Goal: Task Accomplishment & Management: Use online tool/utility

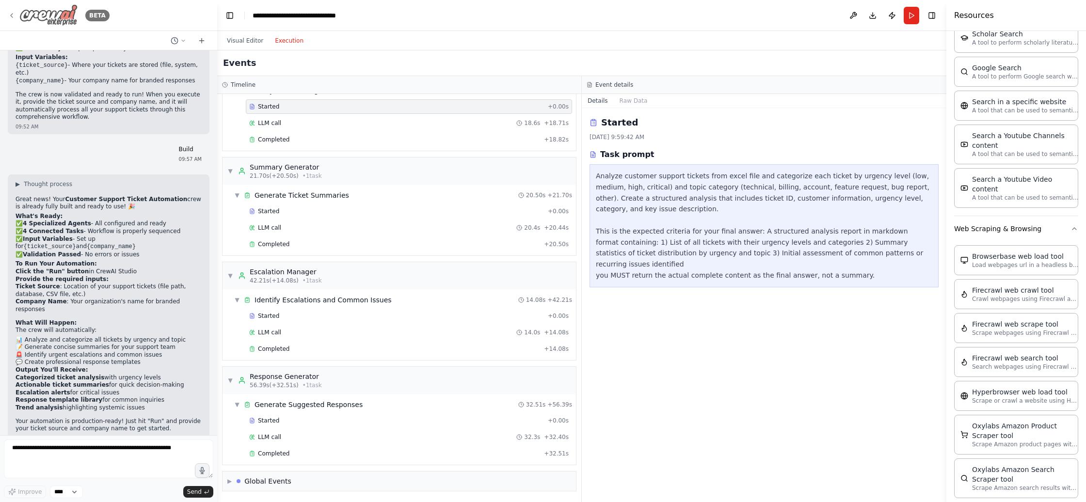
click at [11, 17] on icon at bounding box center [12, 16] width 8 height 8
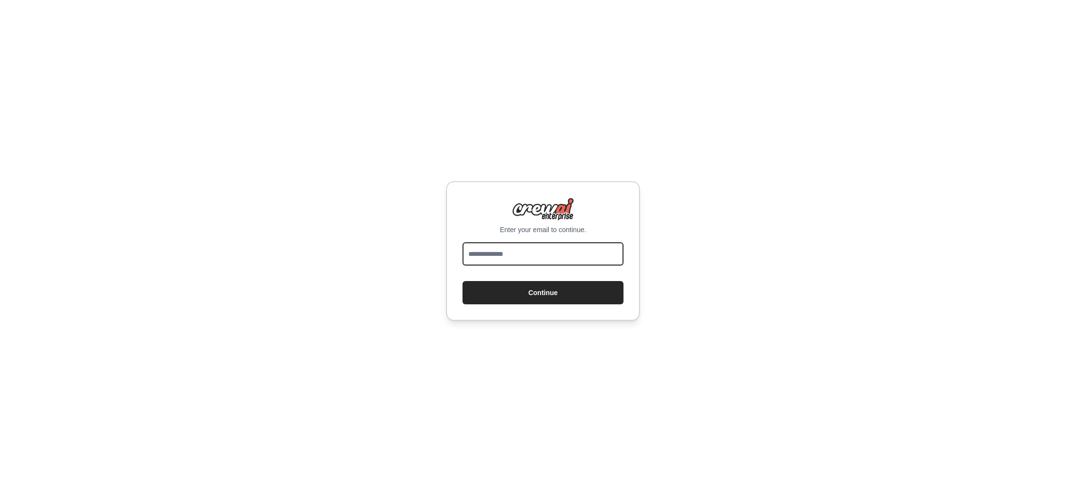
click at [516, 259] on input "email" at bounding box center [543, 254] width 161 height 23
type input "**********"
click at [523, 296] on button "Continue" at bounding box center [543, 292] width 161 height 23
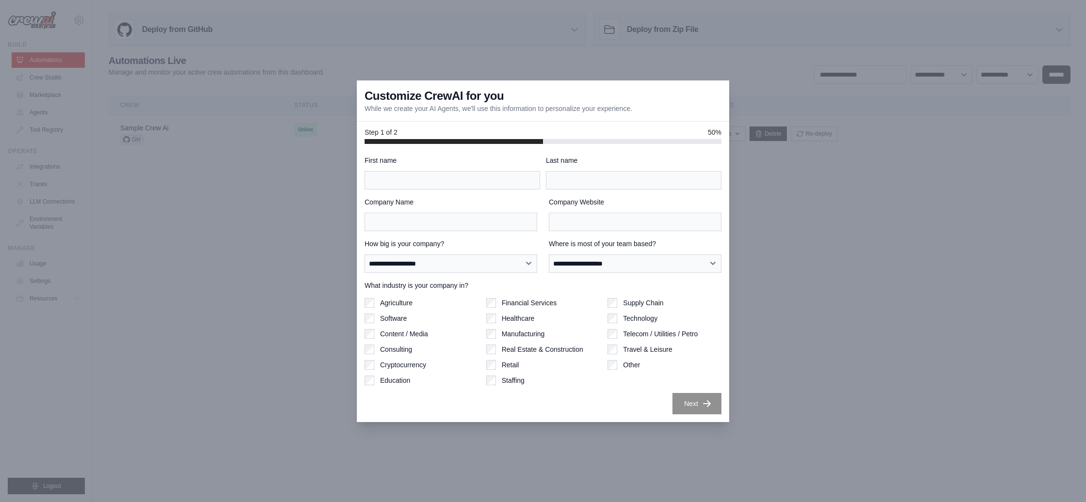
click at [285, 214] on div at bounding box center [543, 251] width 1086 height 502
click at [413, 186] on input "First name" at bounding box center [453, 180] width 176 height 18
type input "******"
type input "*********"
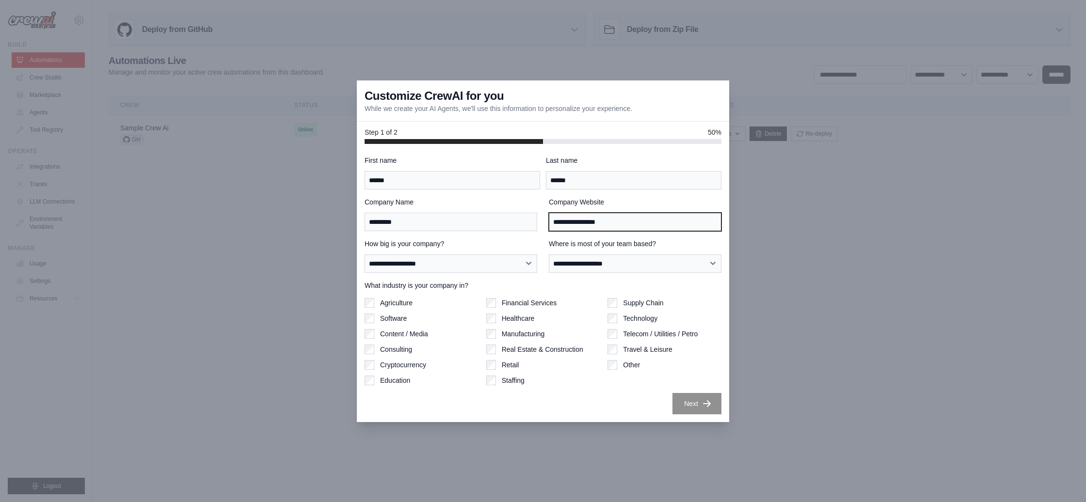
type input "**********"
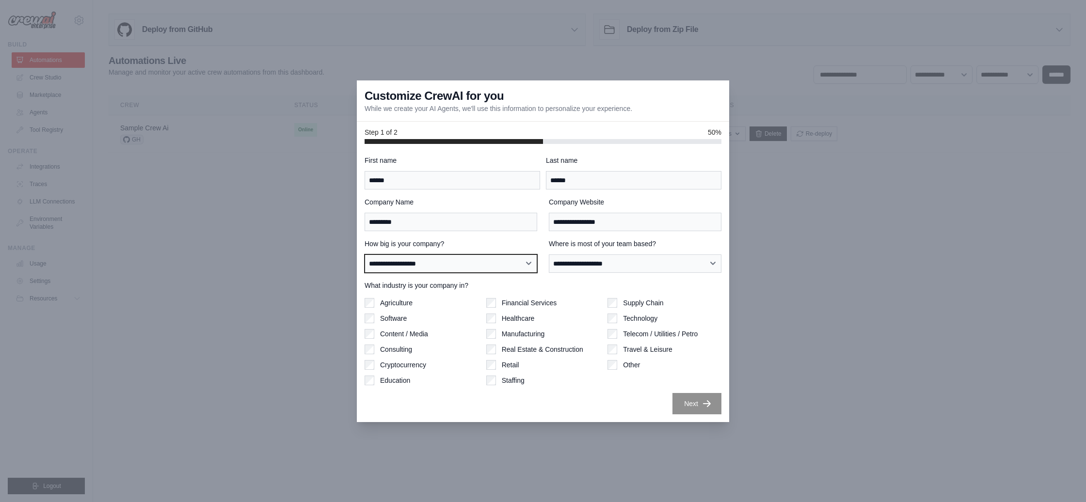
click at [411, 267] on select "**********" at bounding box center [451, 264] width 173 height 18
select select "**********"
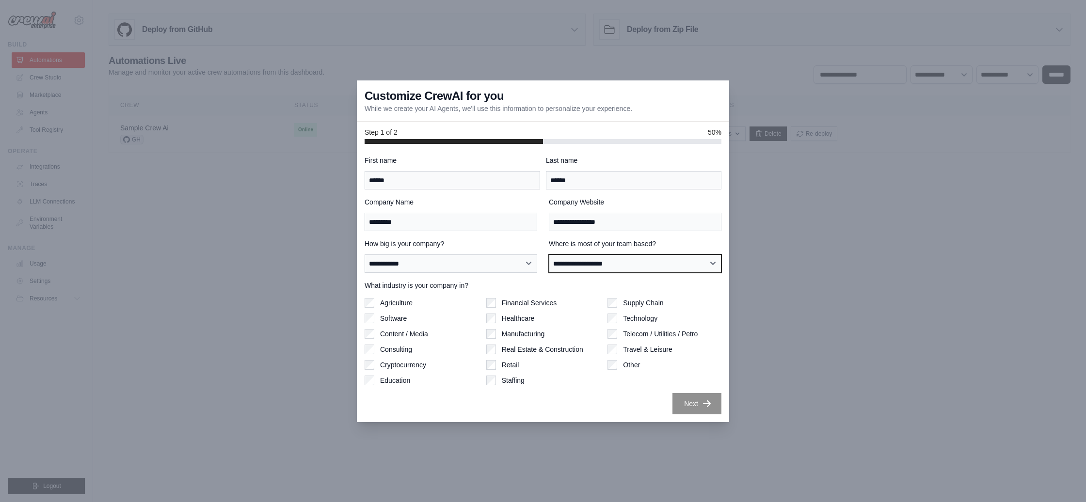
click at [594, 264] on select "**********" at bounding box center [635, 264] width 173 height 18
select select "**********"
click at [698, 402] on button "Next" at bounding box center [697, 403] width 49 height 21
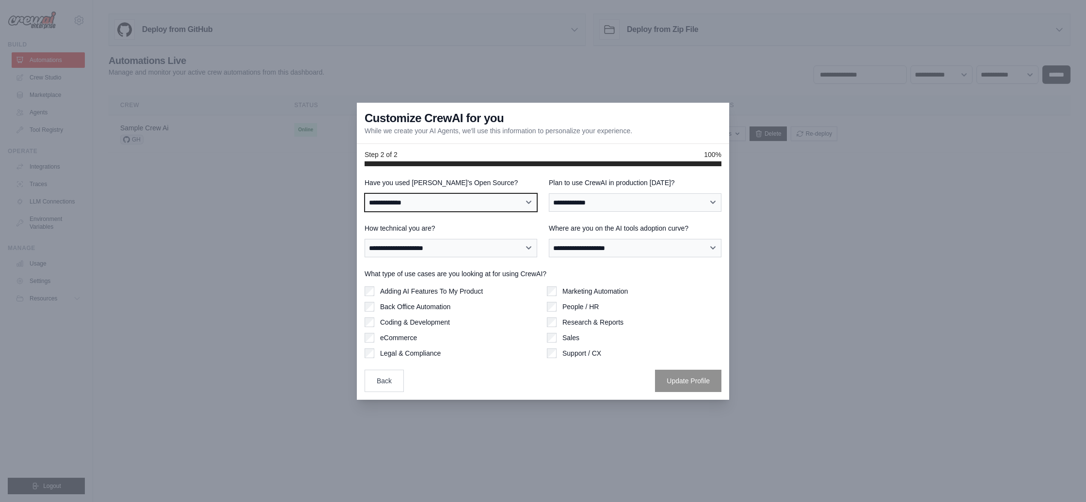
click at [421, 204] on select "**********" at bounding box center [451, 203] width 173 height 18
select select "**"
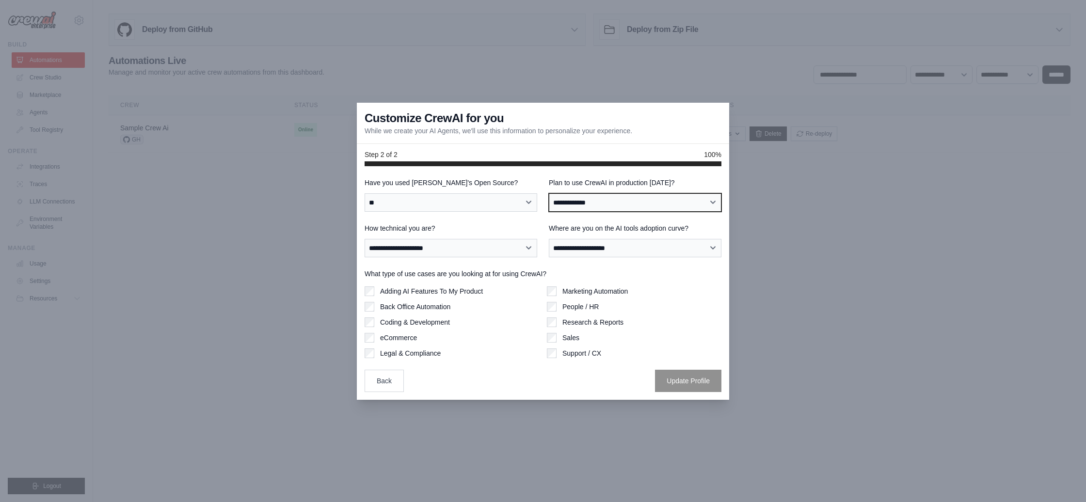
click at [573, 203] on select "**********" at bounding box center [635, 203] width 173 height 18
select select "****"
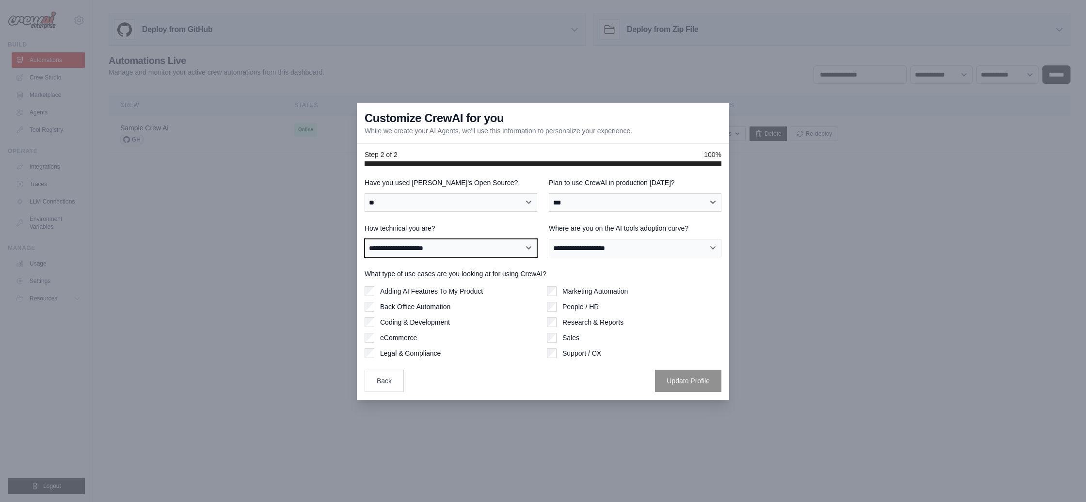
click at [458, 255] on select "**********" at bounding box center [451, 248] width 173 height 18
select select "**********"
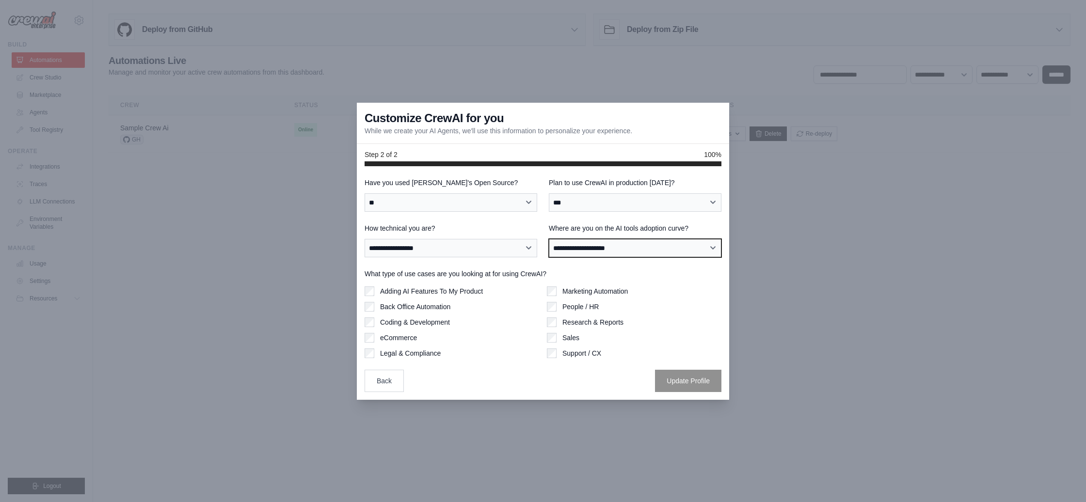
click at [581, 253] on select "**********" at bounding box center [635, 248] width 173 height 18
select select "**********"
drag, startPoint x: 677, startPoint y: 383, endPoint x: 672, endPoint y: 383, distance: 5.4
click at [677, 383] on button "Update Profile" at bounding box center [688, 381] width 66 height 22
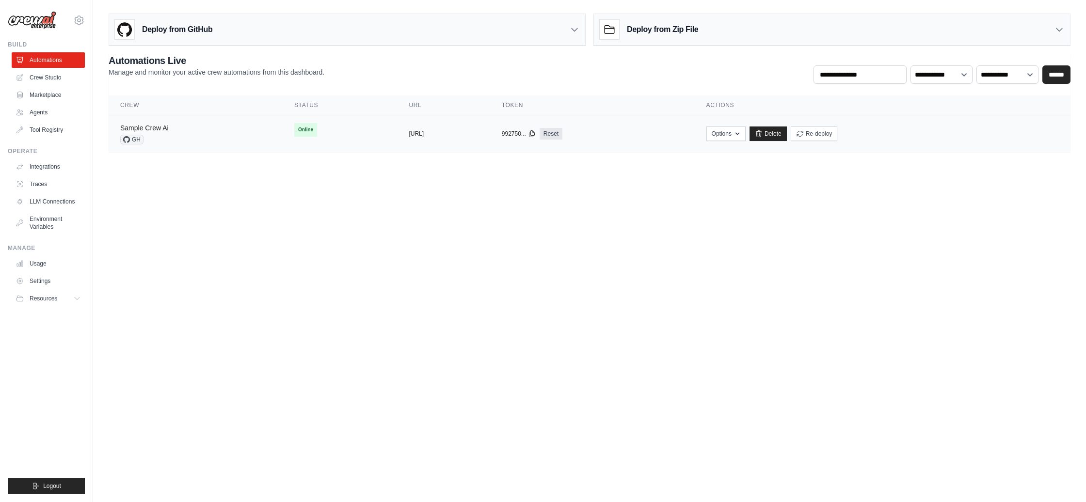
click at [157, 129] on link "Sample Crew Ai" at bounding box center [144, 128] width 49 height 8
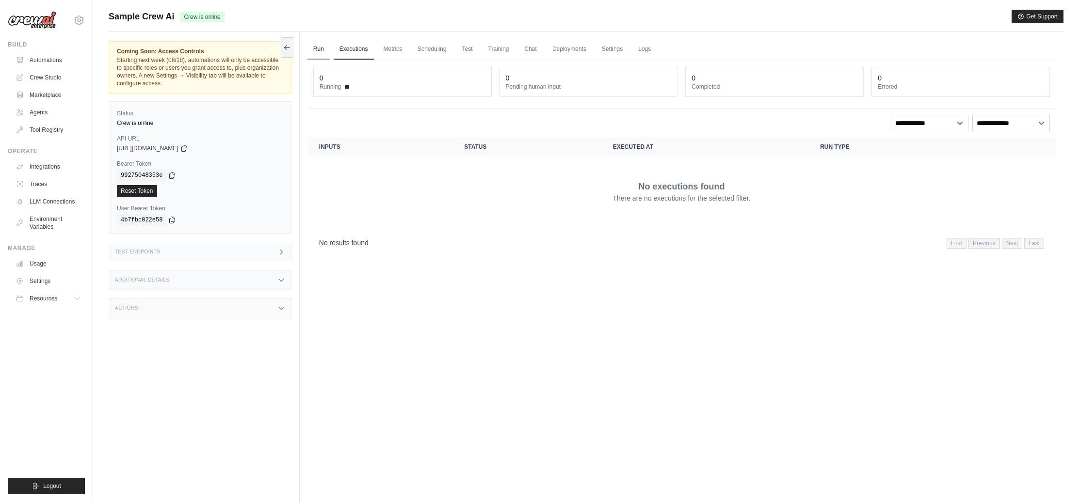
click at [323, 50] on link "Run" at bounding box center [319, 49] width 22 height 20
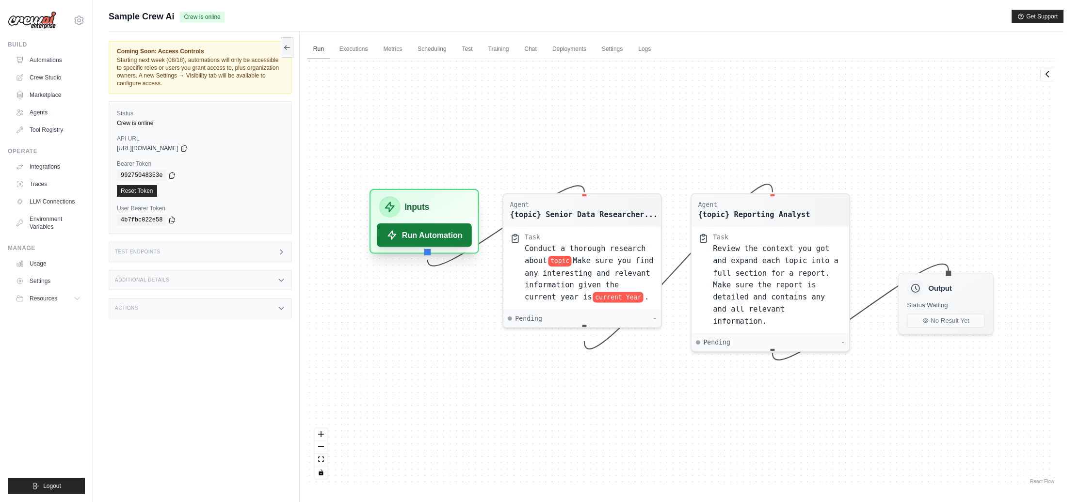
click at [451, 240] on button "Run Automation" at bounding box center [424, 235] width 95 height 23
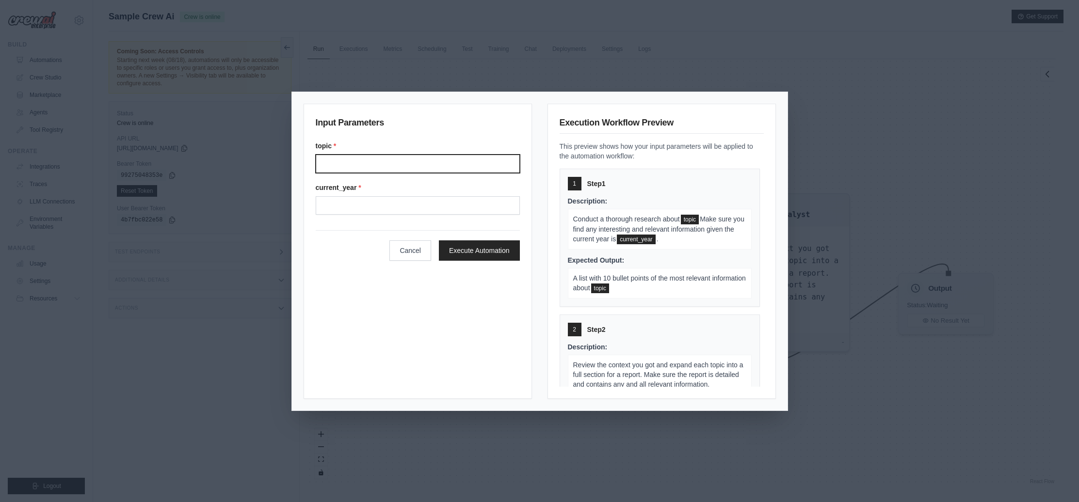
click at [393, 165] on input "Topic" at bounding box center [418, 164] width 204 height 18
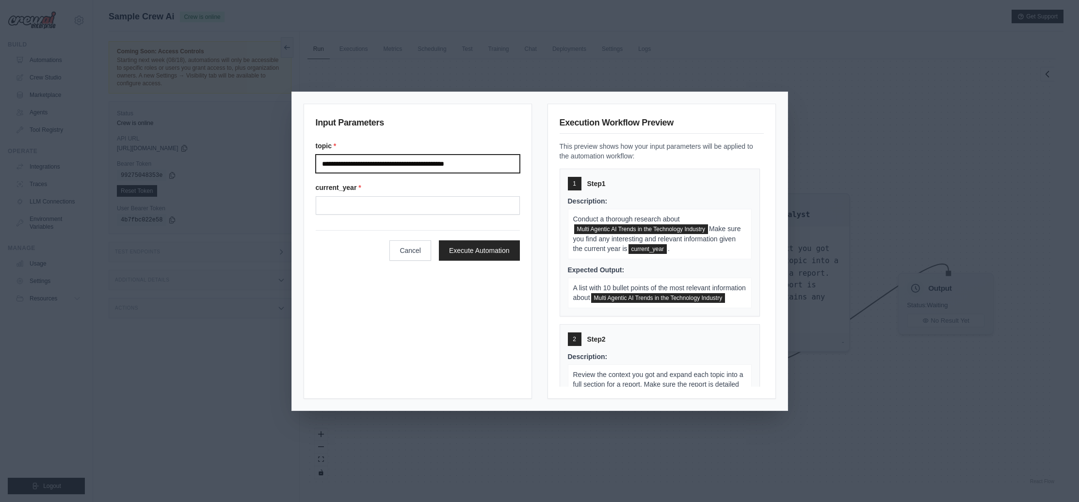
type input "**********"
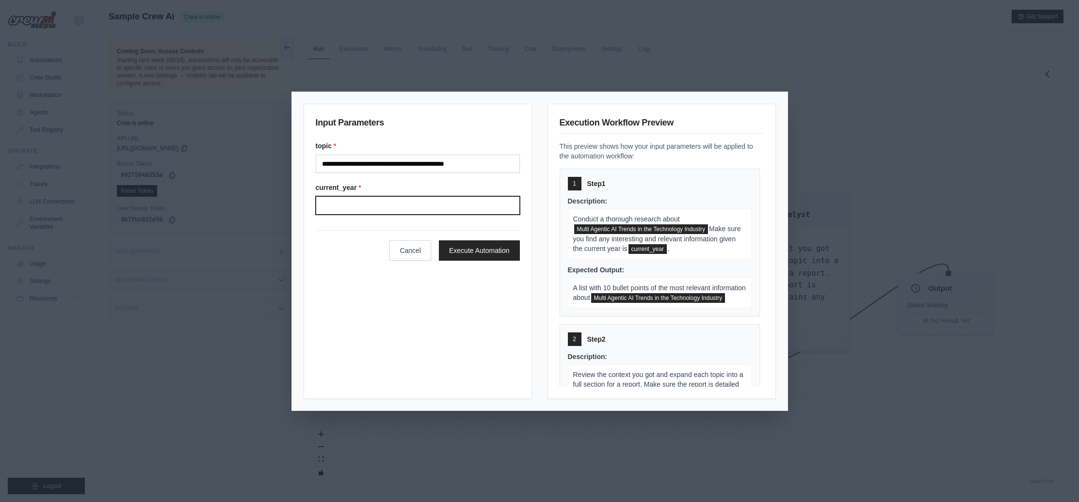
click at [385, 200] on input "Current year" at bounding box center [418, 205] width 204 height 18
type input "****"
click at [486, 254] on button "Execute Automation" at bounding box center [479, 250] width 81 height 20
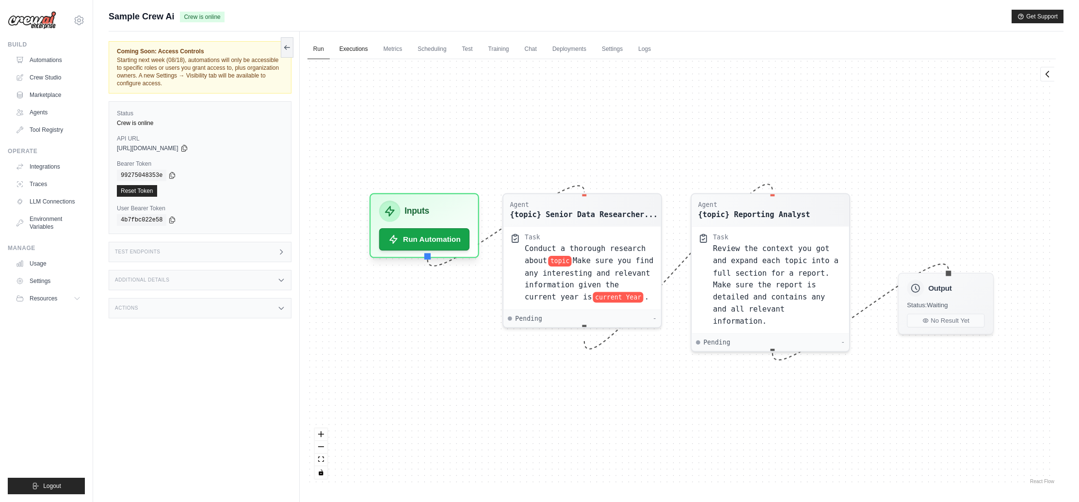
click at [354, 51] on link "Executions" at bounding box center [354, 49] width 40 height 20
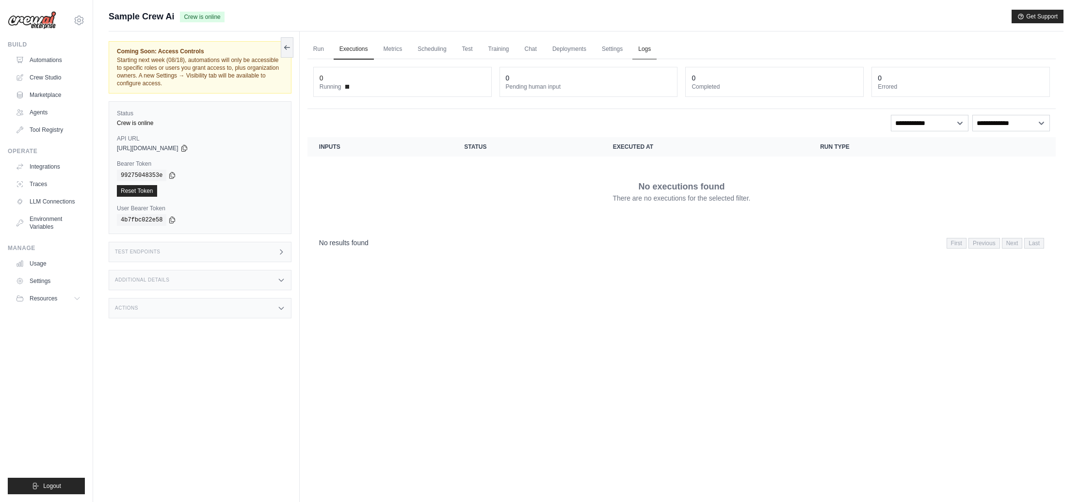
click at [647, 49] on link "Logs" at bounding box center [644, 49] width 24 height 20
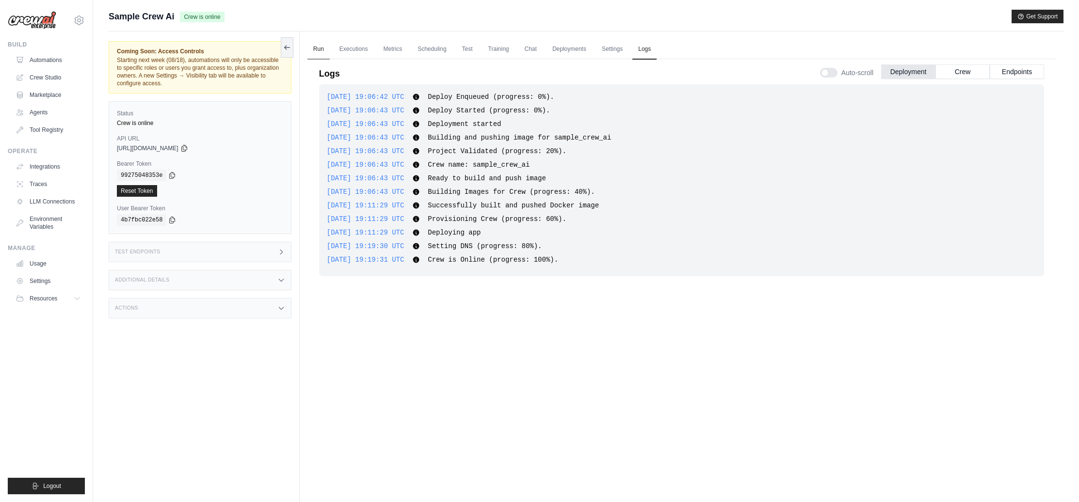
click at [318, 49] on link "Run" at bounding box center [319, 49] width 22 height 20
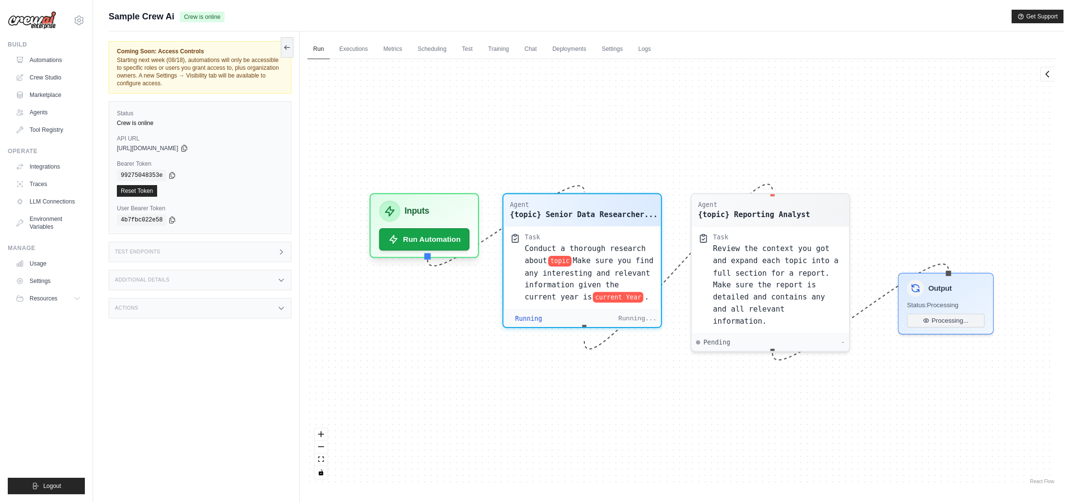
click at [279, 254] on icon at bounding box center [281, 252] width 8 height 8
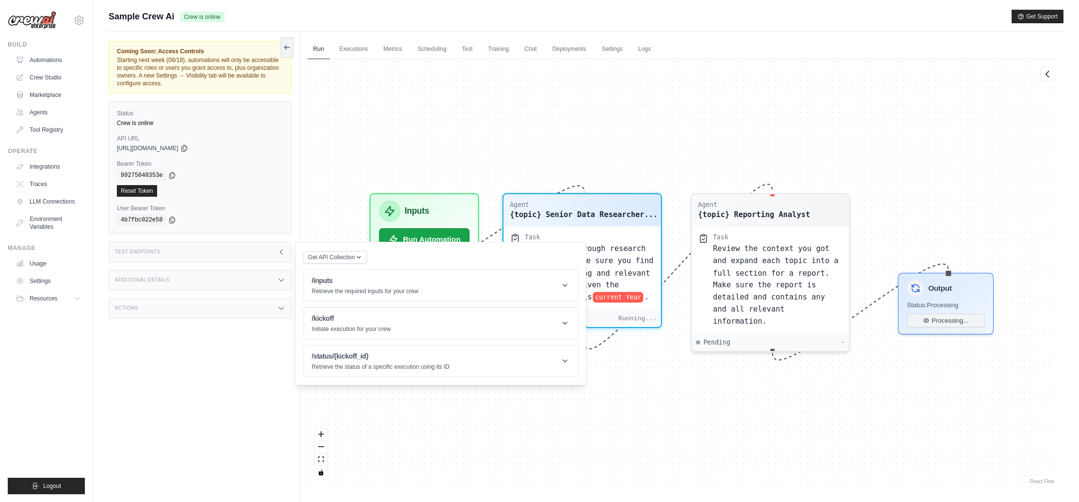
click at [212, 412] on div "Coming Soon: Access Controls Starting next week (08/18), automations will only …" at bounding box center [204, 283] width 191 height 502
click at [340, 146] on div "Agent {topic} Senior Data Researcher... Task Conduct a thorough research about …" at bounding box center [682, 272] width 748 height 427
click at [220, 249] on div "Test Endpoints" at bounding box center [200, 252] width 183 height 20
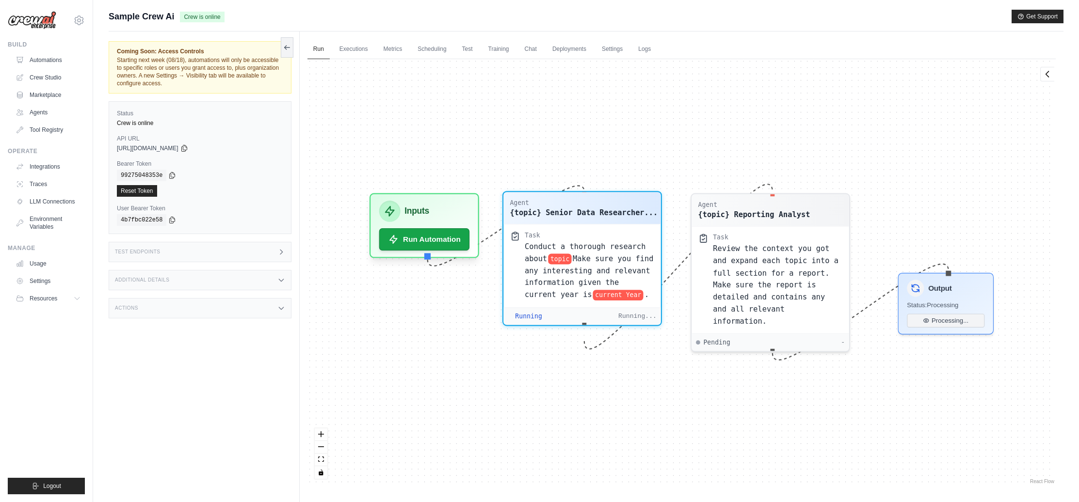
click at [603, 206] on div "Agent" at bounding box center [584, 203] width 148 height 9
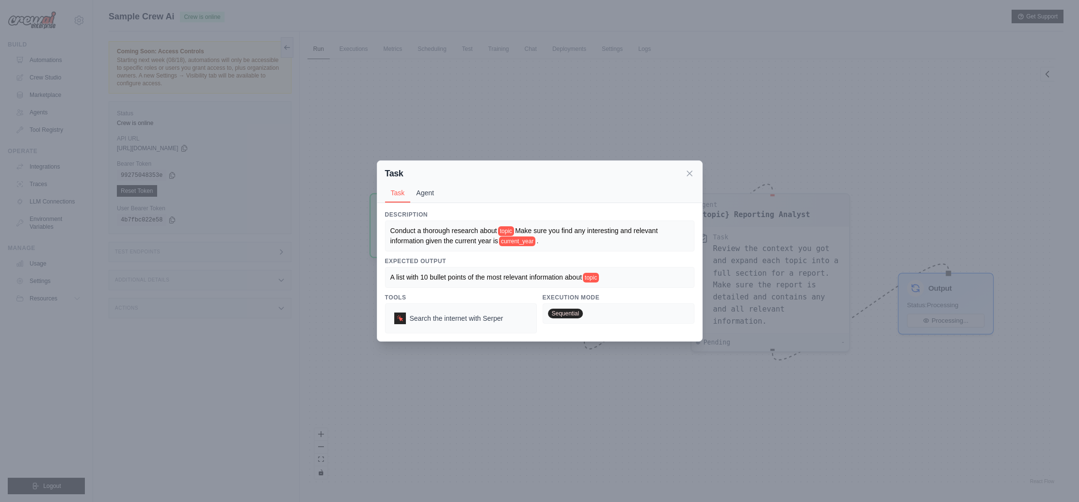
click at [425, 194] on button "Agent" at bounding box center [425, 193] width 30 height 18
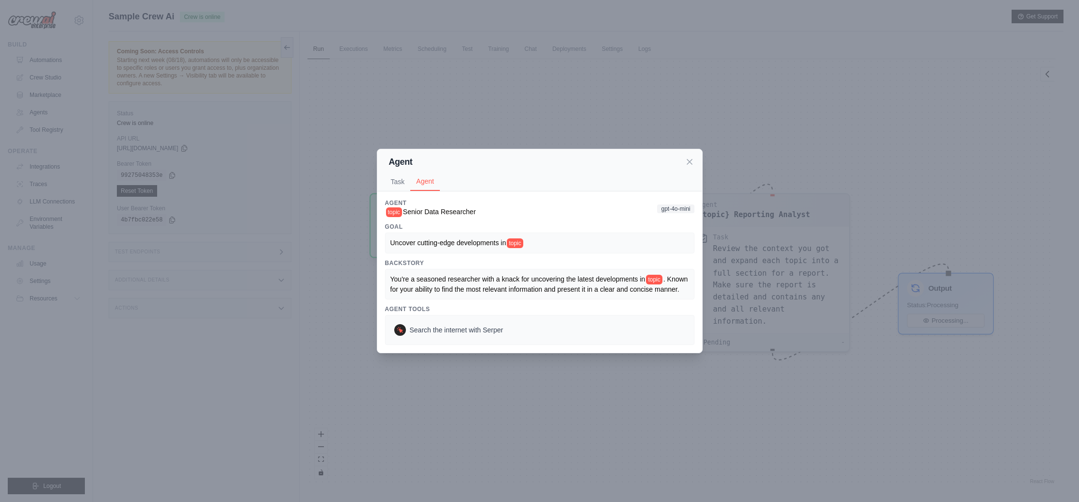
click at [396, 175] on button "Task" at bounding box center [398, 182] width 26 height 18
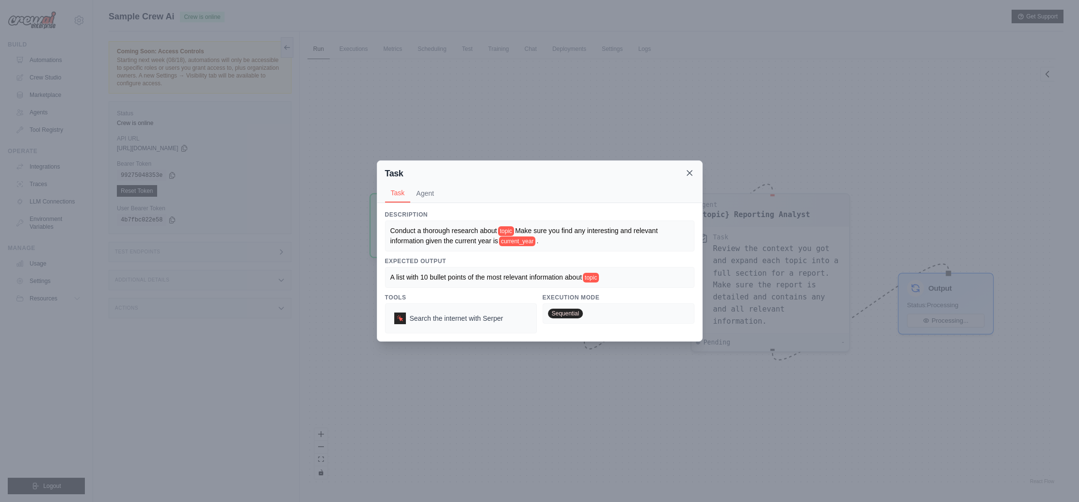
click at [691, 175] on icon at bounding box center [690, 173] width 10 height 10
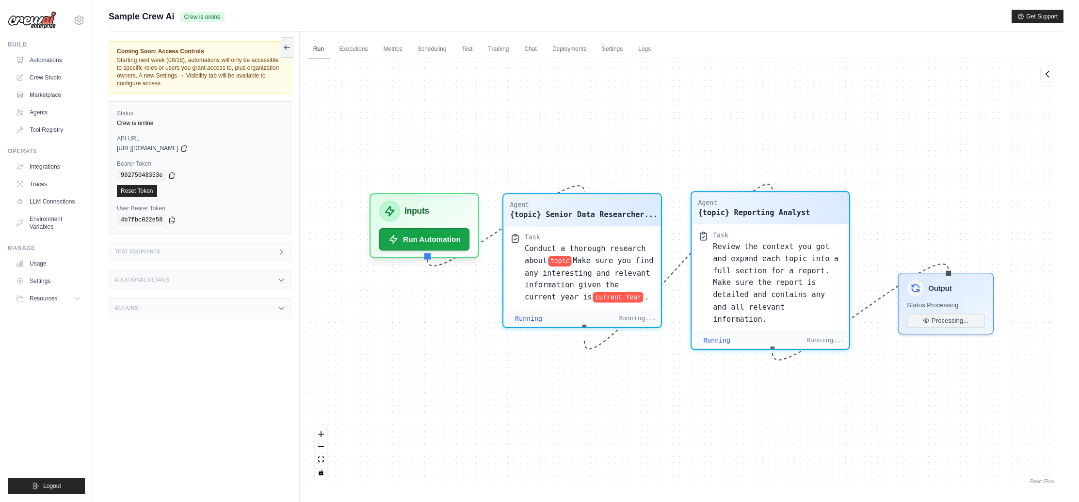
click at [762, 219] on div "Agent {topic} Reporting Analyst" at bounding box center [770, 208] width 157 height 32
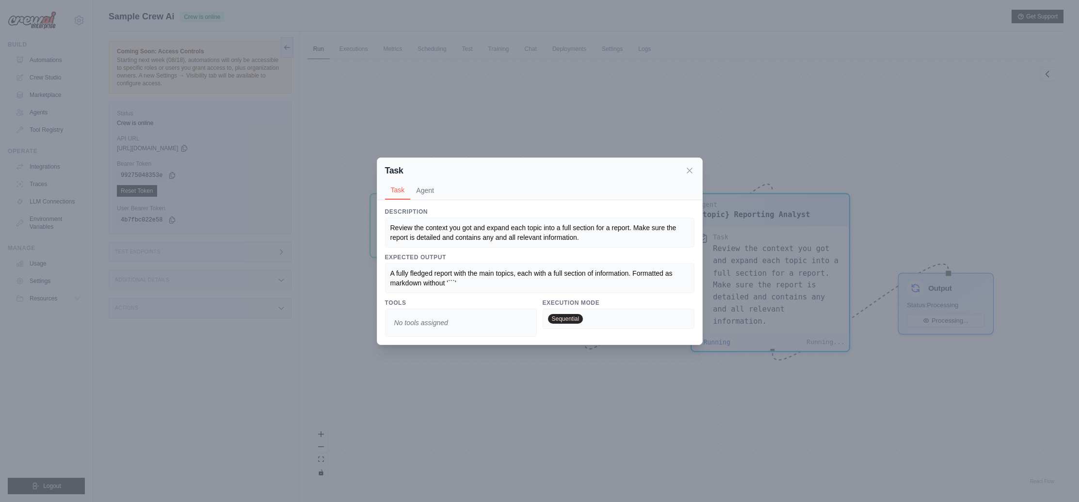
scroll to position [48, 0]
click at [464, 324] on div "No tools assigned" at bounding box center [461, 323] width 152 height 28
click at [690, 172] on icon at bounding box center [690, 170] width 10 height 10
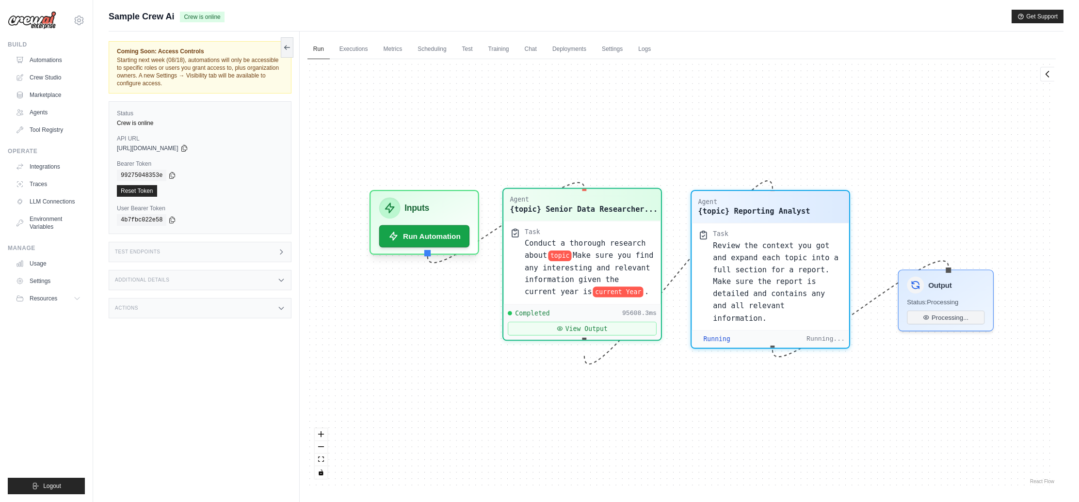
click at [594, 225] on div "Task Conduct a thorough research about topic Make sure you find any interesting…" at bounding box center [581, 262] width 157 height 83
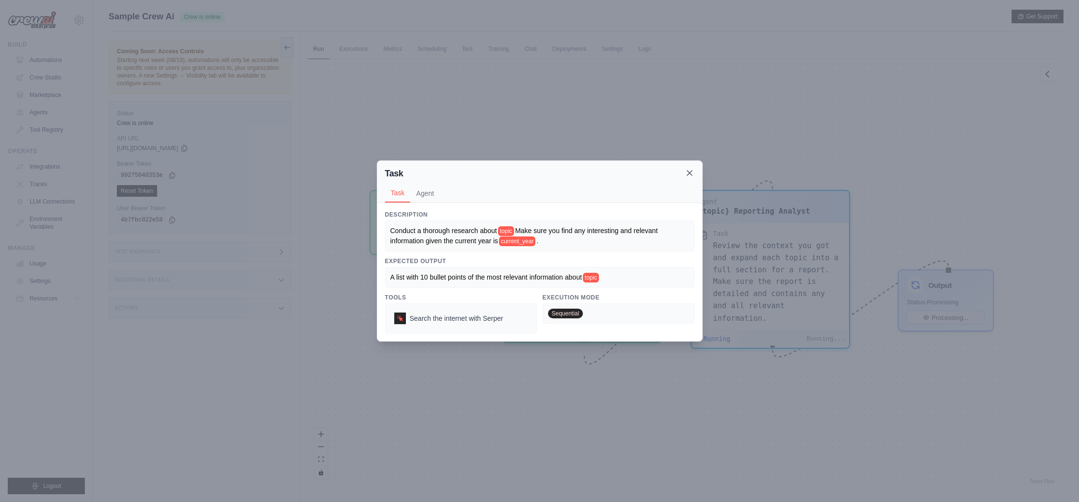
click at [688, 174] on icon at bounding box center [689, 173] width 5 height 5
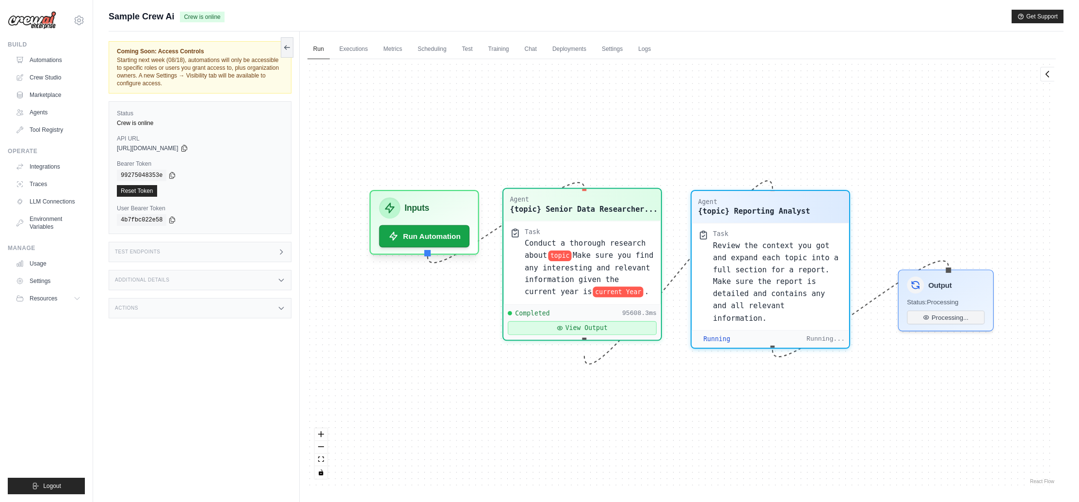
click at [614, 336] on button "View Output" at bounding box center [582, 329] width 149 height 14
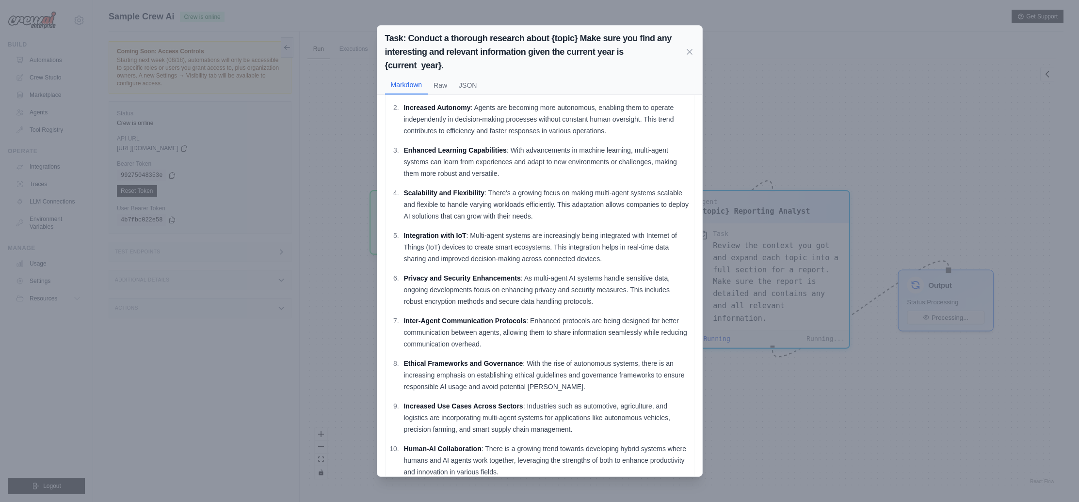
scroll to position [63, 0]
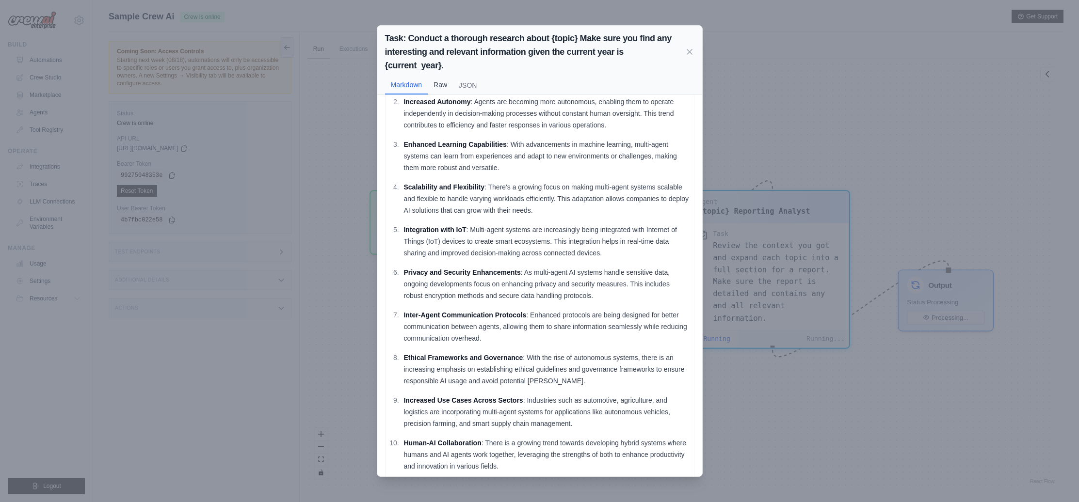
click at [440, 83] on button "Raw" at bounding box center [440, 85] width 25 height 18
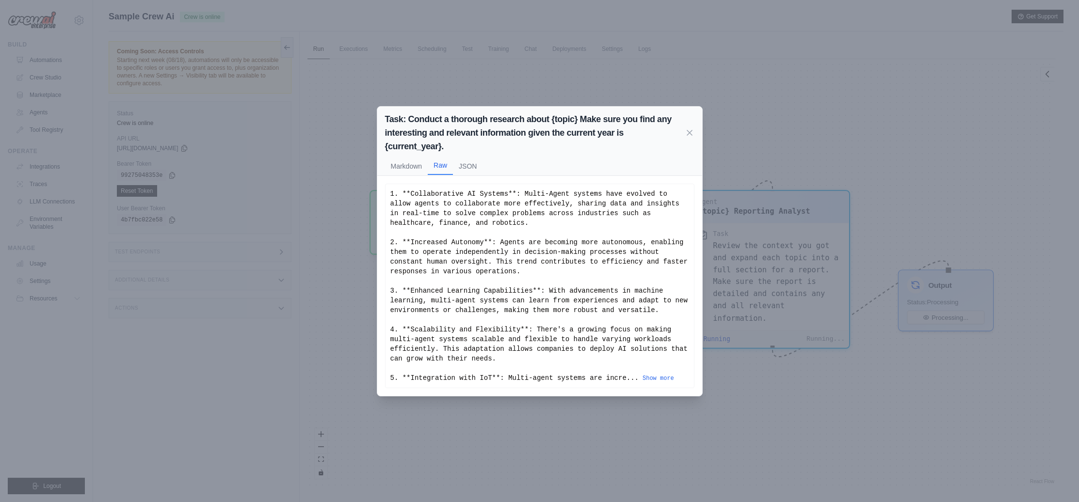
scroll to position [0, 0]
click at [471, 166] on button "JSON" at bounding box center [468, 166] width 30 height 18
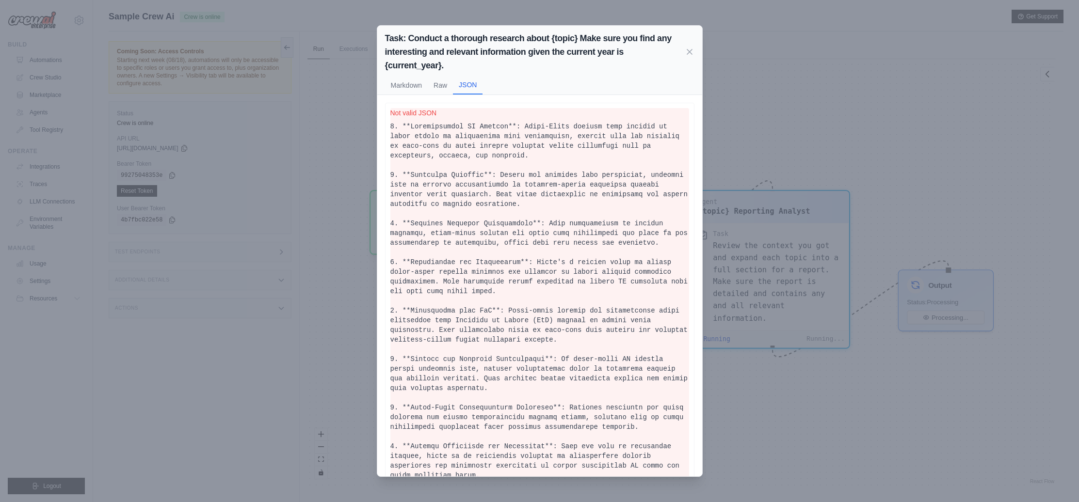
scroll to position [9561, 0]
click at [406, 86] on button "Markdown" at bounding box center [406, 85] width 43 height 18
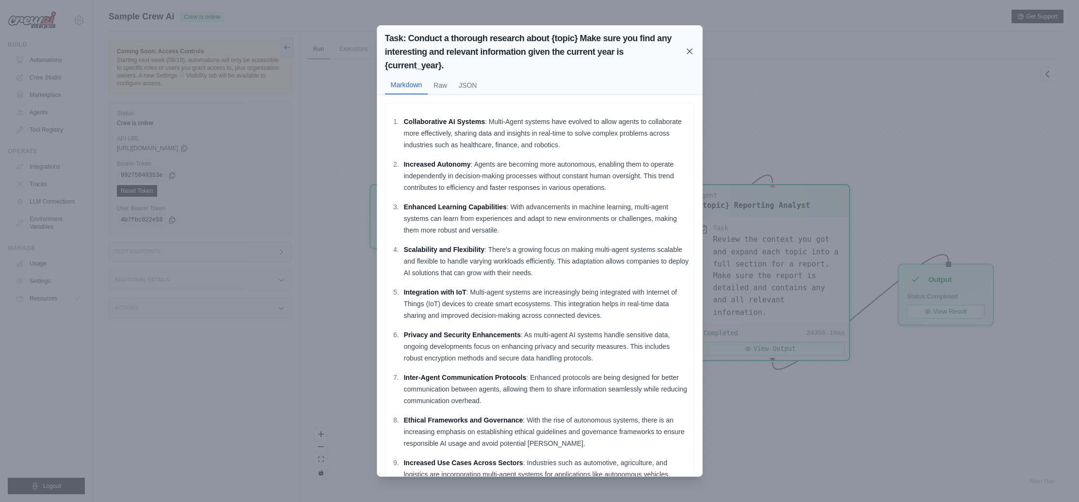
click at [692, 52] on icon at bounding box center [690, 52] width 10 height 10
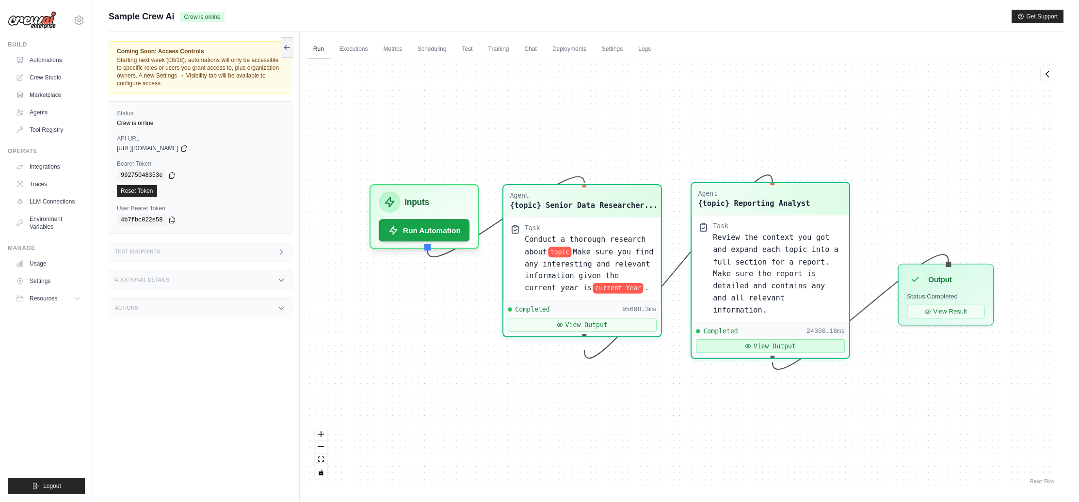
click at [753, 347] on button "View Output" at bounding box center [770, 347] width 149 height 14
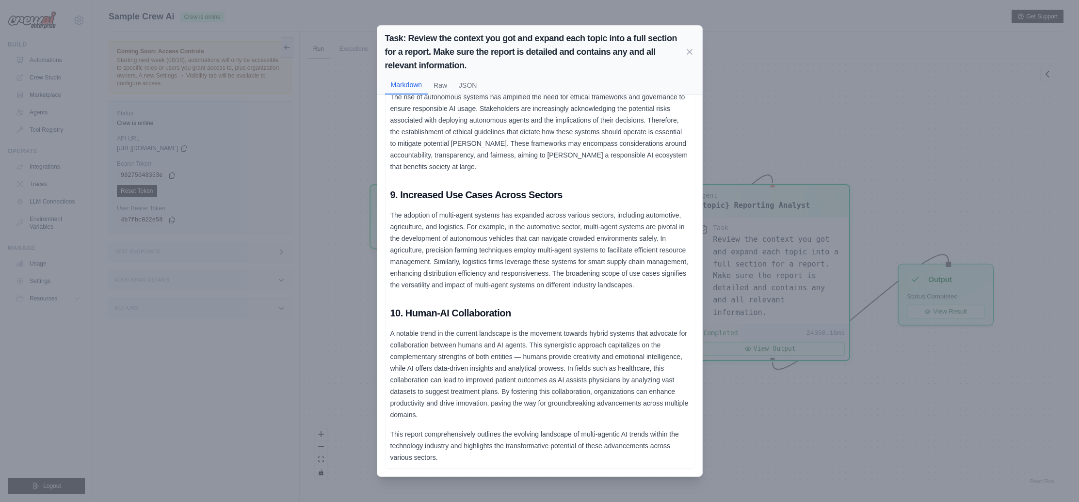
scroll to position [41, 0]
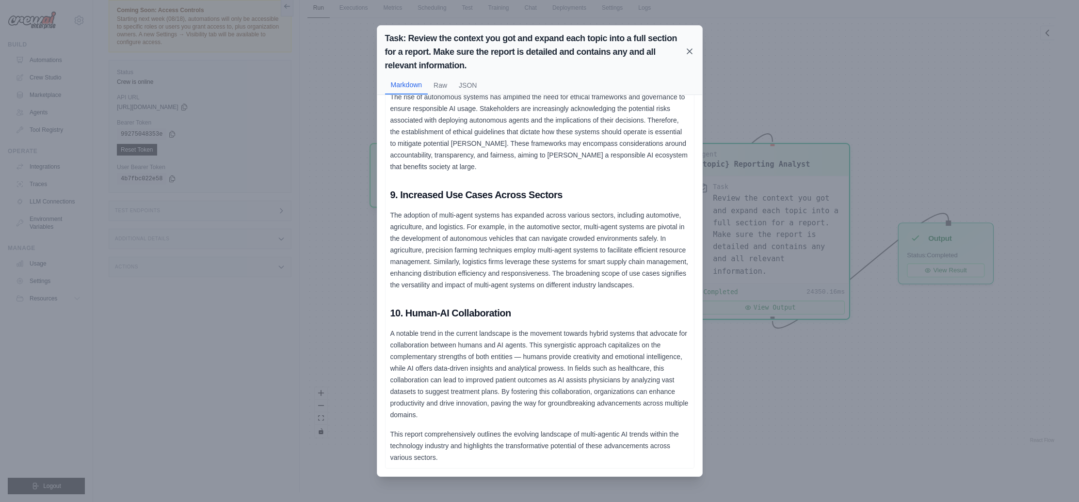
click at [691, 52] on icon at bounding box center [689, 51] width 5 height 5
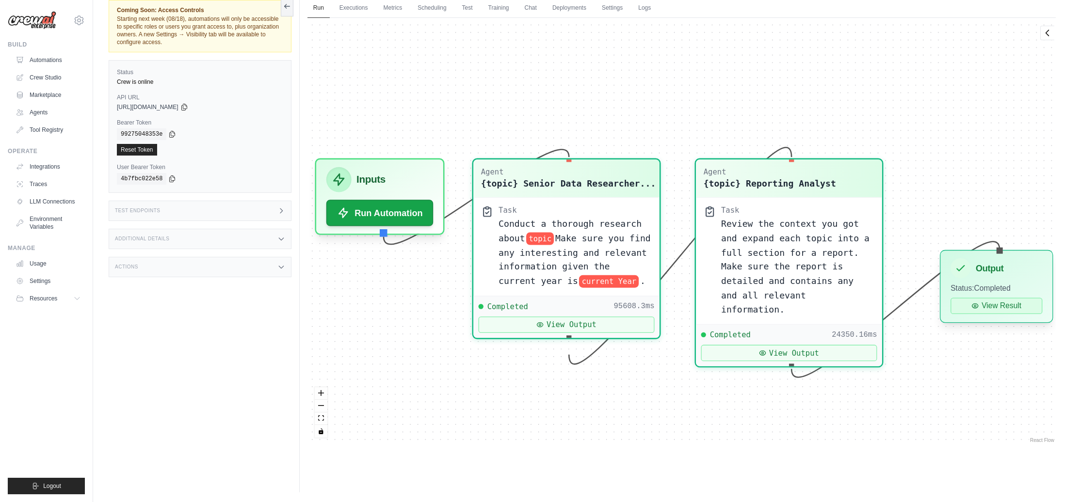
click at [979, 309] on icon at bounding box center [975, 306] width 8 height 8
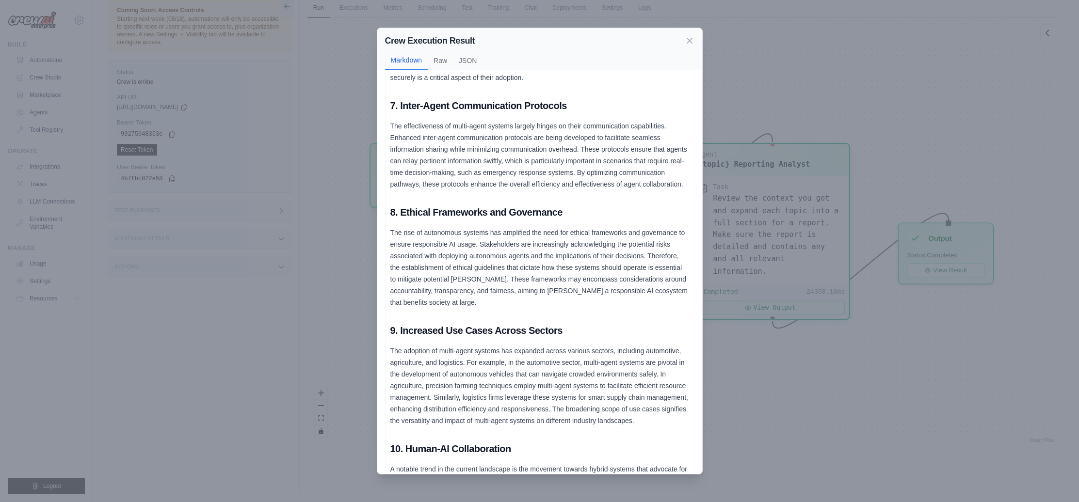
scroll to position [930, 0]
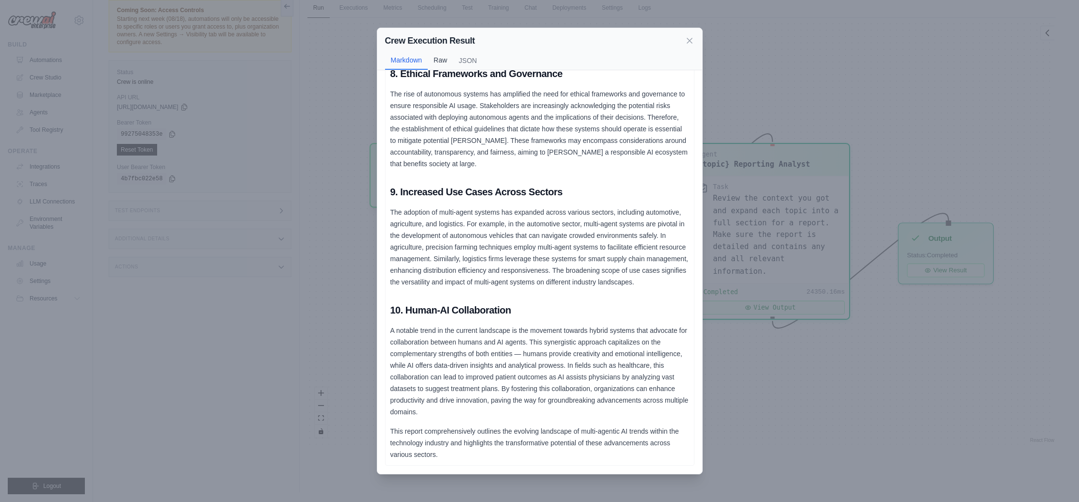
click at [443, 61] on button "Raw" at bounding box center [440, 60] width 25 height 18
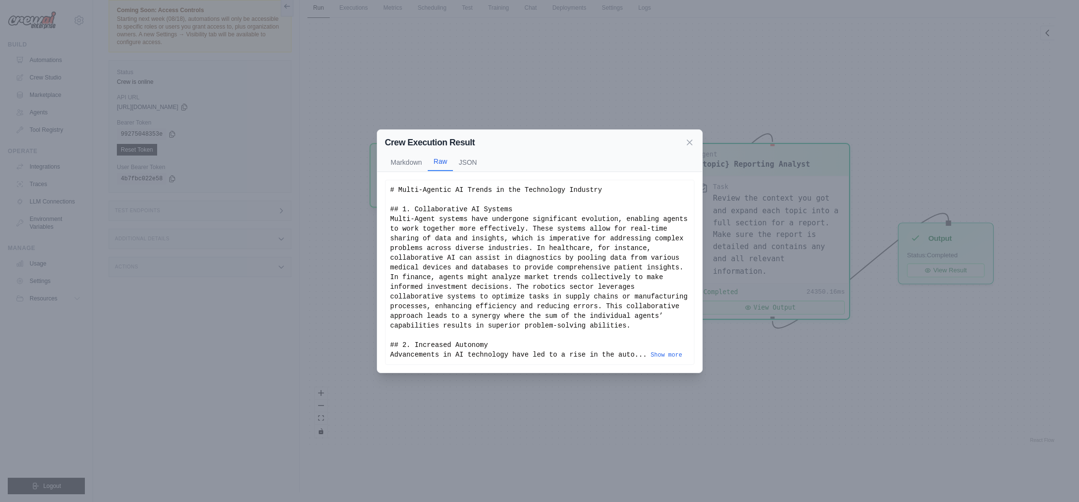
scroll to position [0, 0]
click at [466, 161] on button "JSON" at bounding box center [468, 162] width 30 height 18
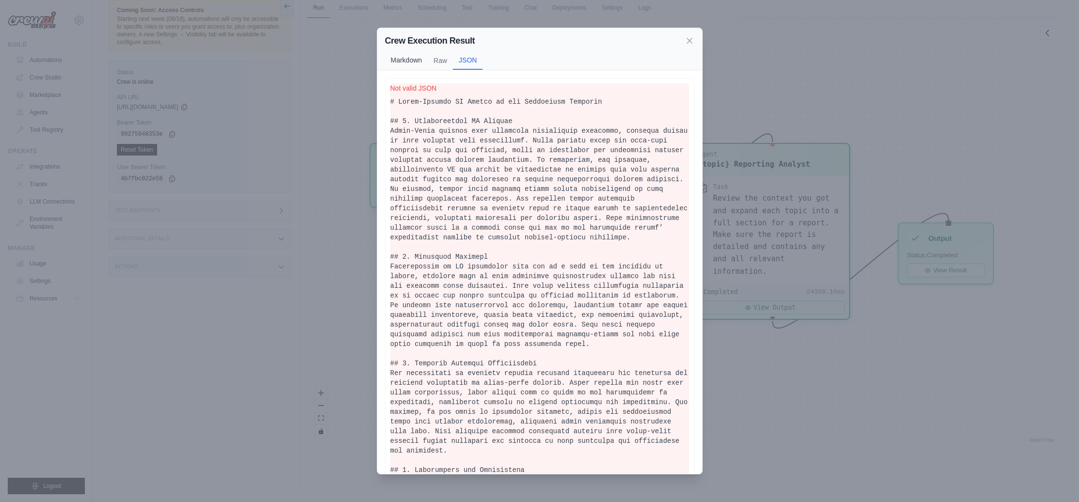
click at [403, 60] on button "Markdown" at bounding box center [406, 60] width 43 height 18
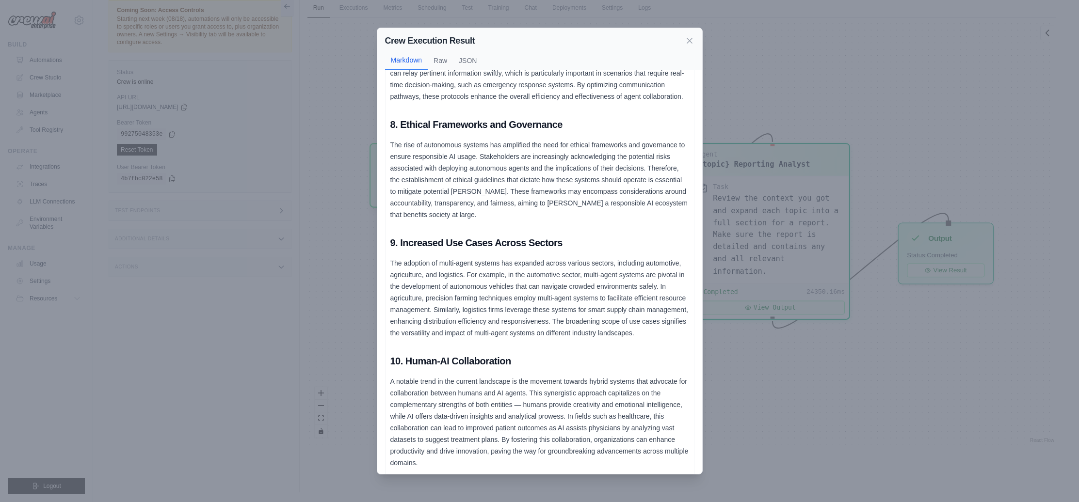
scroll to position [867, 0]
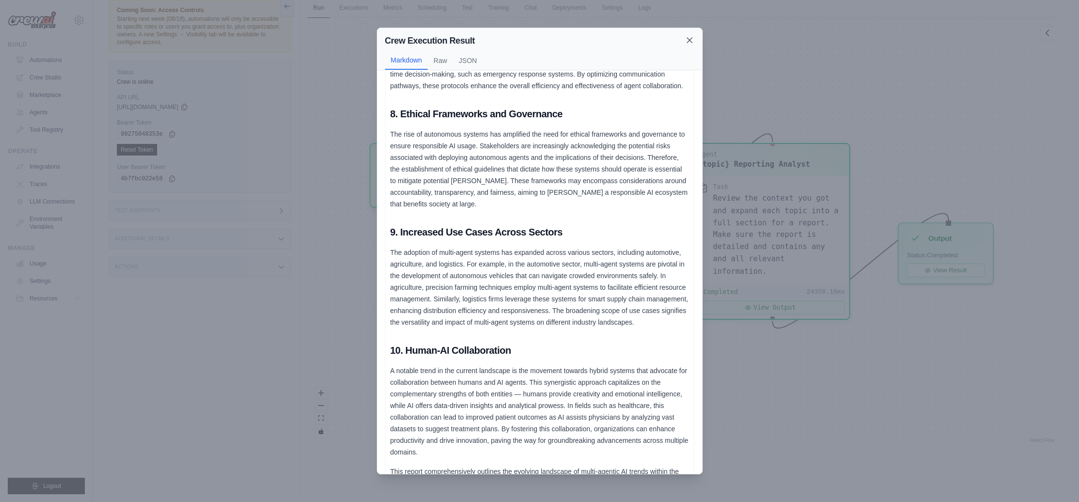
click at [690, 41] on icon at bounding box center [689, 40] width 5 height 5
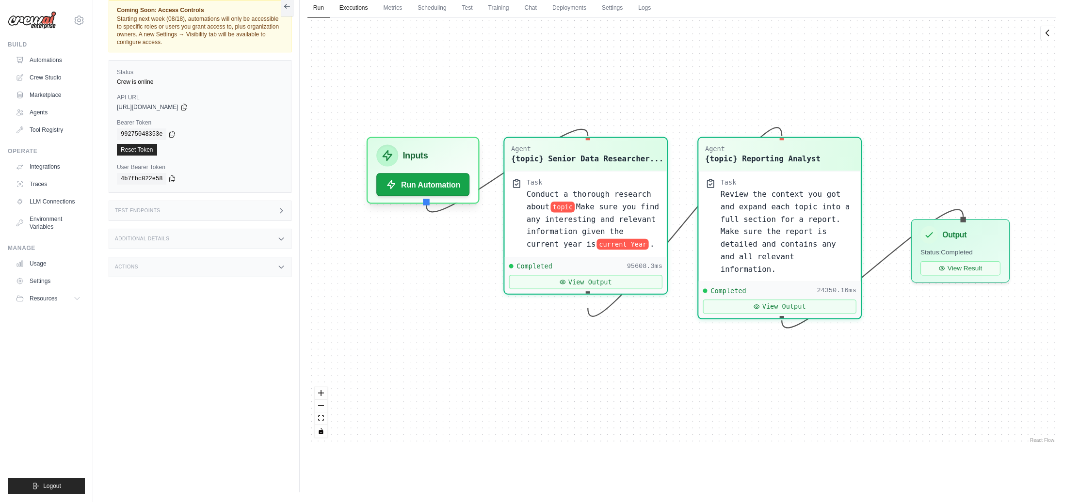
click at [355, 9] on link "Executions" at bounding box center [354, 8] width 40 height 20
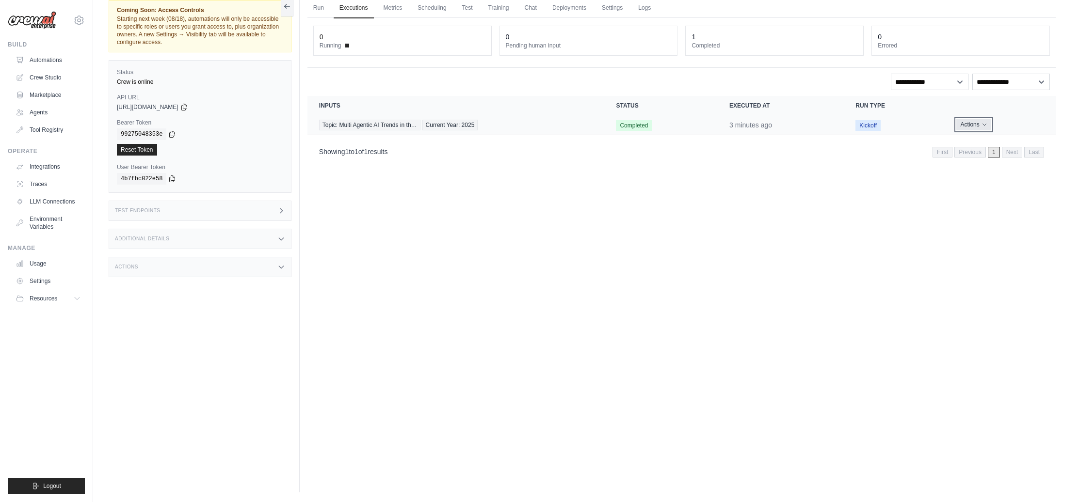
click at [959, 121] on button "Actions" at bounding box center [973, 125] width 34 height 12
click at [816, 280] on div "Run Executions Metrics Scheduling Test Training Chat Deployments Settings Logs …" at bounding box center [682, 241] width 764 height 502
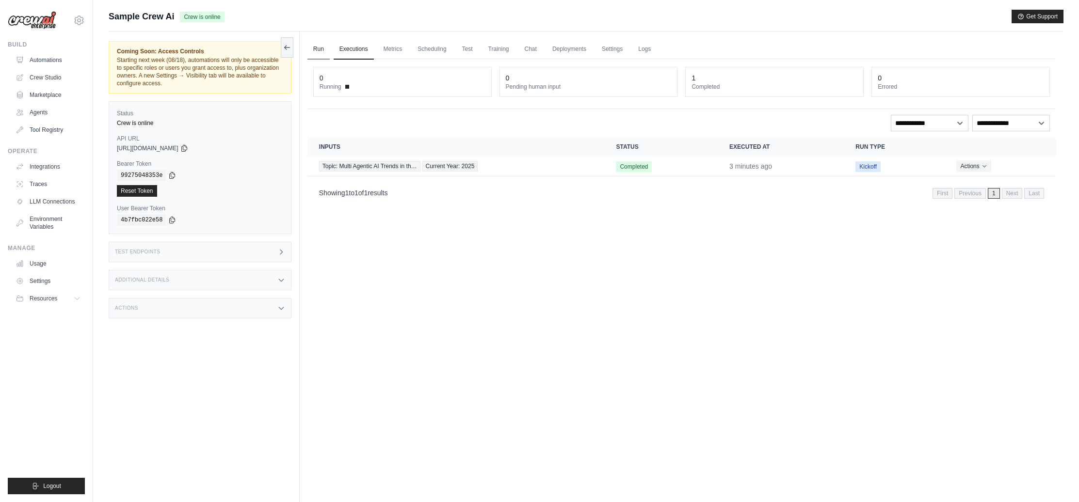
click at [320, 48] on link "Run" at bounding box center [319, 49] width 22 height 20
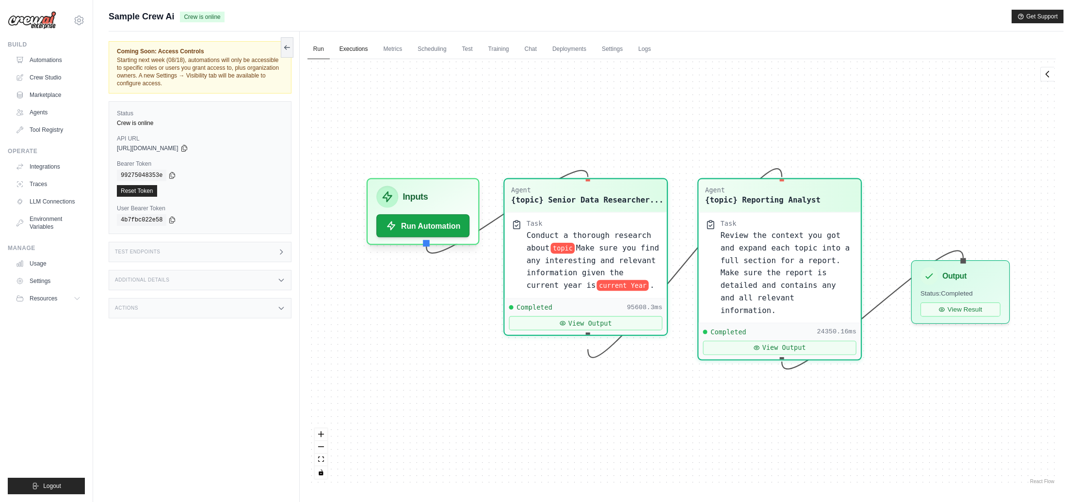
click at [355, 48] on link "Executions" at bounding box center [354, 49] width 40 height 20
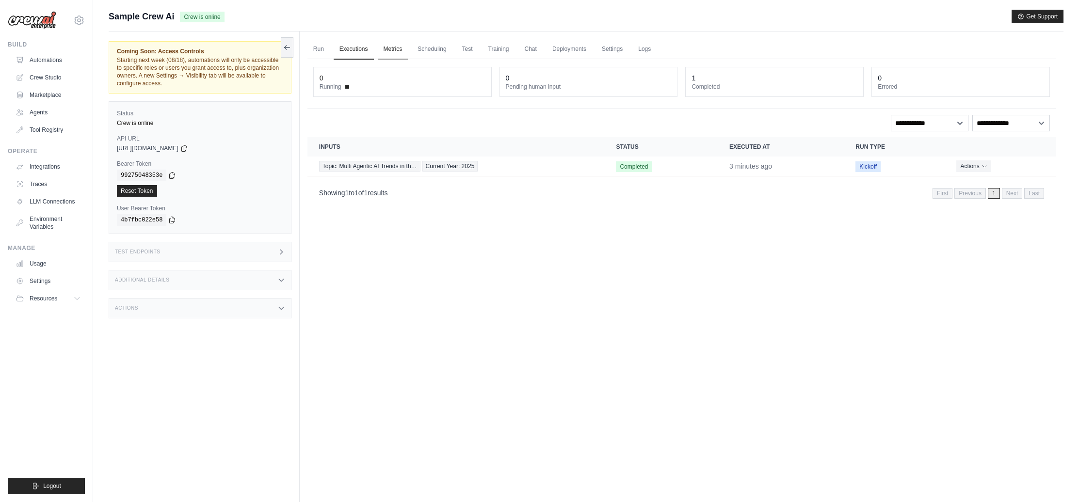
click at [396, 51] on link "Metrics" at bounding box center [393, 49] width 31 height 20
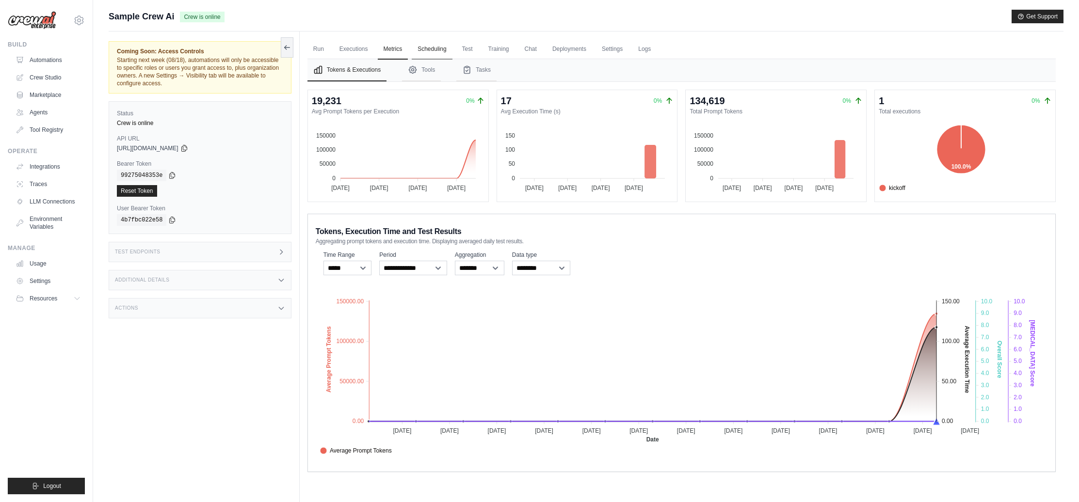
click at [437, 51] on link "Scheduling" at bounding box center [432, 49] width 40 height 20
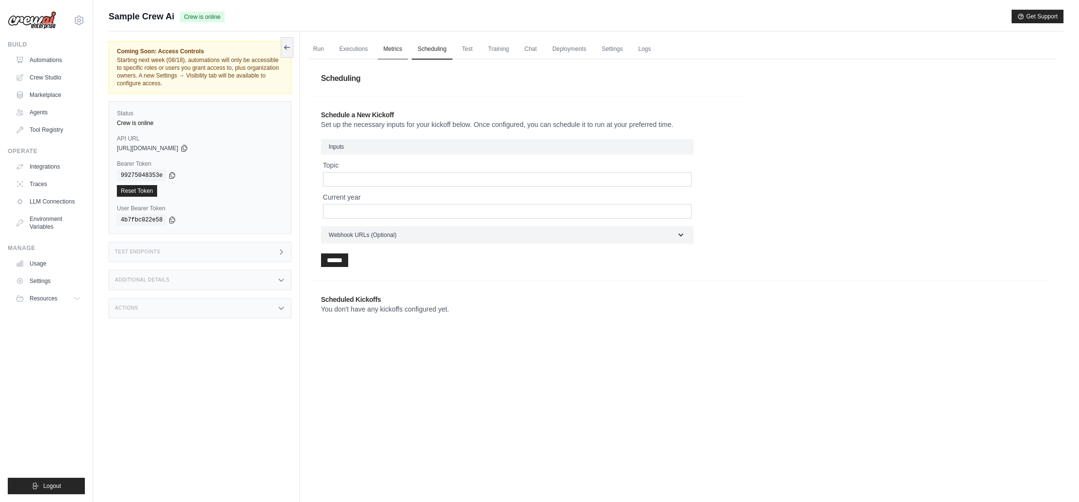
click at [397, 50] on link "Metrics" at bounding box center [393, 49] width 31 height 20
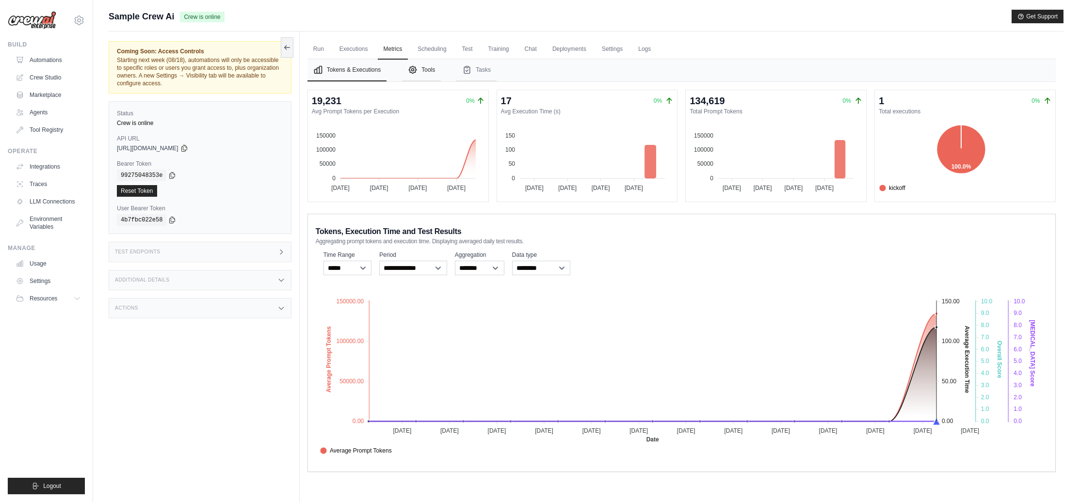
click at [422, 68] on button "Tools" at bounding box center [421, 70] width 39 height 22
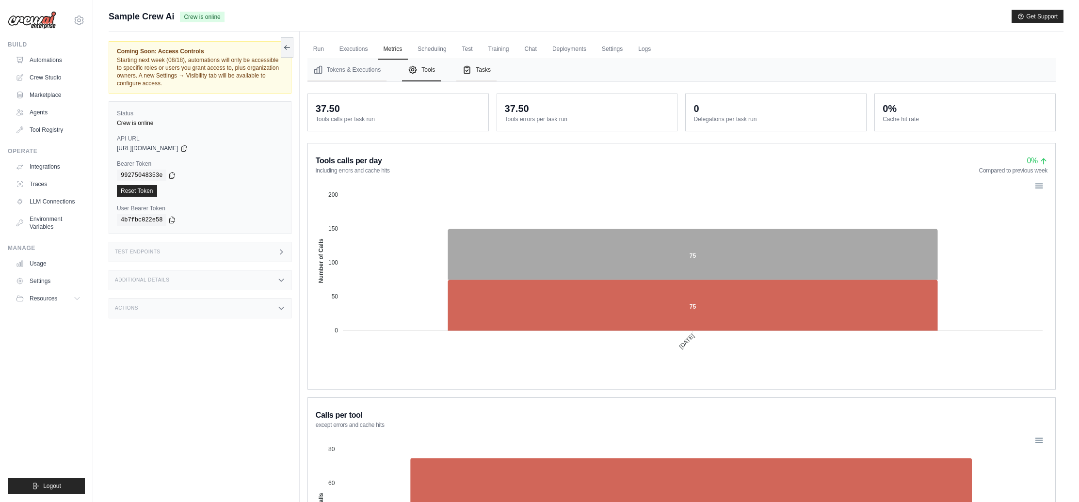
click at [479, 68] on button "Tasks" at bounding box center [476, 70] width 40 height 22
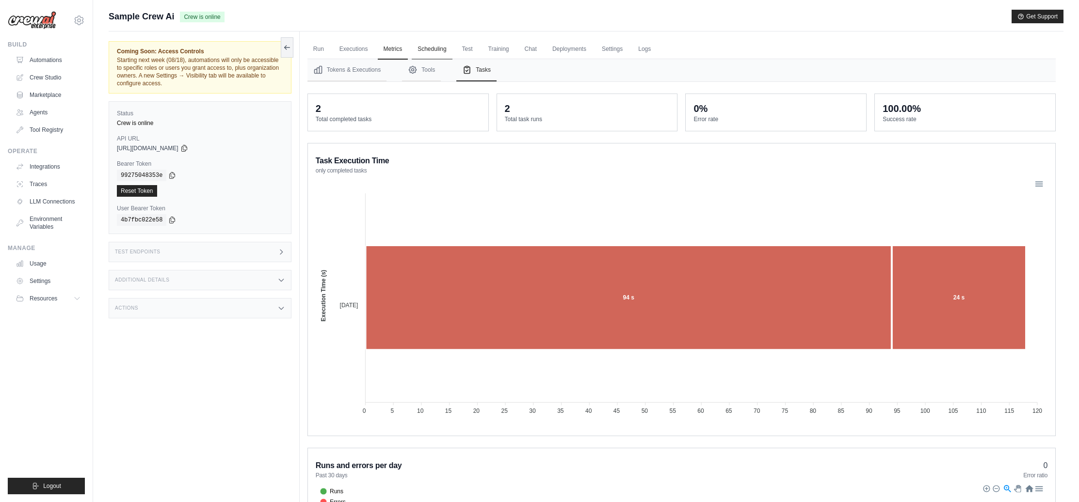
click at [432, 50] on link "Scheduling" at bounding box center [432, 49] width 40 height 20
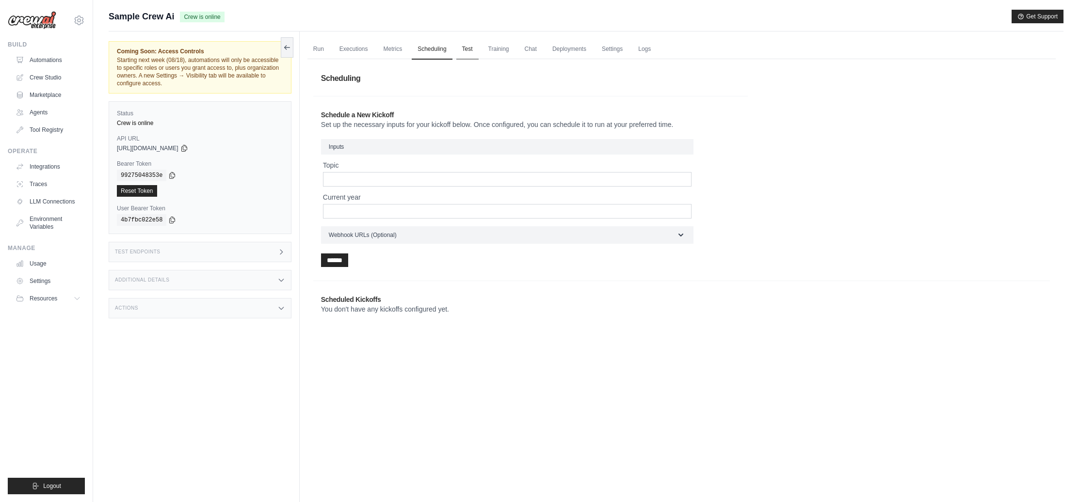
click at [478, 49] on link "Test" at bounding box center [467, 49] width 22 height 20
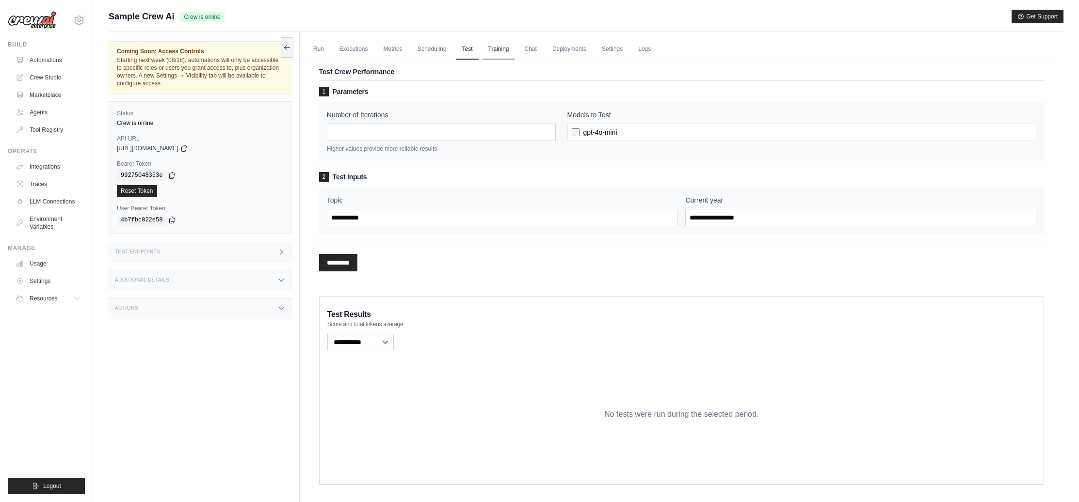
click at [491, 48] on link "Training" at bounding box center [499, 49] width 32 height 20
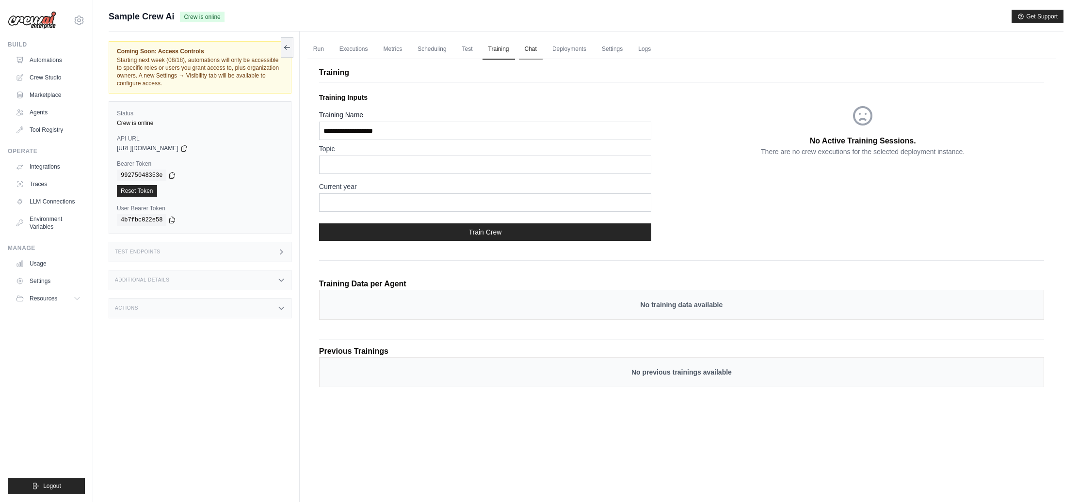
click at [532, 50] on link "Chat" at bounding box center [531, 49] width 24 height 20
click at [564, 49] on link "Deployments" at bounding box center [570, 49] width 46 height 20
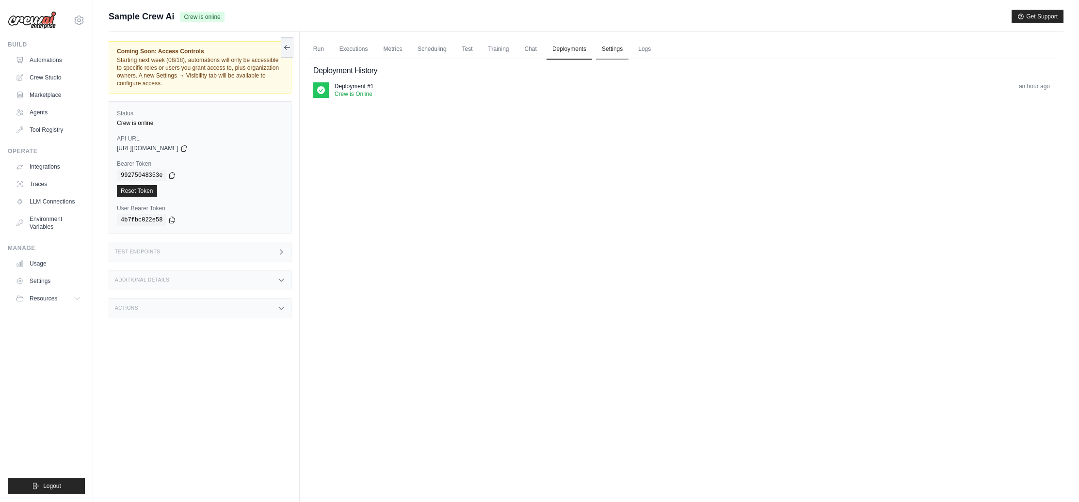
click at [617, 51] on link "Settings" at bounding box center [612, 49] width 32 height 20
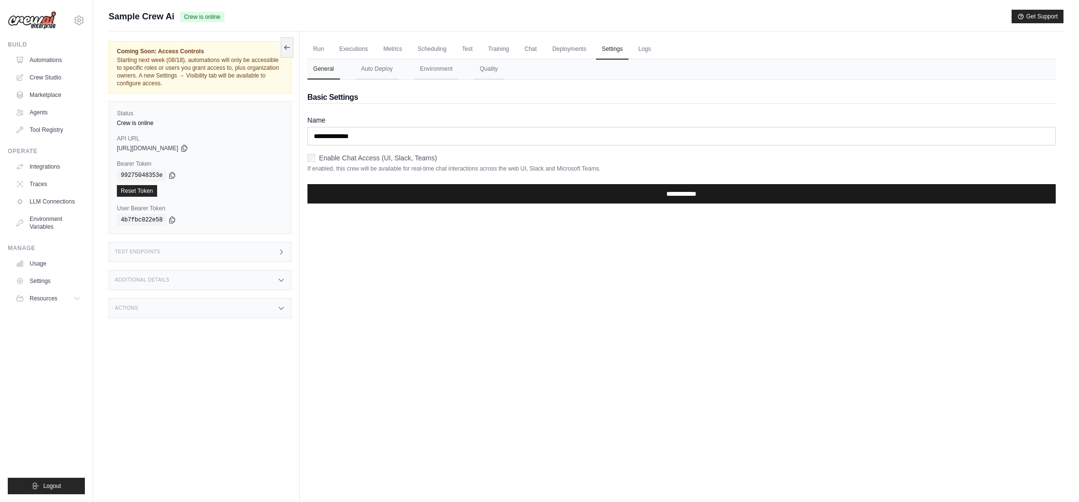
click at [687, 196] on input "**********" at bounding box center [682, 193] width 748 height 19
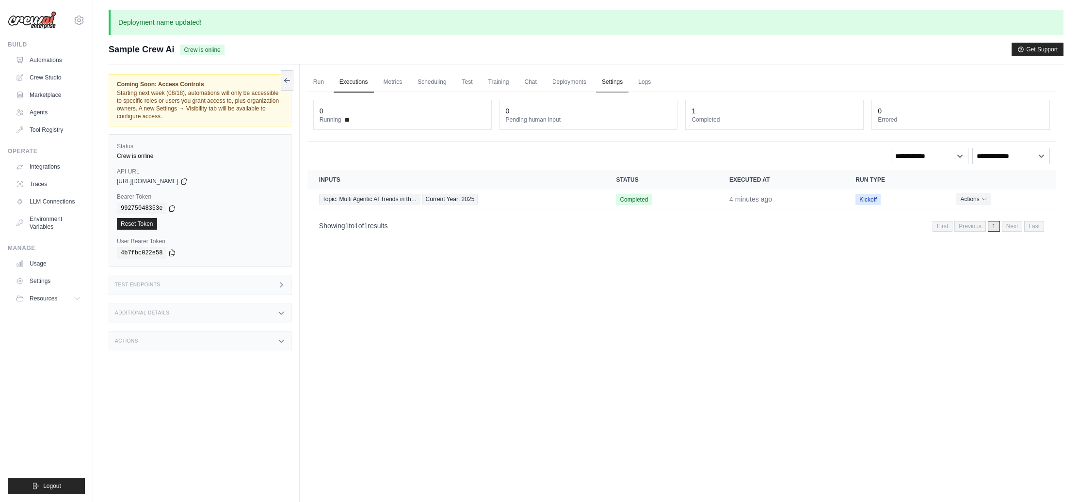
click at [611, 82] on link "Settings" at bounding box center [612, 82] width 32 height 20
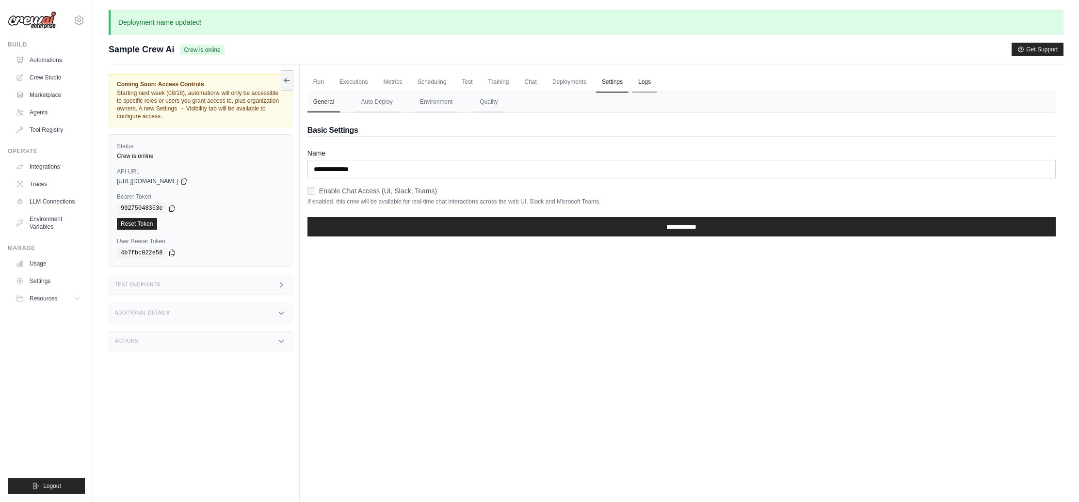
click at [648, 84] on link "Logs" at bounding box center [644, 82] width 24 height 20
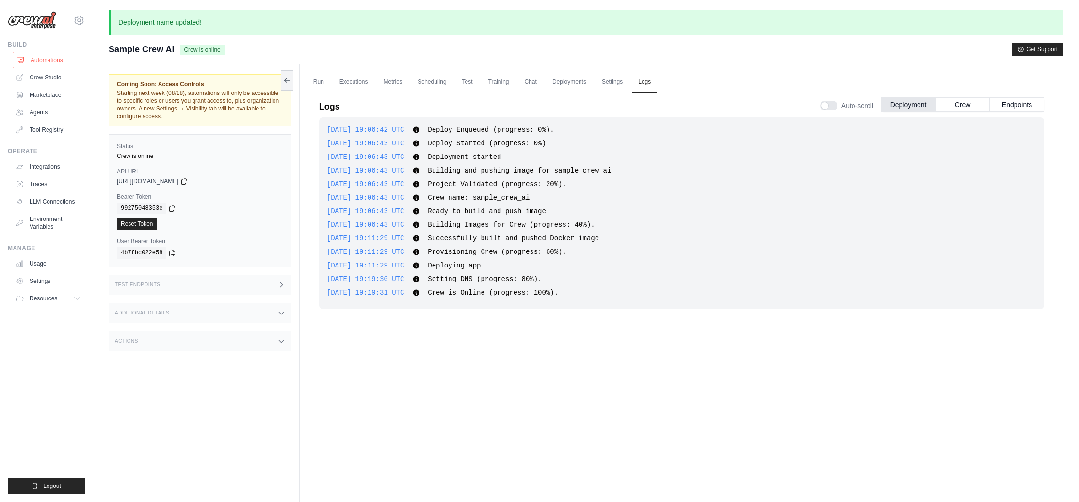
click at [51, 63] on link "Automations" at bounding box center [49, 60] width 73 height 16
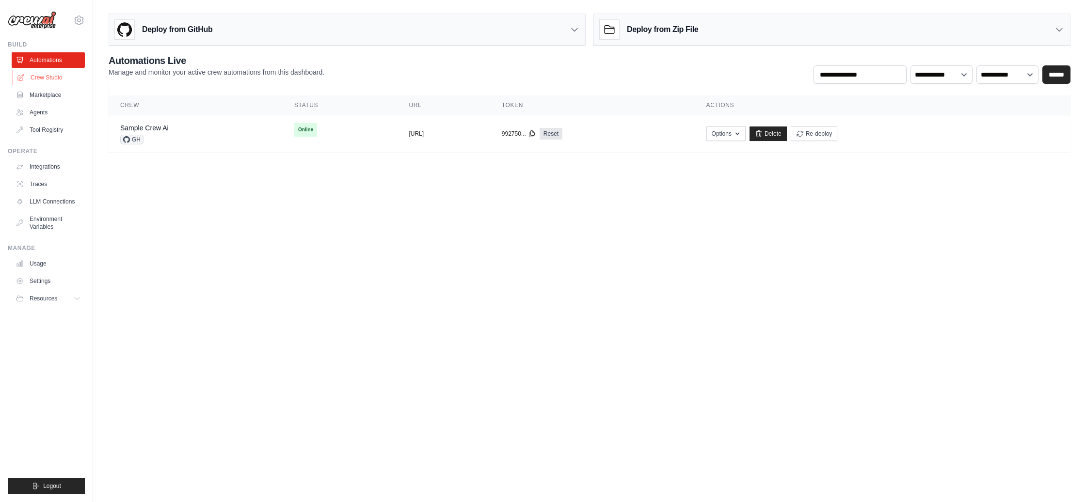
click at [46, 77] on link "Crew Studio" at bounding box center [49, 78] width 73 height 16
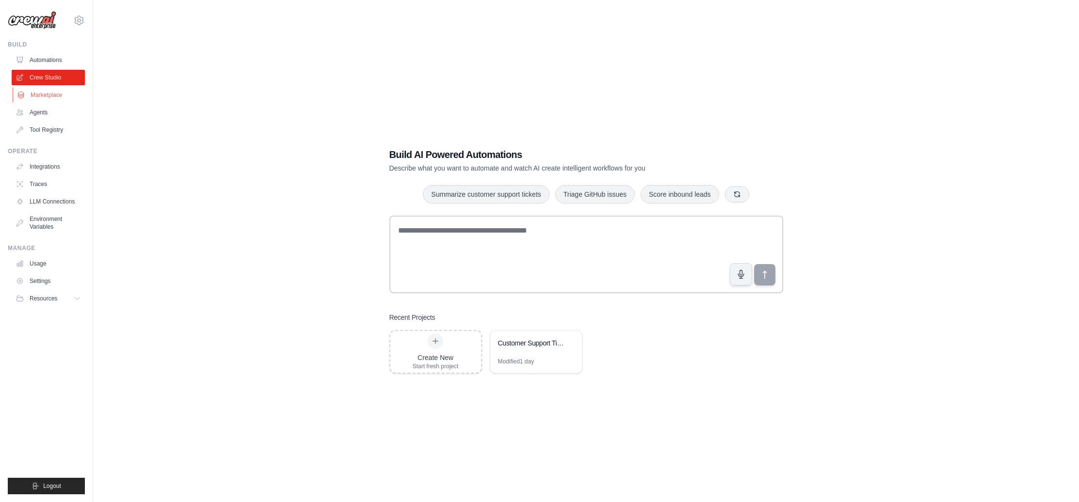
click at [51, 97] on link "Marketplace" at bounding box center [49, 95] width 73 height 16
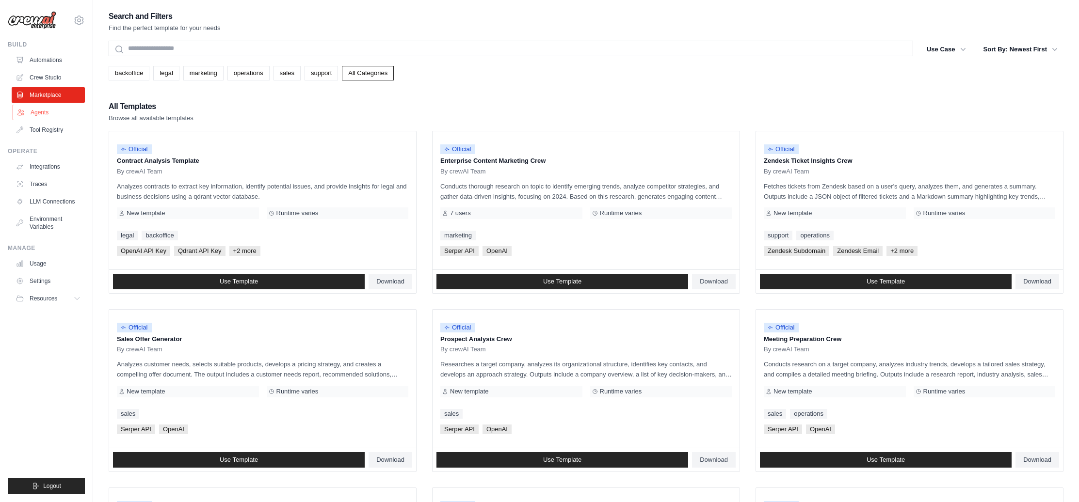
click at [43, 109] on link "Agents" at bounding box center [49, 113] width 73 height 16
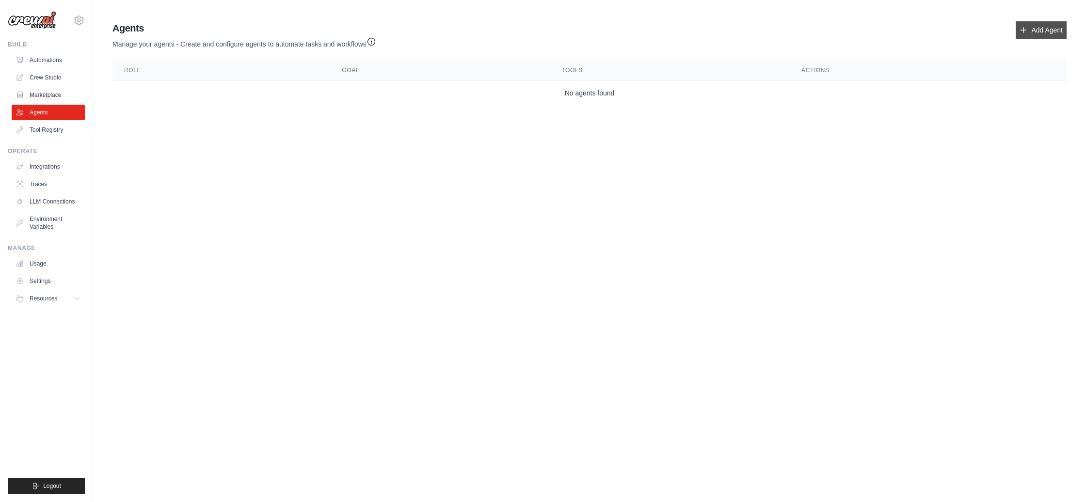
click at [1039, 31] on link "Add Agent" at bounding box center [1041, 29] width 51 height 17
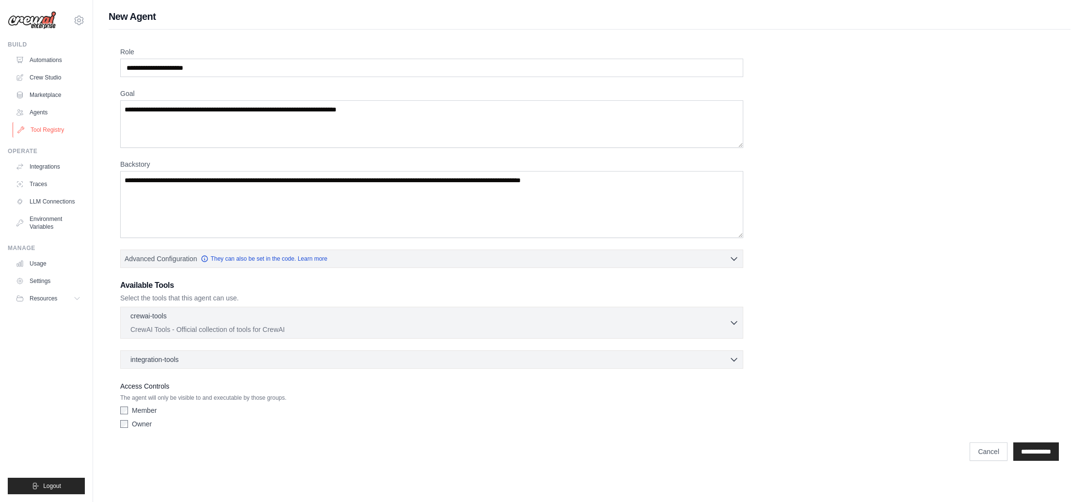
click at [46, 132] on link "Tool Registry" at bounding box center [49, 130] width 73 height 16
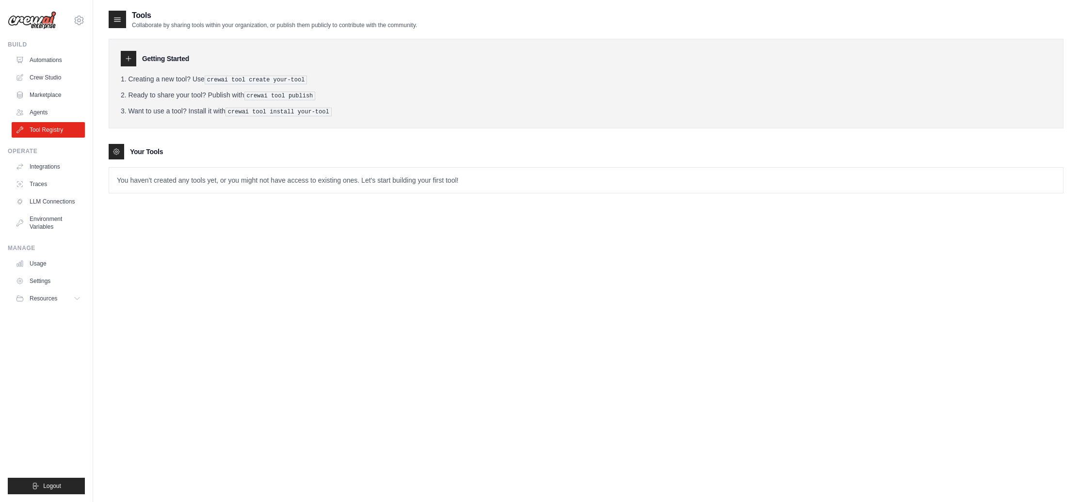
click at [146, 152] on h3 "Your Tools" at bounding box center [146, 152] width 33 height 10
click at [55, 168] on link "Integrations" at bounding box center [49, 167] width 73 height 16
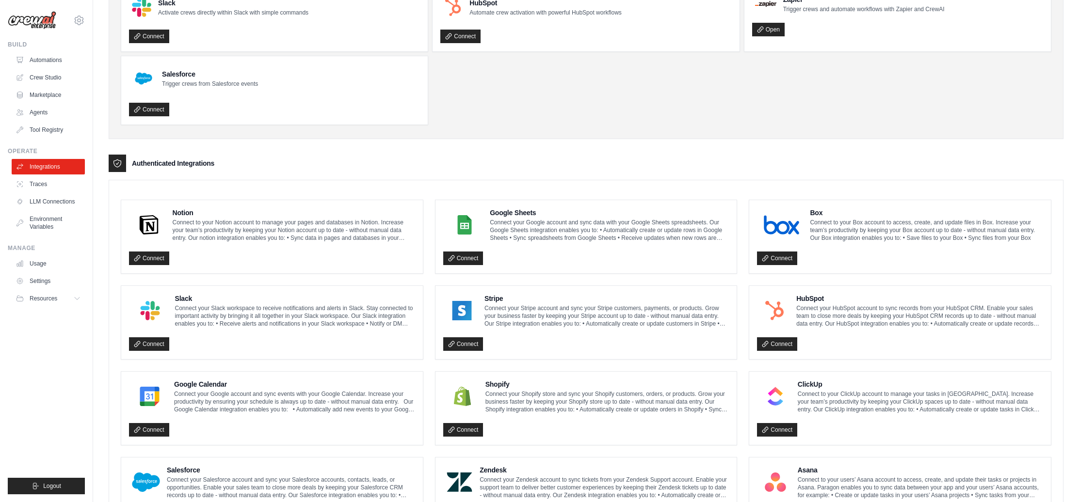
scroll to position [88, 0]
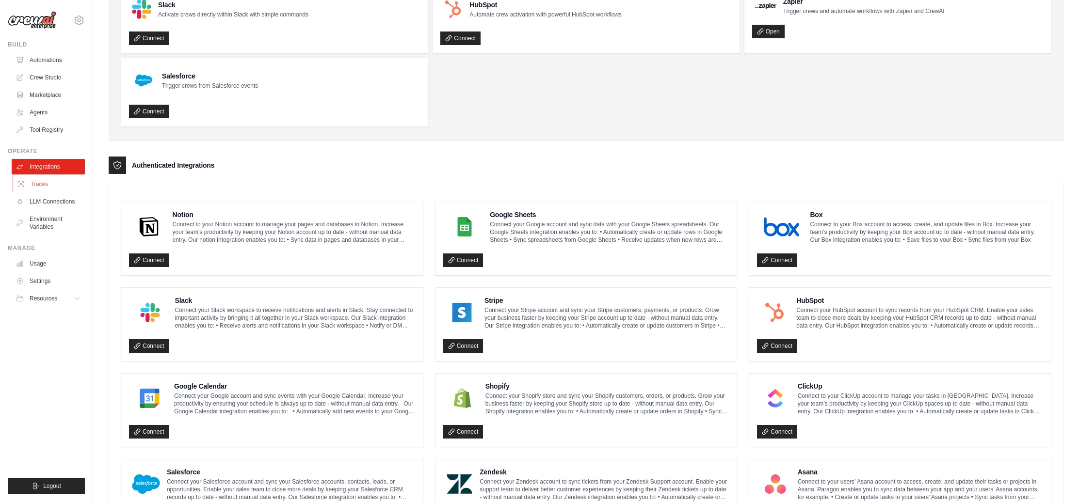
click at [45, 182] on link "Traces" at bounding box center [49, 185] width 73 height 16
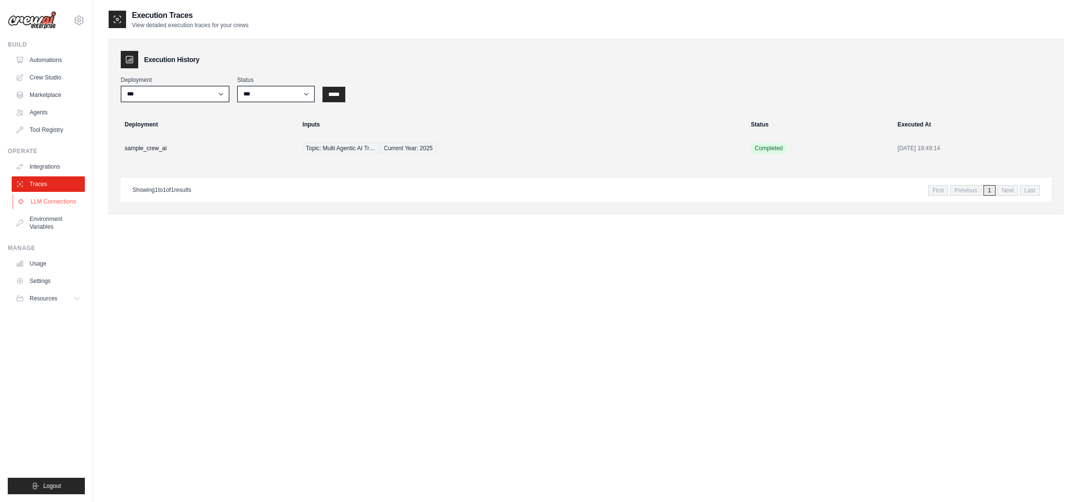
click at [49, 205] on link "LLM Connections" at bounding box center [49, 202] width 73 height 16
click at [58, 205] on link "LLM Connections" at bounding box center [49, 202] width 73 height 16
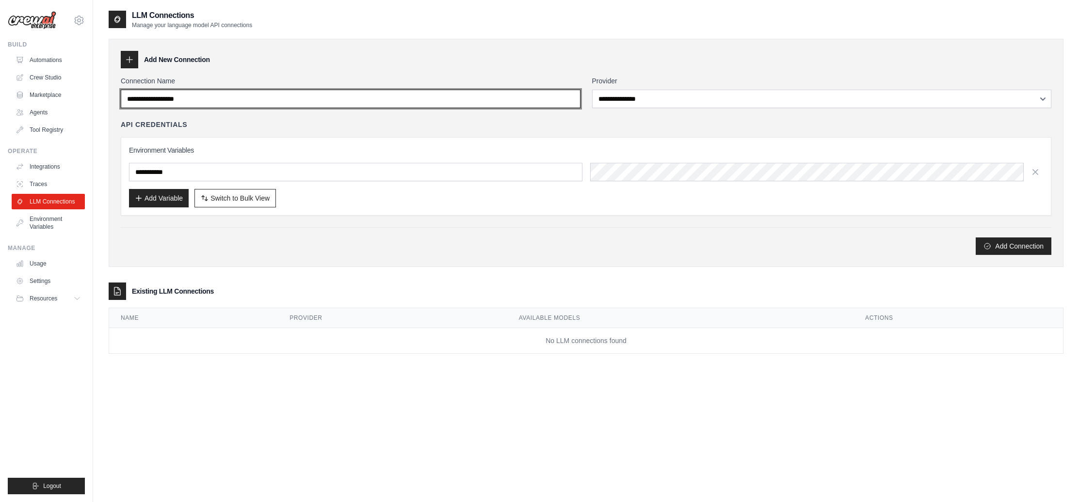
click at [265, 92] on input "Connection Name" at bounding box center [351, 99] width 460 height 18
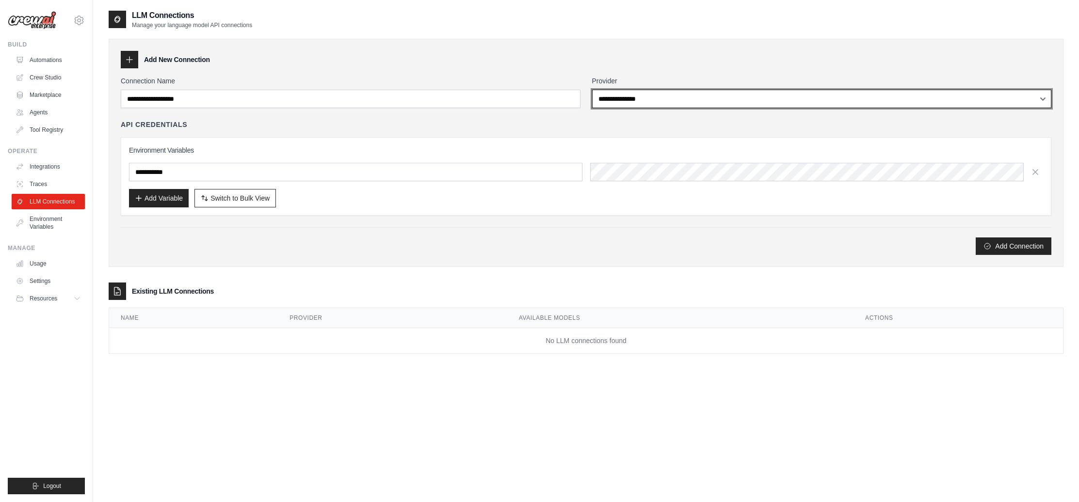
click at [642, 93] on select "**********" at bounding box center [822, 99] width 460 height 18
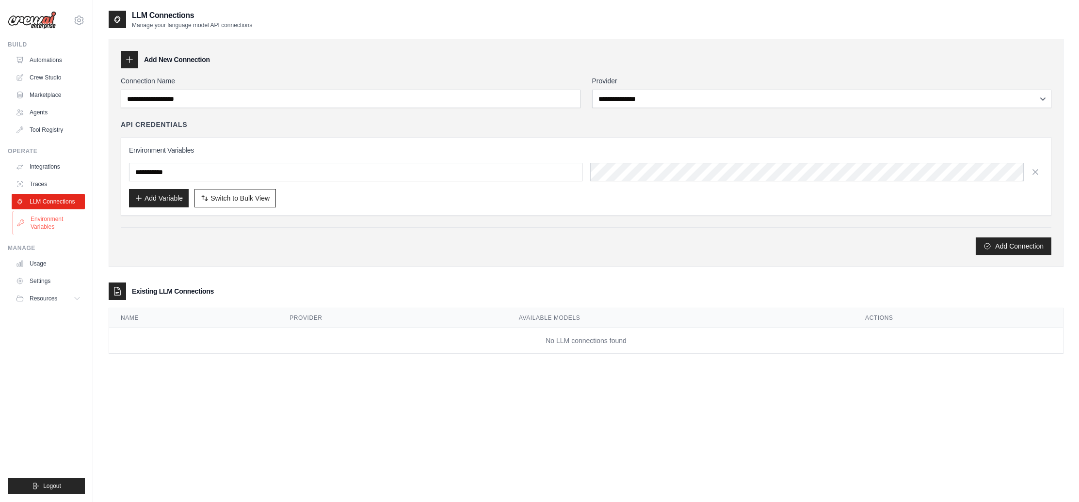
click at [35, 224] on link "Environment Variables" at bounding box center [49, 222] width 73 height 23
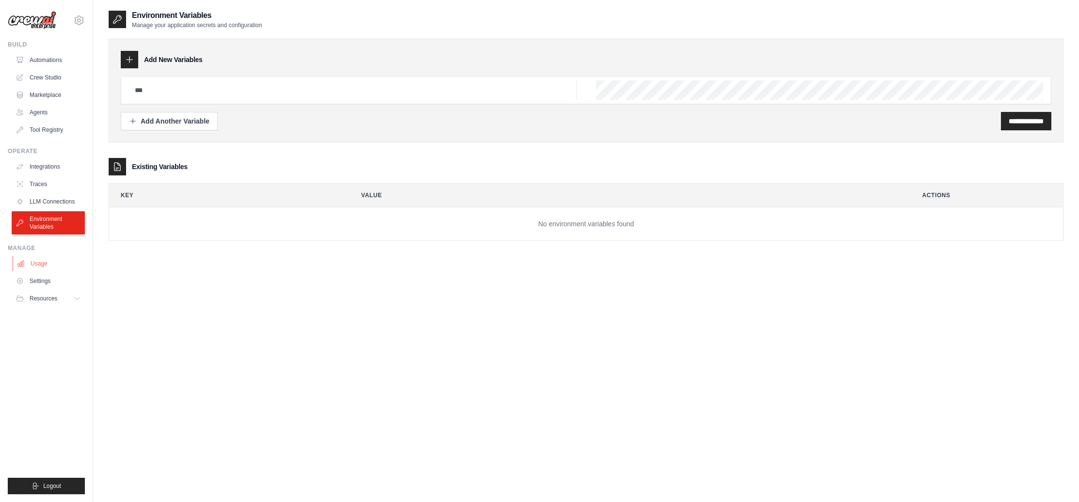
click at [48, 267] on link "Usage" at bounding box center [49, 264] width 73 height 16
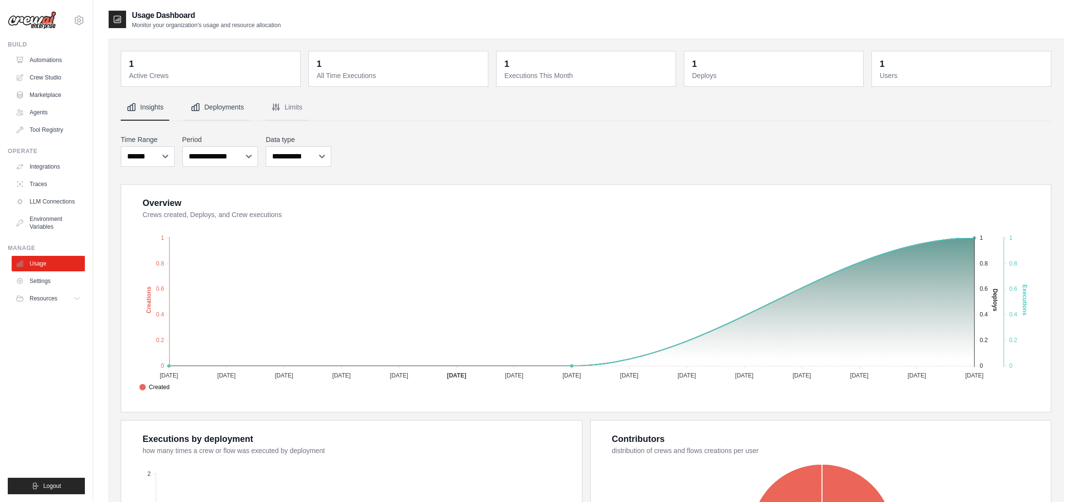
click at [212, 111] on button "Deployments" at bounding box center [217, 108] width 65 height 26
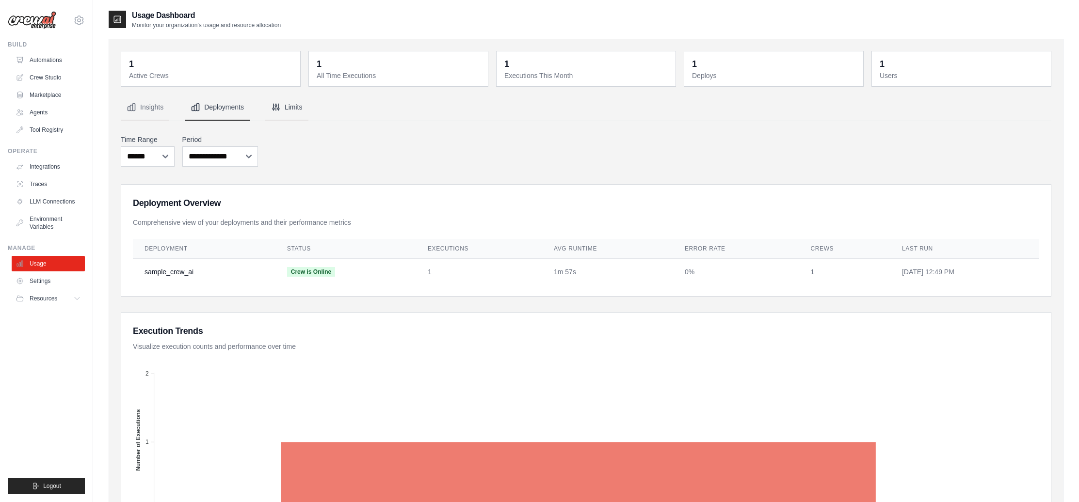
click at [287, 107] on button "Limits" at bounding box center [286, 108] width 43 height 26
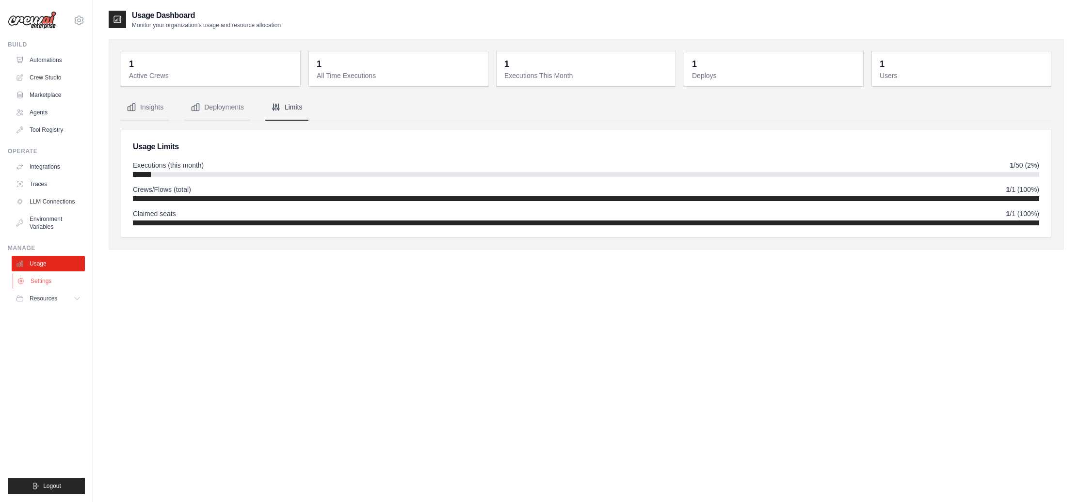
click at [38, 280] on link "Settings" at bounding box center [49, 282] width 73 height 16
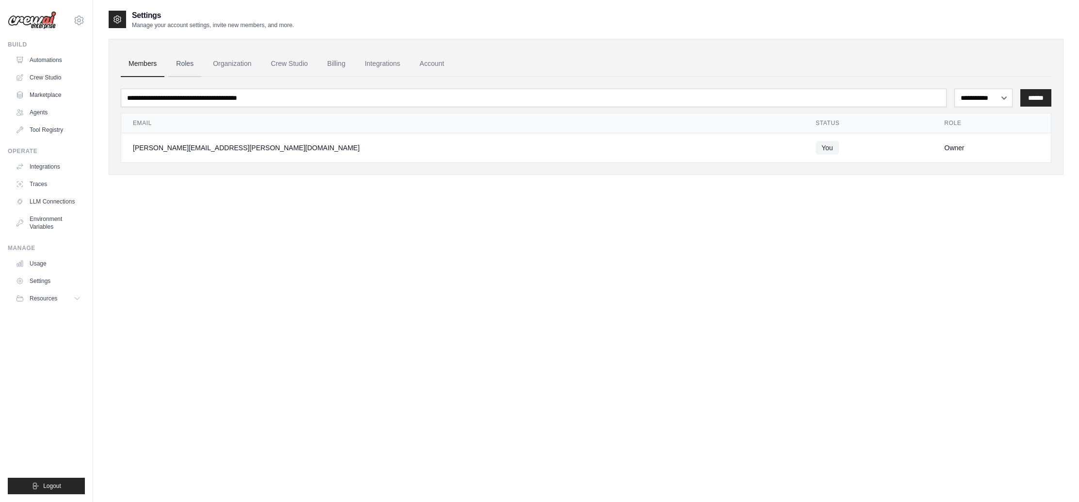
click at [178, 67] on link "Roles" at bounding box center [184, 64] width 33 height 26
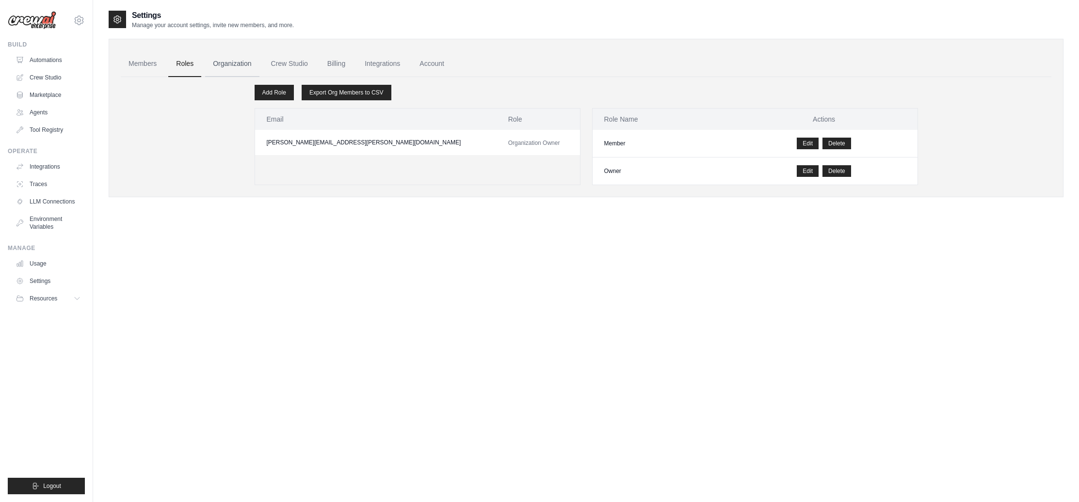
click at [247, 67] on link "Organization" at bounding box center [232, 64] width 54 height 26
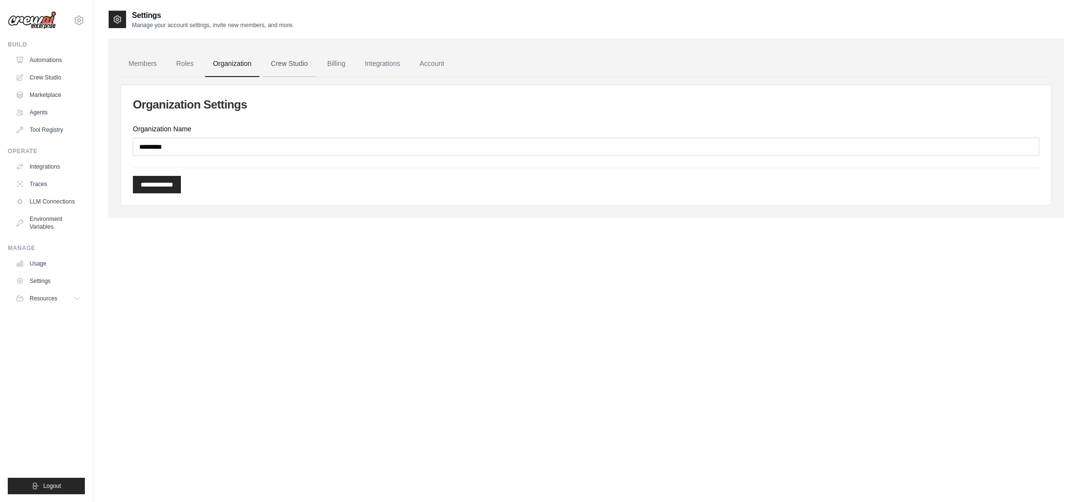
click at [277, 66] on link "Crew Studio" at bounding box center [289, 64] width 52 height 26
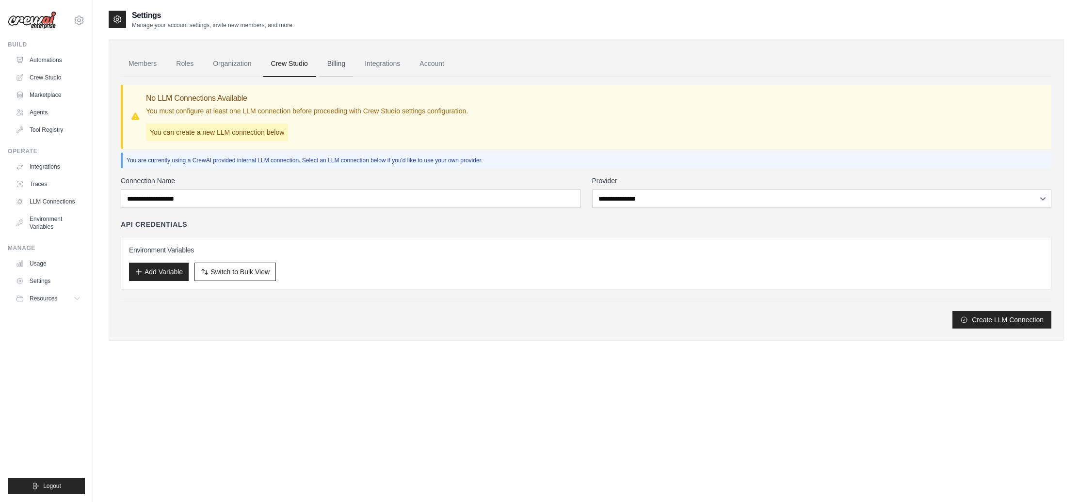
click at [338, 68] on link "Billing" at bounding box center [336, 64] width 33 height 26
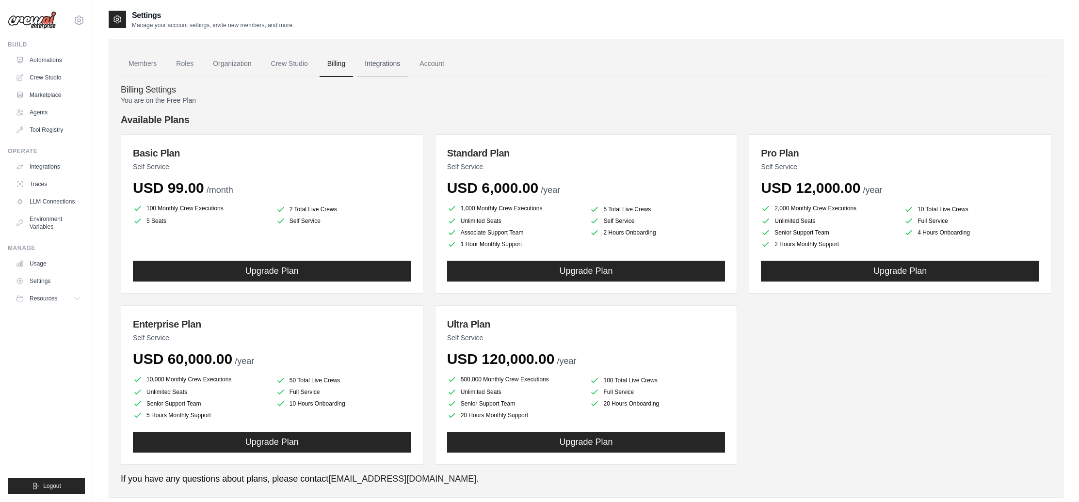
click at [374, 65] on link "Integrations" at bounding box center [382, 64] width 51 height 26
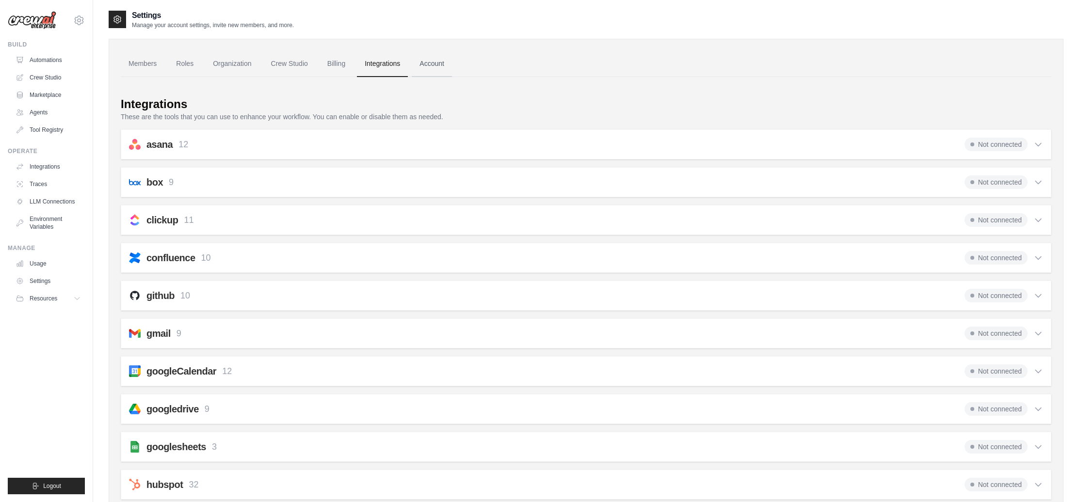
click at [430, 65] on link "Account" at bounding box center [432, 64] width 40 height 26
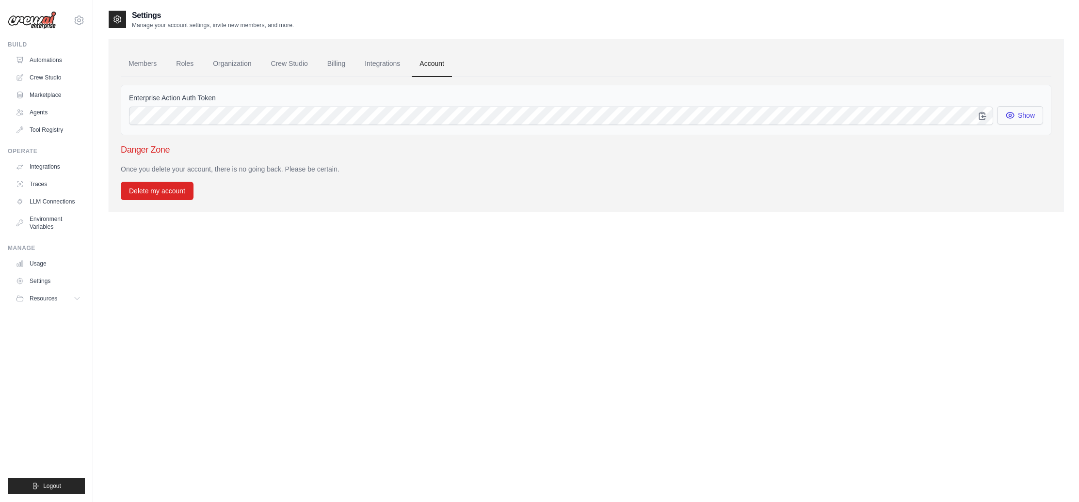
click at [1020, 115] on button "Show" at bounding box center [1020, 115] width 46 height 18
click at [1019, 116] on button "Show" at bounding box center [1020, 115] width 46 height 18
click at [389, 62] on link "Integrations" at bounding box center [382, 64] width 51 height 26
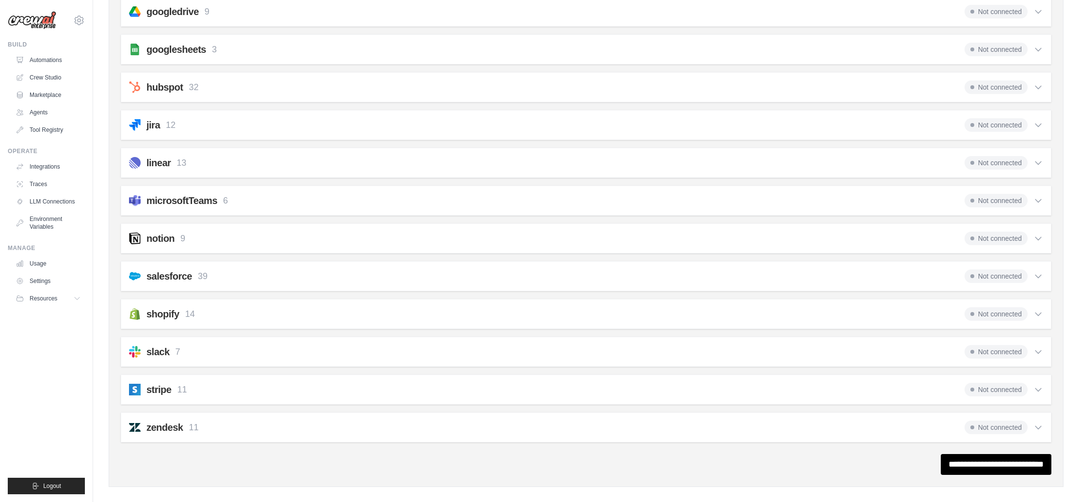
scroll to position [408, 0]
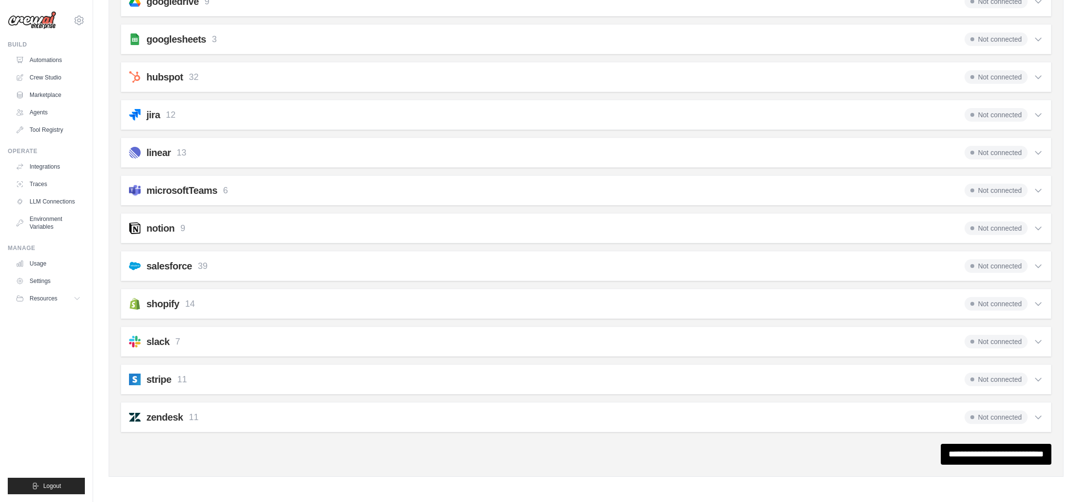
click at [1036, 267] on icon at bounding box center [1039, 266] width 10 height 10
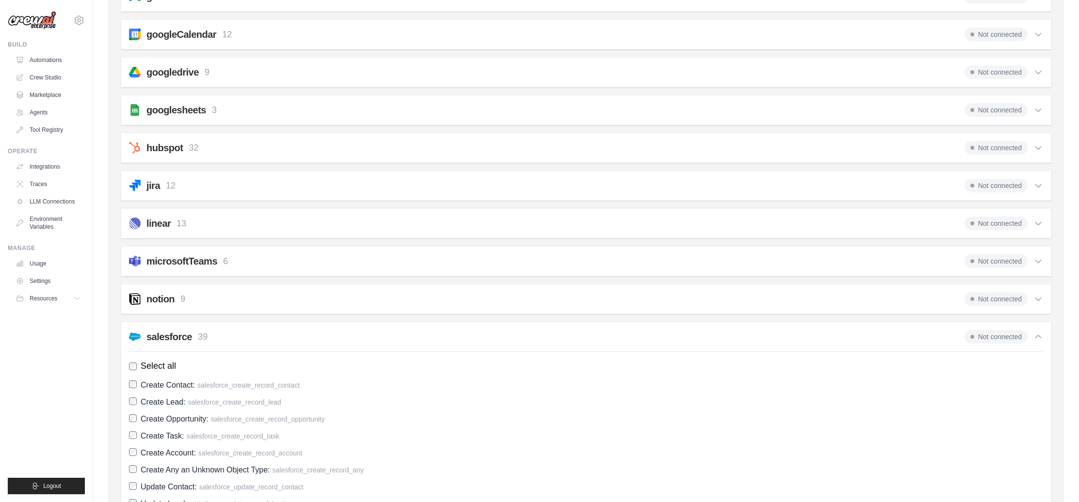
scroll to position [332, 0]
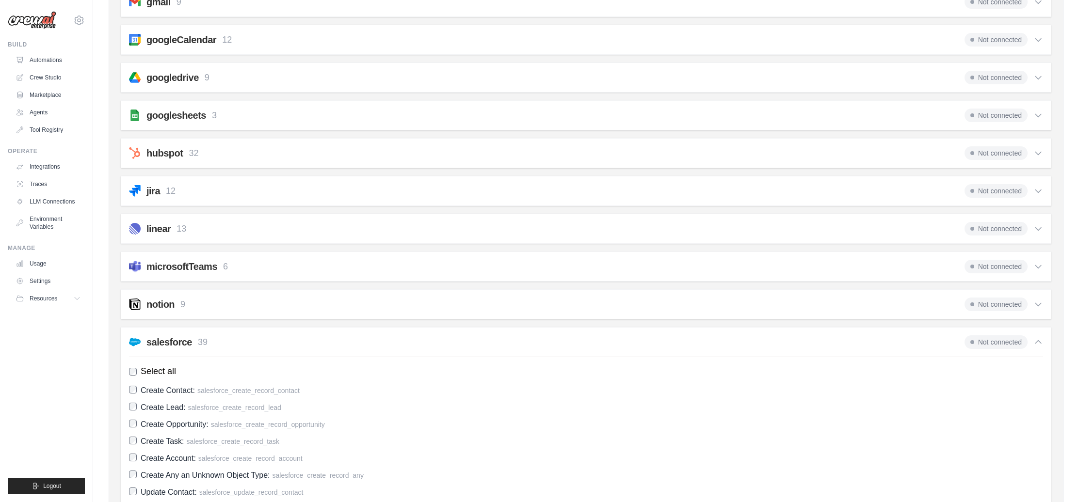
click at [336, 233] on div "linear 13 Not connected" at bounding box center [586, 229] width 914 height 14
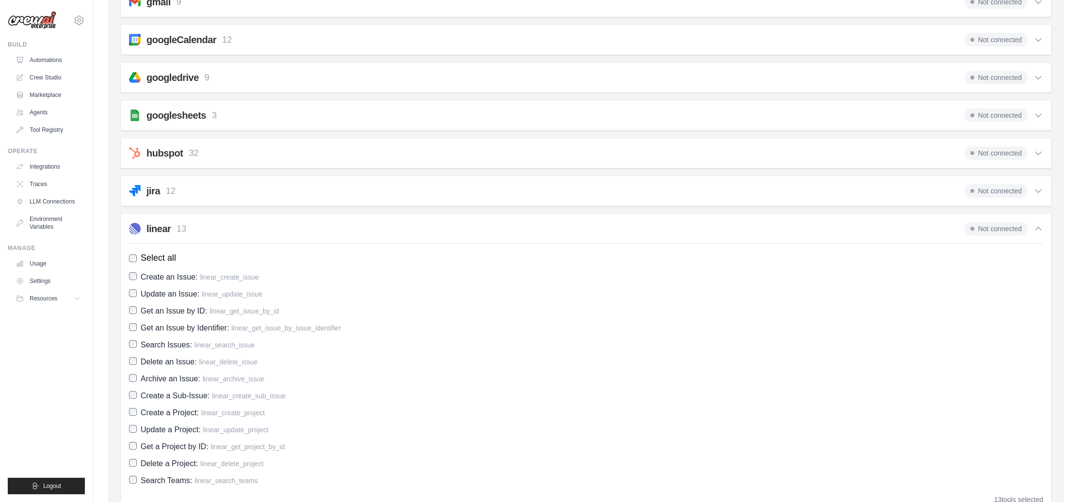
click at [310, 191] on div "jira 12 Not connected" at bounding box center [586, 191] width 914 height 14
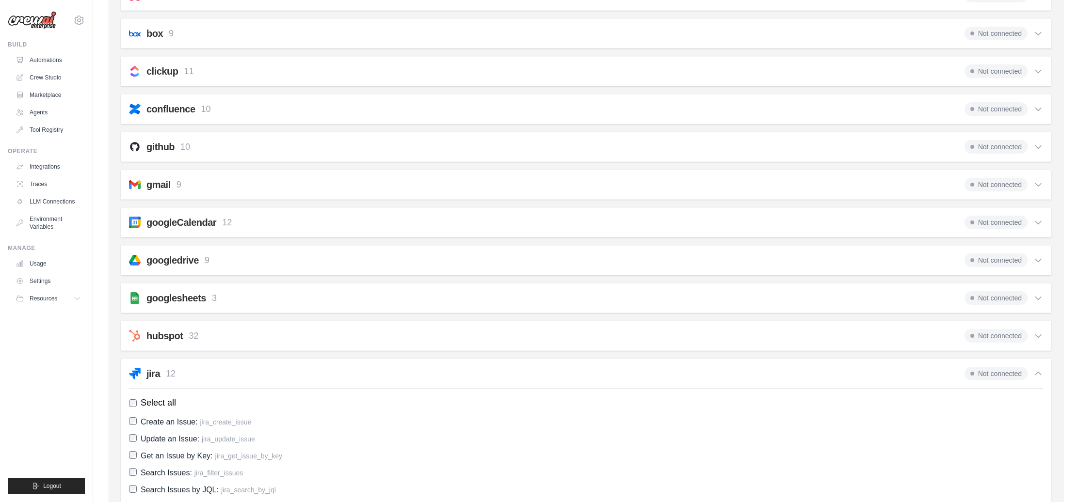
scroll to position [148, 0]
click at [349, 259] on div "googledrive 9 Not connected" at bounding box center [586, 262] width 914 height 14
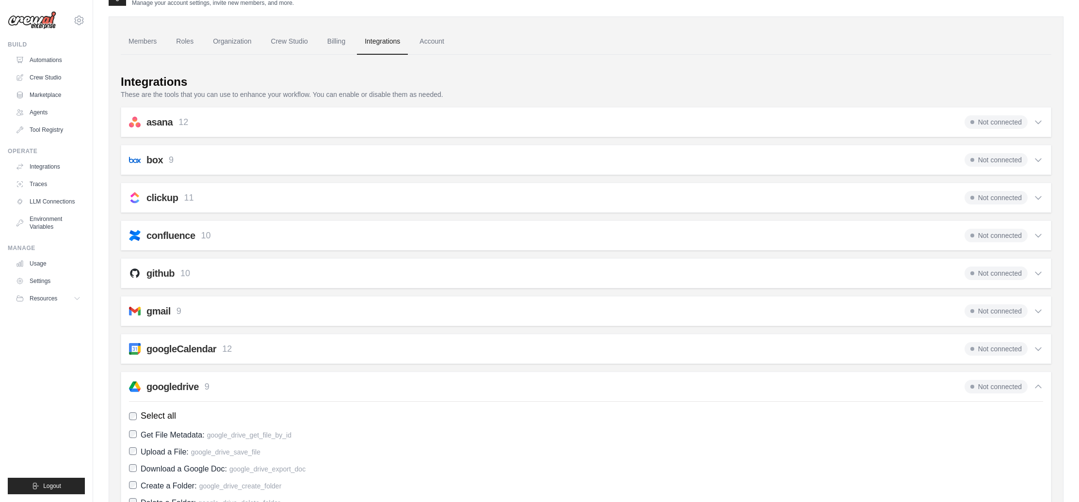
scroll to position [21, 0]
click at [347, 238] on div "confluence 10 Not connected" at bounding box center [586, 237] width 914 height 14
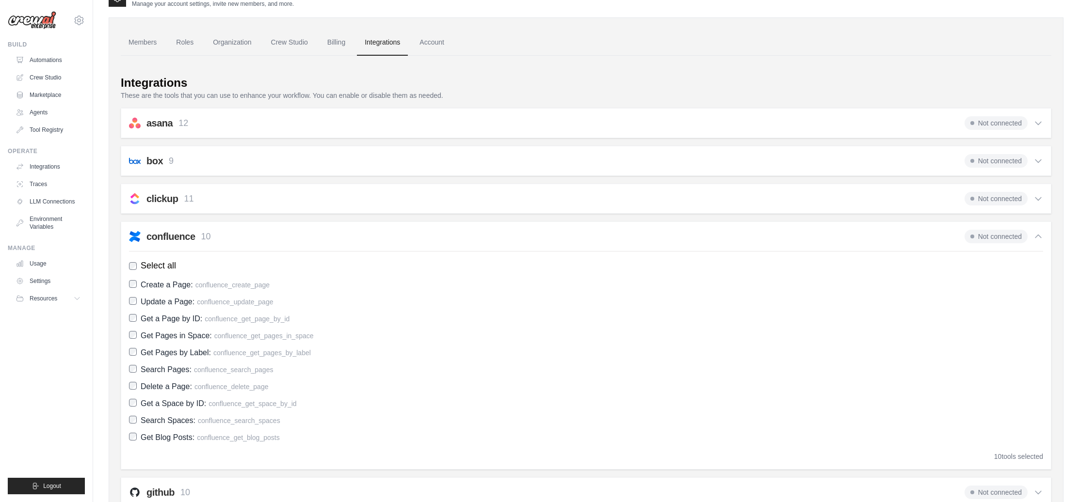
click at [988, 237] on span "Not connected" at bounding box center [996, 237] width 63 height 14
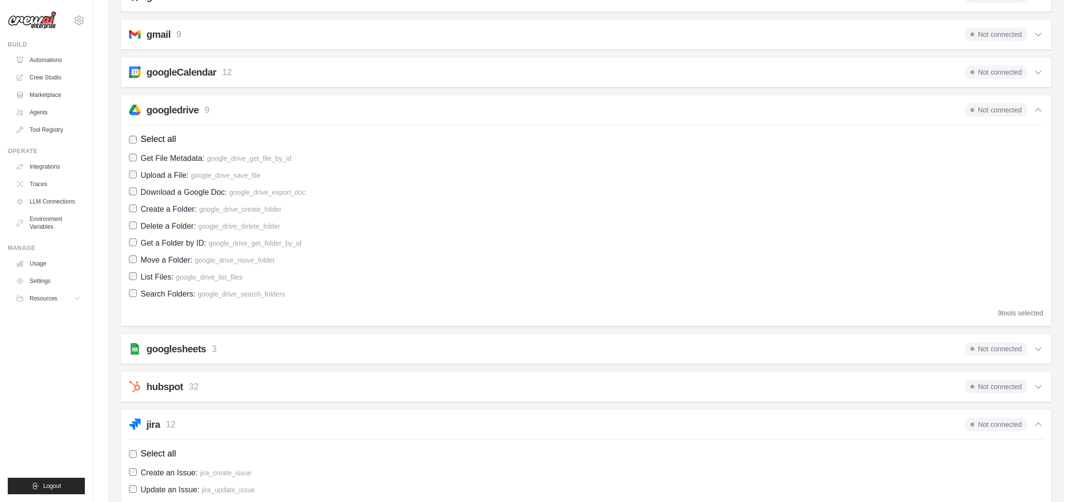
scroll to position [0, 0]
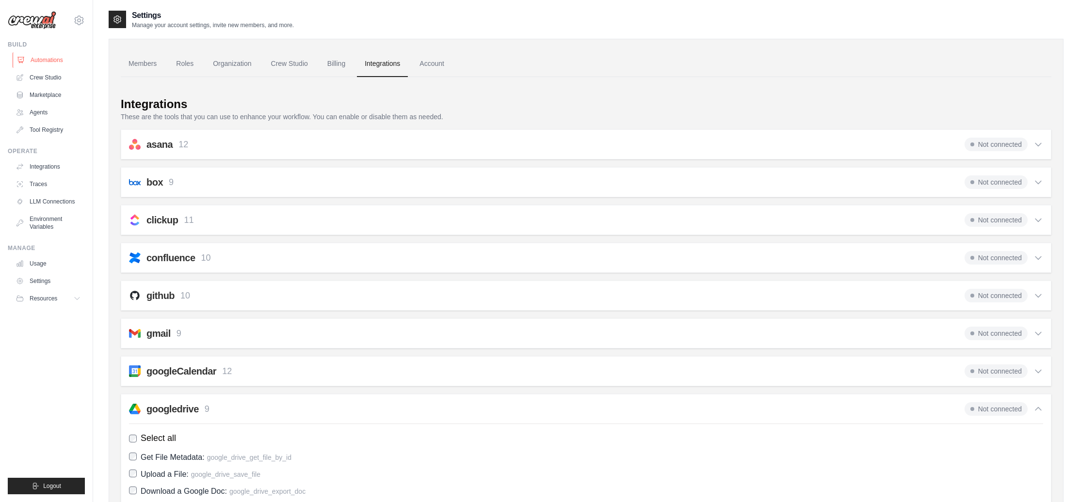
click at [49, 60] on link "Automations" at bounding box center [49, 60] width 73 height 16
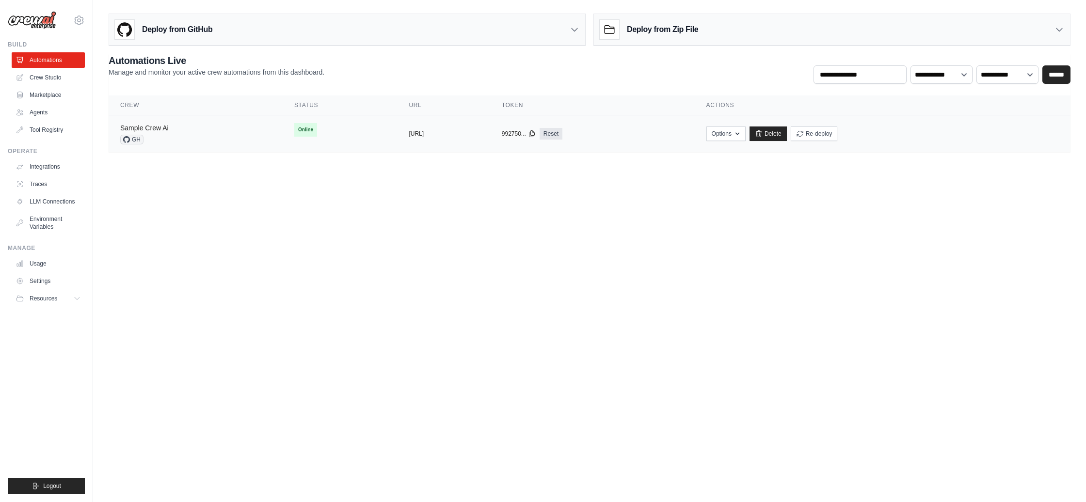
click at [148, 127] on link "Sample Crew Ai" at bounding box center [144, 128] width 49 height 8
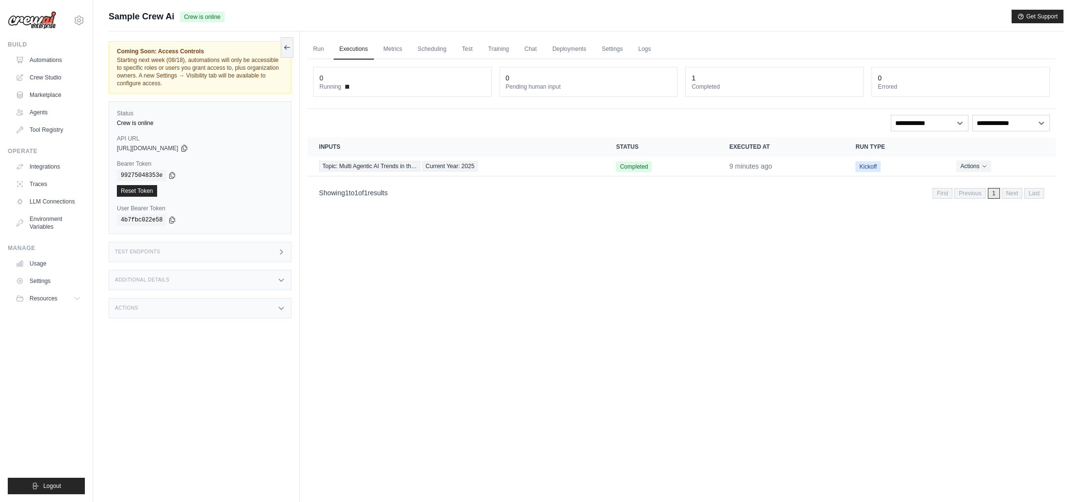
click at [218, 254] on div "Test Endpoints" at bounding box center [200, 252] width 183 height 20
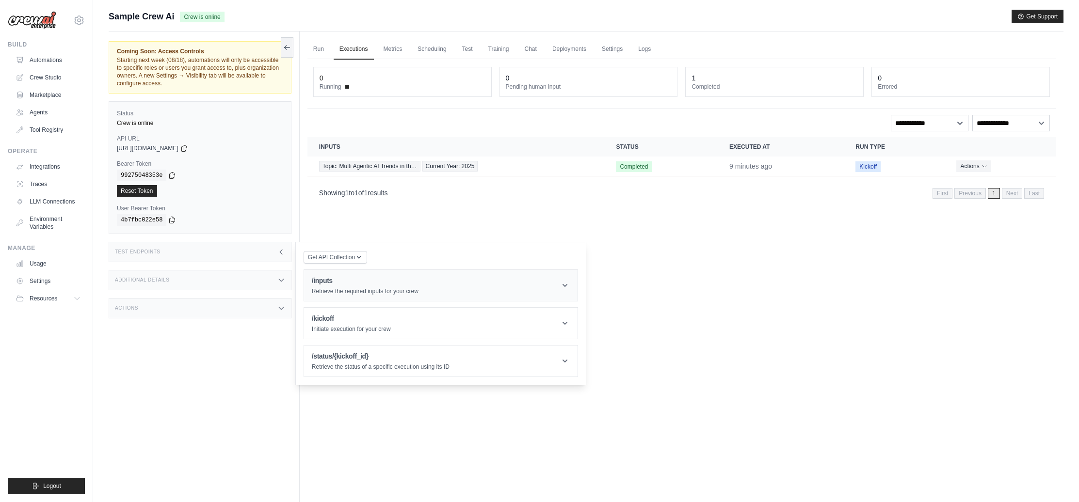
click at [385, 293] on p "Retrieve the required inputs for your crew" at bounding box center [365, 292] width 107 height 8
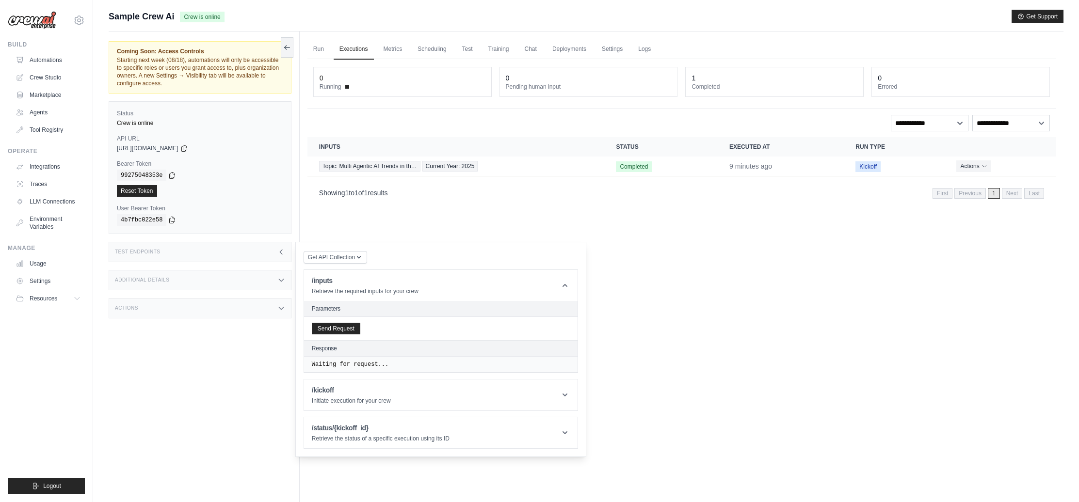
click at [347, 306] on h2 "Parameters" at bounding box center [441, 309] width 258 height 8
click at [347, 308] on h2 "Parameters" at bounding box center [441, 309] width 258 height 8
click at [345, 330] on button "Send Request" at bounding box center [336, 329] width 49 height 12
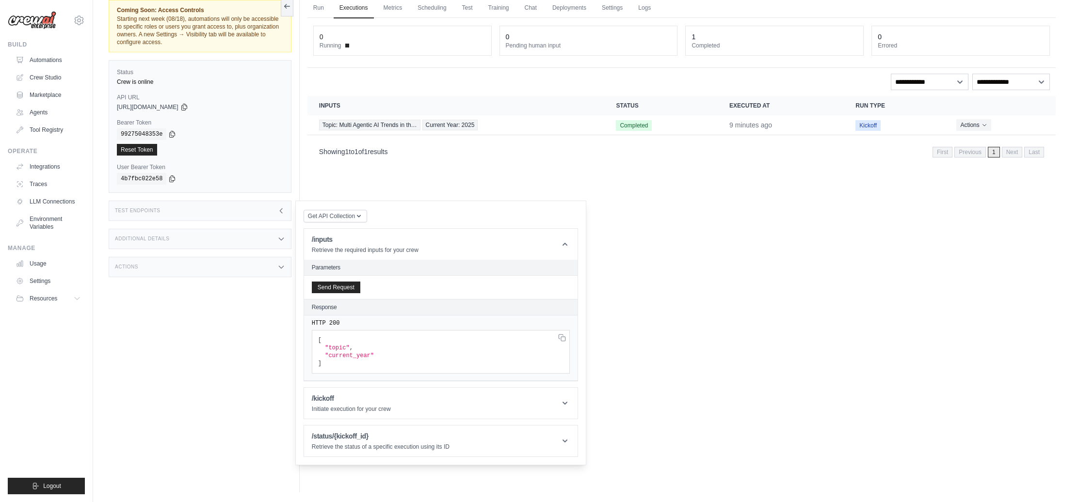
click at [400, 265] on h2 "Parameters" at bounding box center [441, 268] width 258 height 8
click at [401, 268] on h2 "Parameters" at bounding box center [441, 268] width 258 height 8
click at [560, 403] on icon at bounding box center [565, 404] width 10 height 10
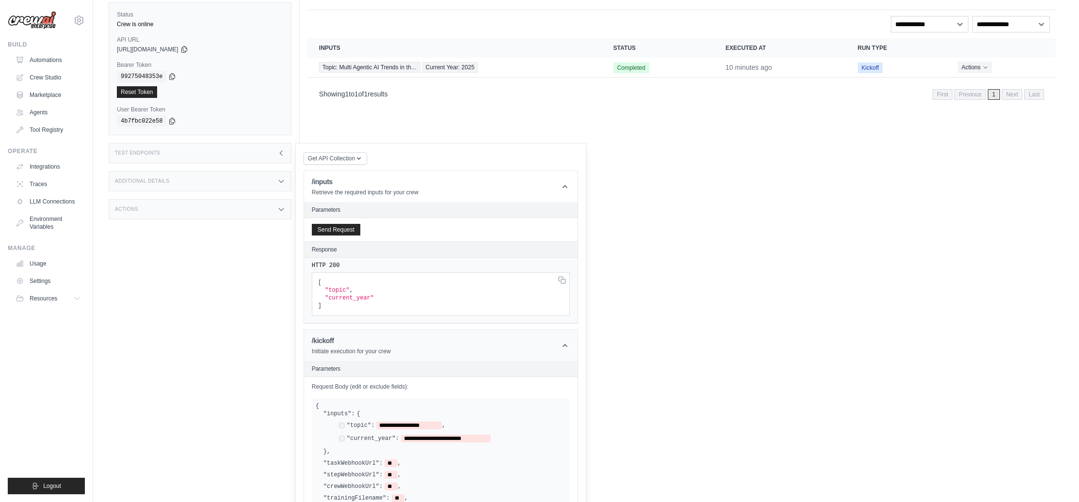
scroll to position [226, 0]
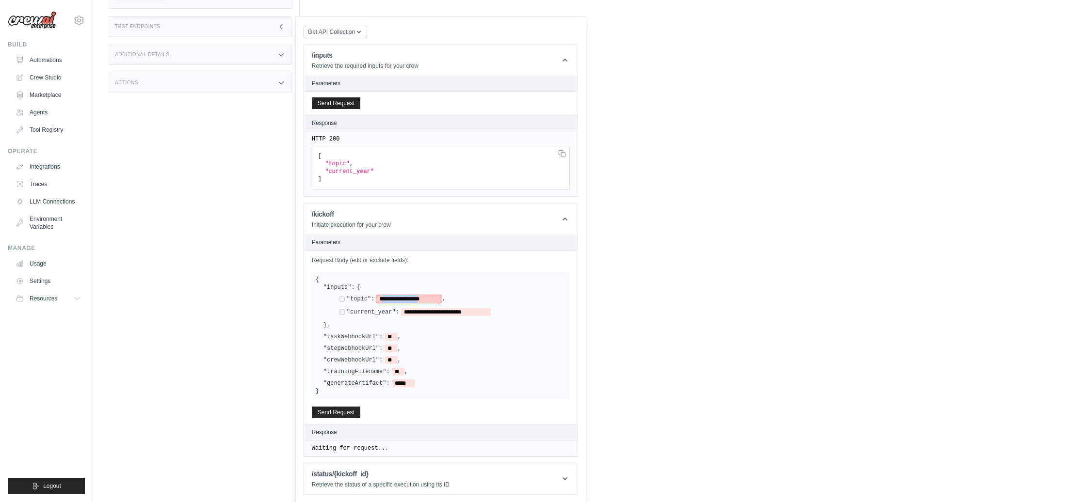
drag, startPoint x: 435, startPoint y: 298, endPoint x: 382, endPoint y: 298, distance: 52.9
click at [382, 298] on span "**********" at bounding box center [408, 299] width 65 height 8
drag, startPoint x: 483, startPoint y: 311, endPoint x: 407, endPoint y: 310, distance: 75.7
click at [407, 310] on span "**********" at bounding box center [446, 312] width 90 height 8
click at [513, 341] on div "**********" at bounding box center [441, 336] width 250 height 104
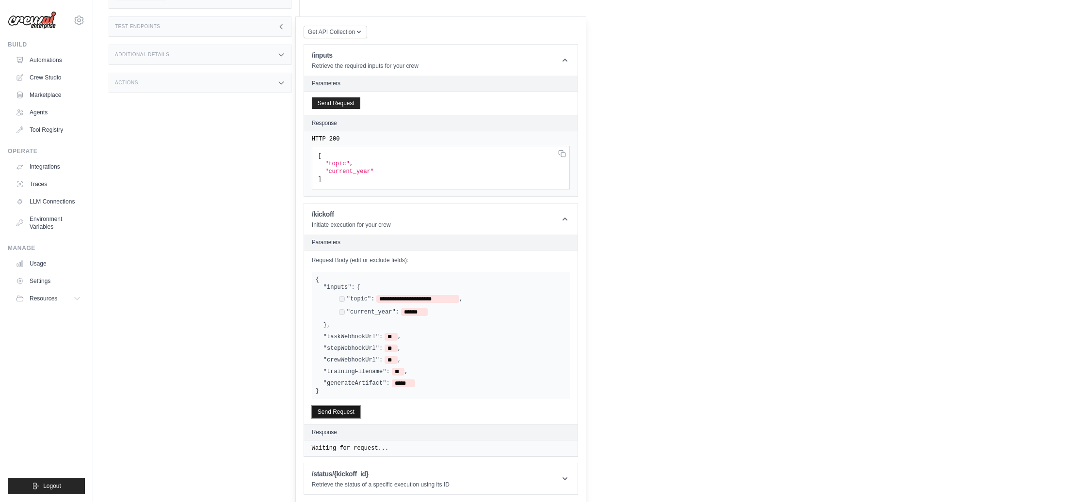
click at [348, 411] on button "Send Request" at bounding box center [336, 412] width 49 height 12
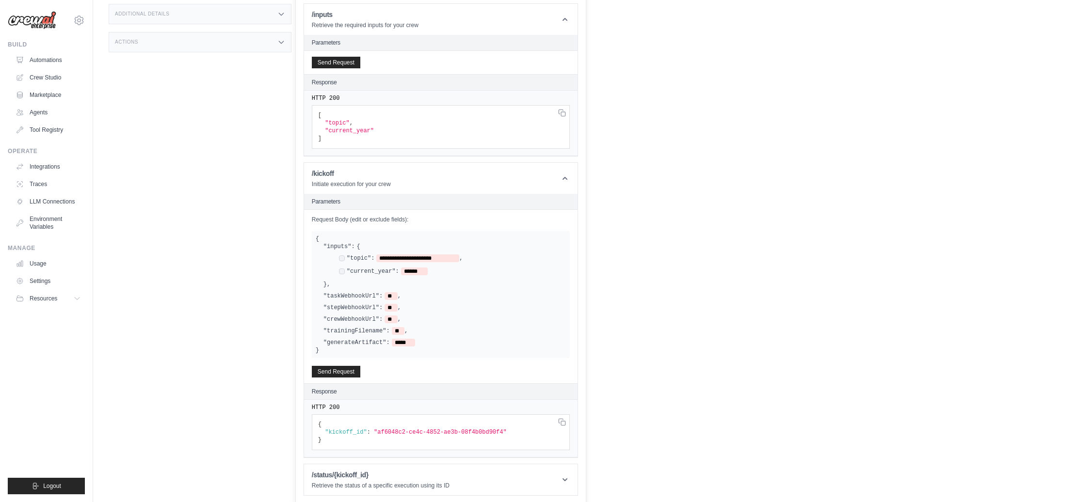
scroll to position [267, 0]
click at [567, 477] on icon at bounding box center [565, 479] width 10 height 10
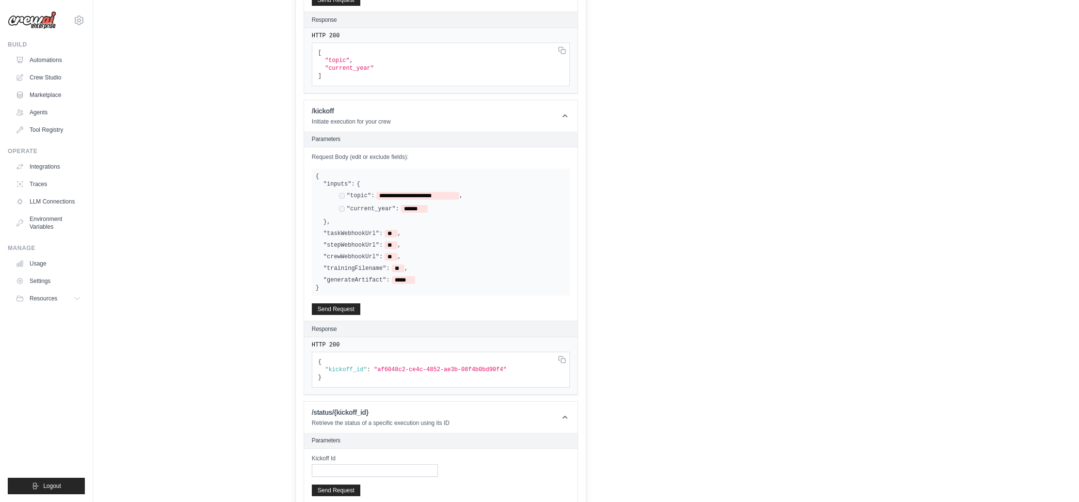
scroll to position [369, 0]
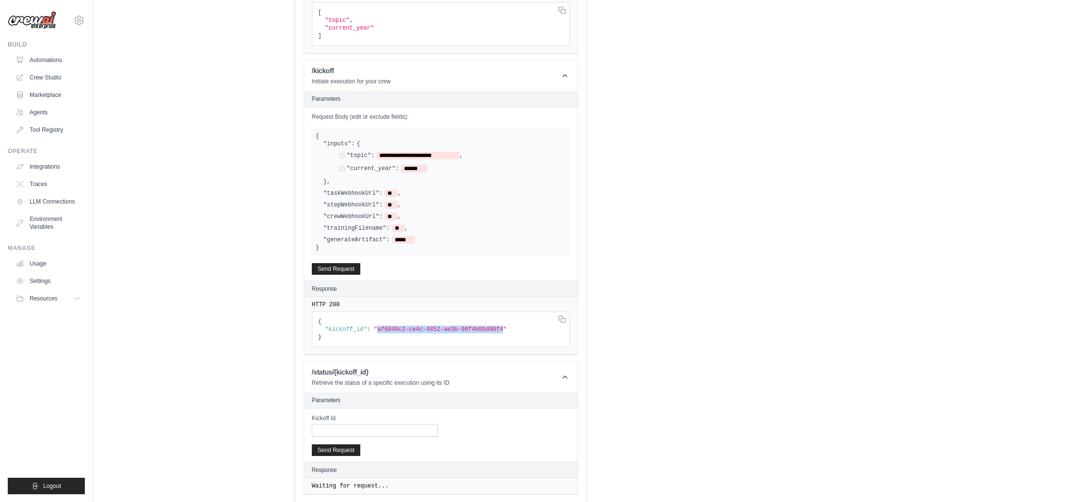
drag, startPoint x: 505, startPoint y: 328, endPoint x: 379, endPoint y: 327, distance: 126.1
click at [374, 32] on span ""af6048c2-ce4c-4852-ae3b-08f4b0bd90f4"" at bounding box center [349, 28] width 49 height 7
copy span "af6048c2-ce4c-4852-ae3b-08f4b0bd90f4"
click at [402, 427] on input "Kickoff Id" at bounding box center [375, 430] width 126 height 13
paste input "**********"
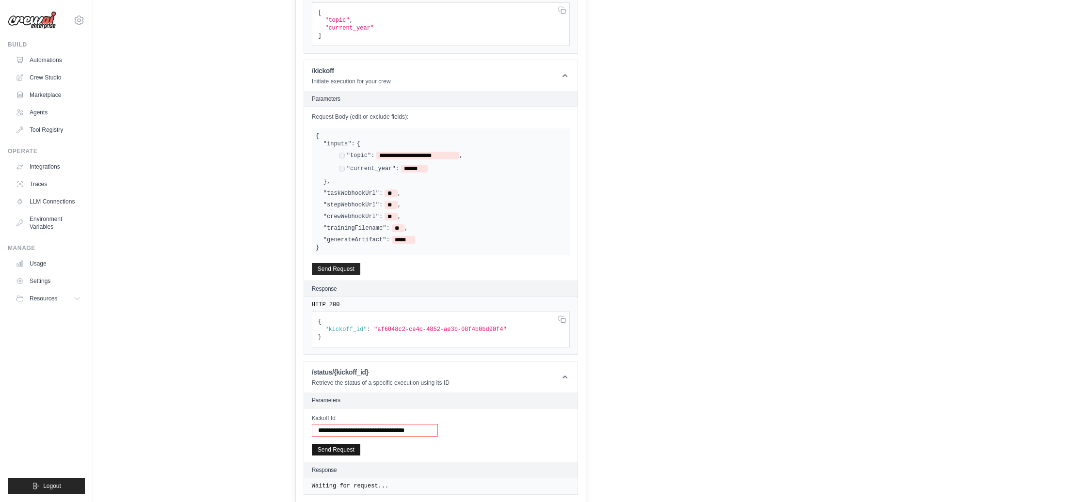
type input "**********"
click at [349, 451] on button "Send Request" at bounding box center [336, 450] width 49 height 12
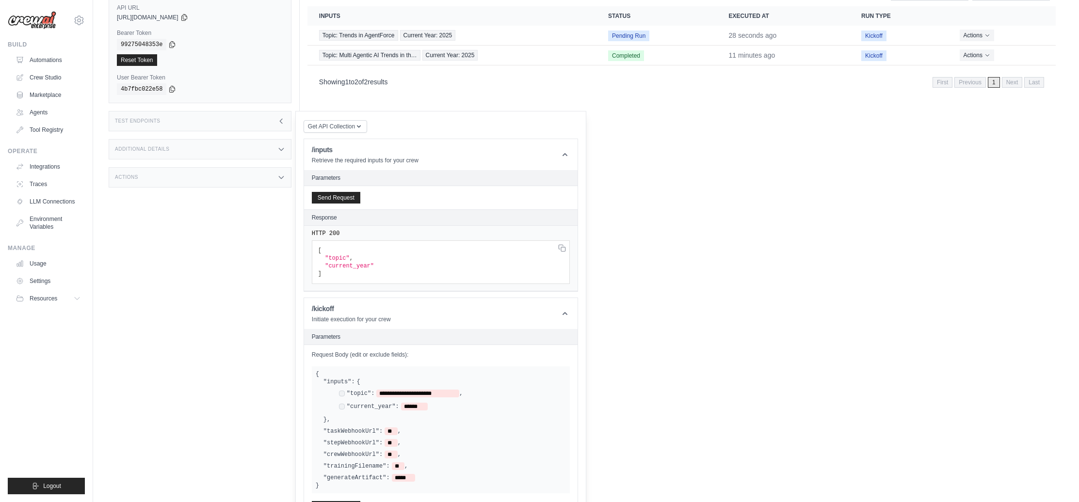
scroll to position [0, 0]
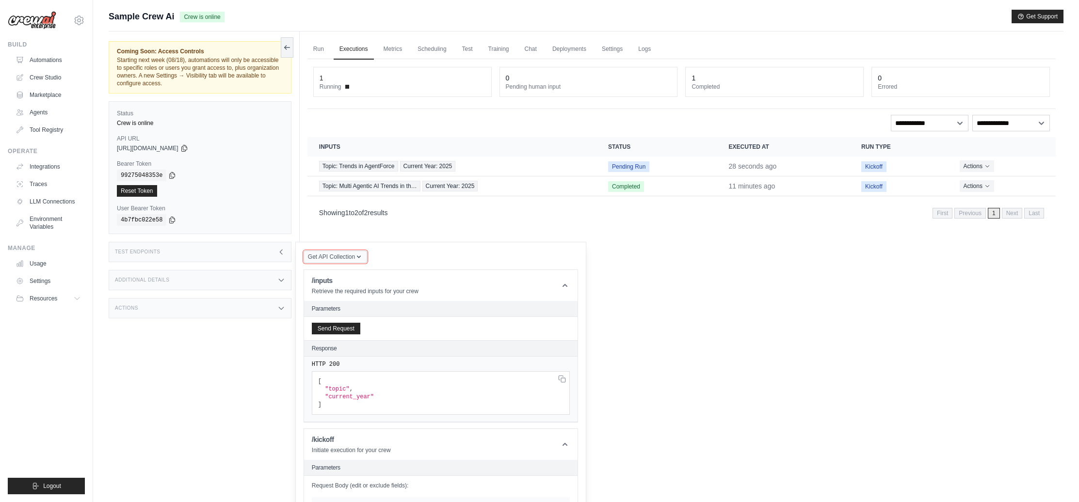
click at [340, 262] on button "Get API Collection" at bounding box center [336, 257] width 64 height 13
click at [340, 281] on div "Postman API Collection" at bounding box center [357, 283] width 93 height 16
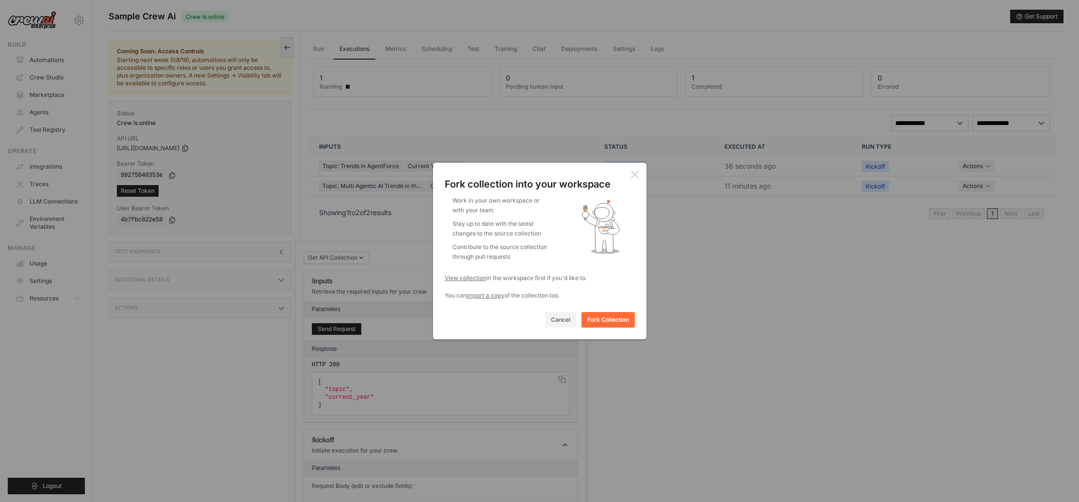
click at [633, 175] on icon at bounding box center [635, 175] width 8 height 8
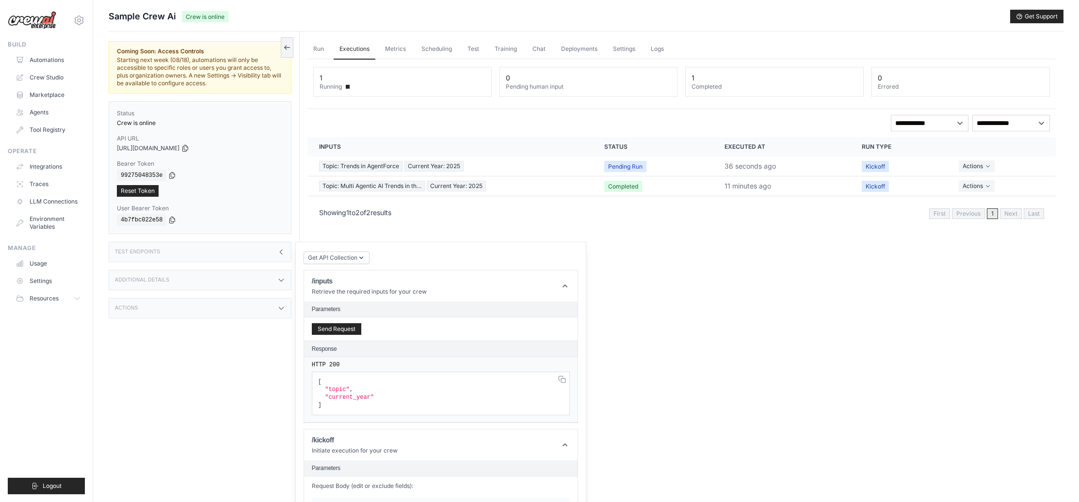
click at [195, 280] on div "Additional Details" at bounding box center [200, 280] width 183 height 20
click at [247, 360] on div "Actions" at bounding box center [200, 366] width 183 height 20
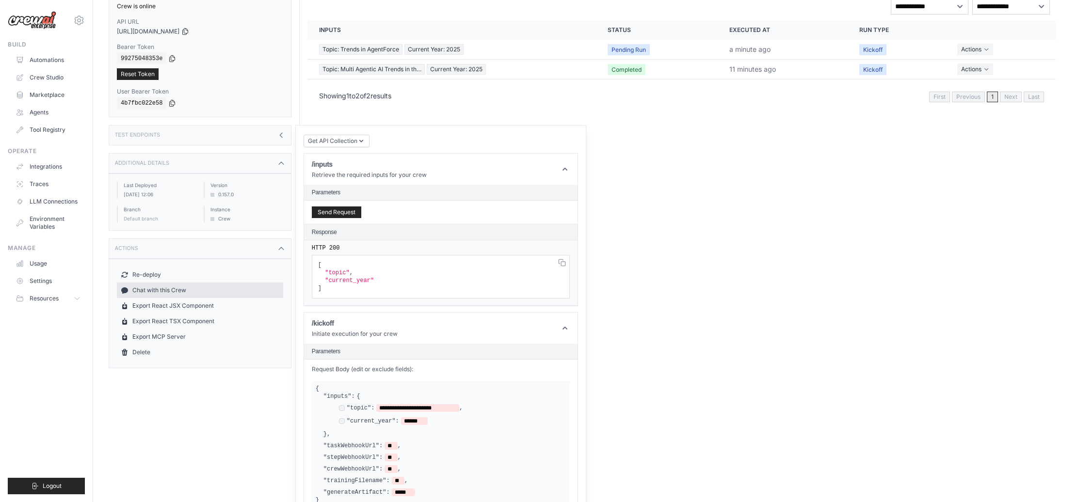
scroll to position [121, 0]
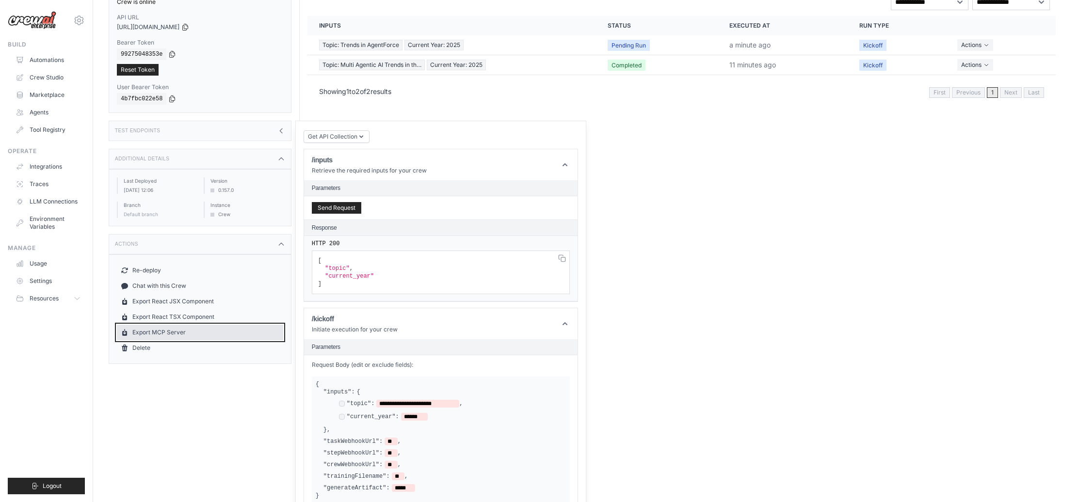
click at [186, 334] on link "Export MCP Server" at bounding box center [200, 333] width 166 height 16
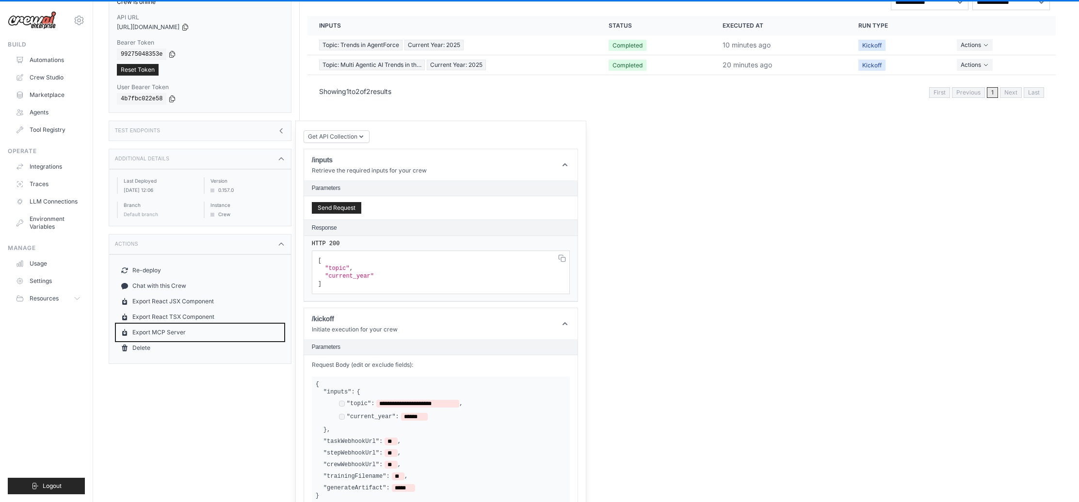
scroll to position [0, 0]
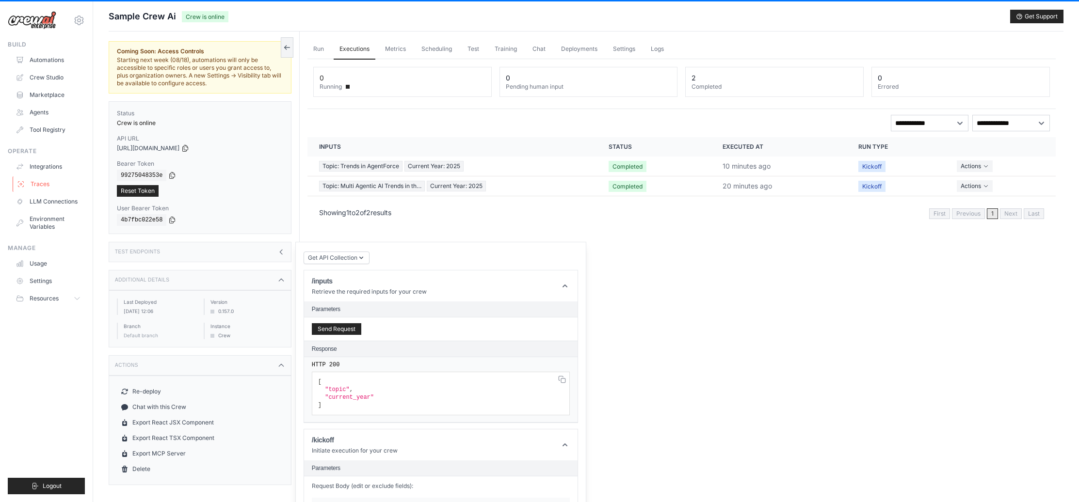
click at [34, 183] on link "Traces" at bounding box center [49, 185] width 73 height 16
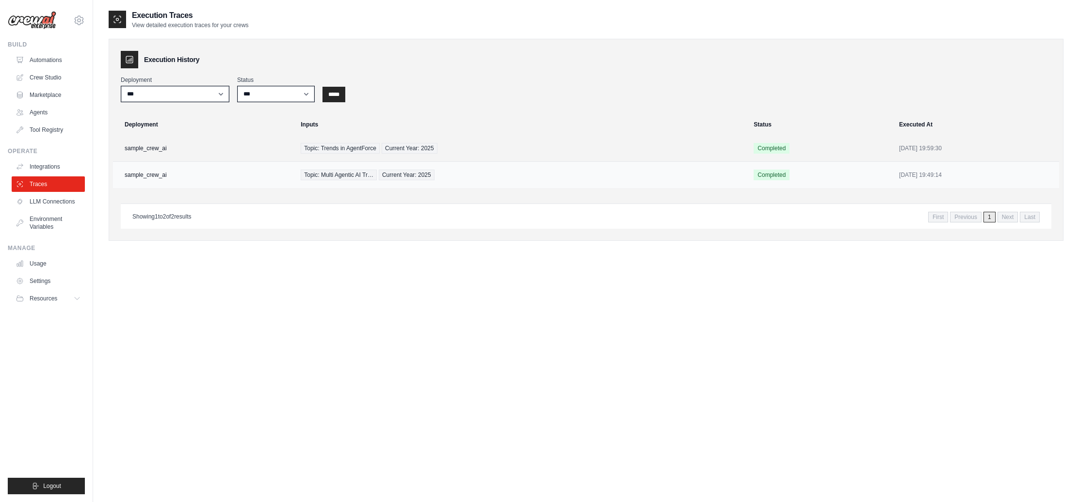
click at [454, 178] on div "Topic: Multi Agentic AI Tr… Current Year: 2025" at bounding box center [521, 175] width 441 height 11
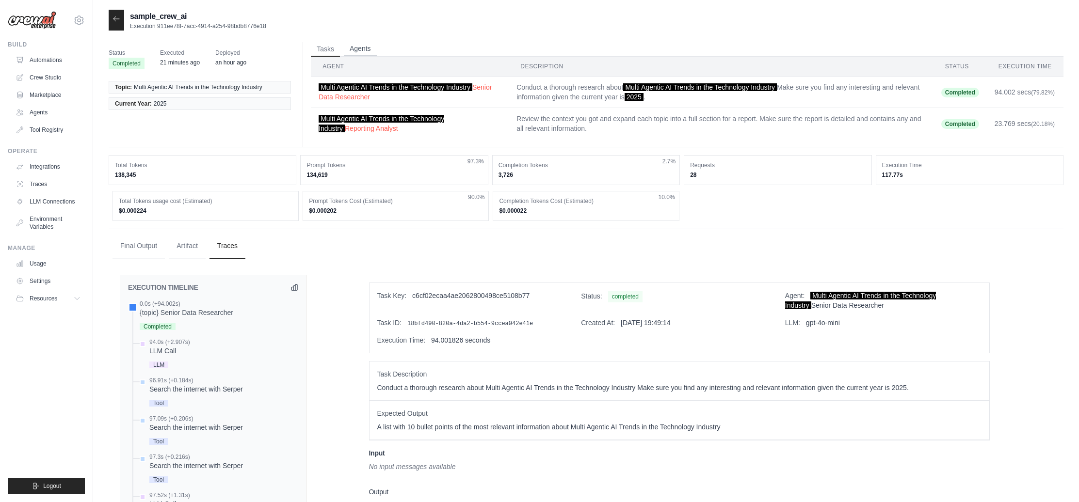
click at [359, 49] on button "Agents" at bounding box center [360, 49] width 33 height 15
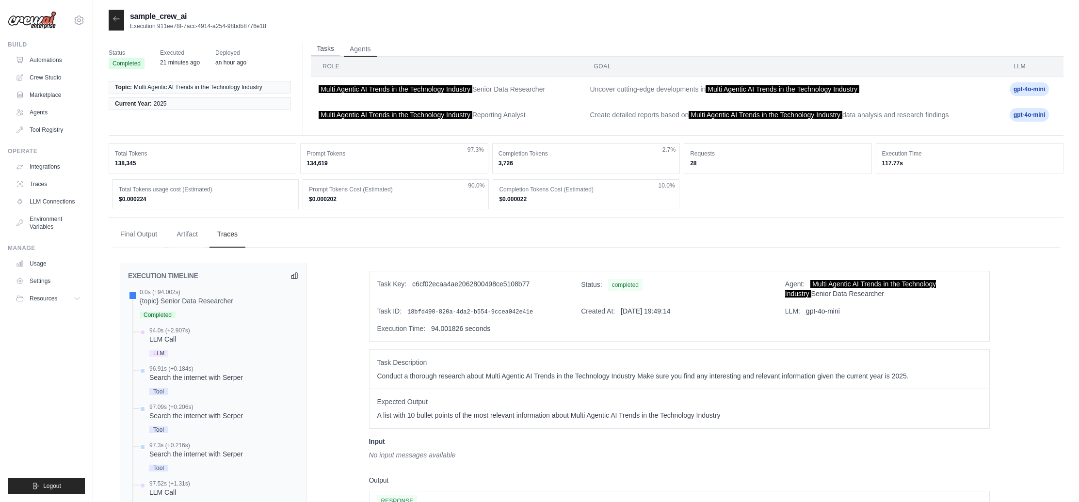
click at [326, 50] on button "Tasks" at bounding box center [325, 49] width 29 height 15
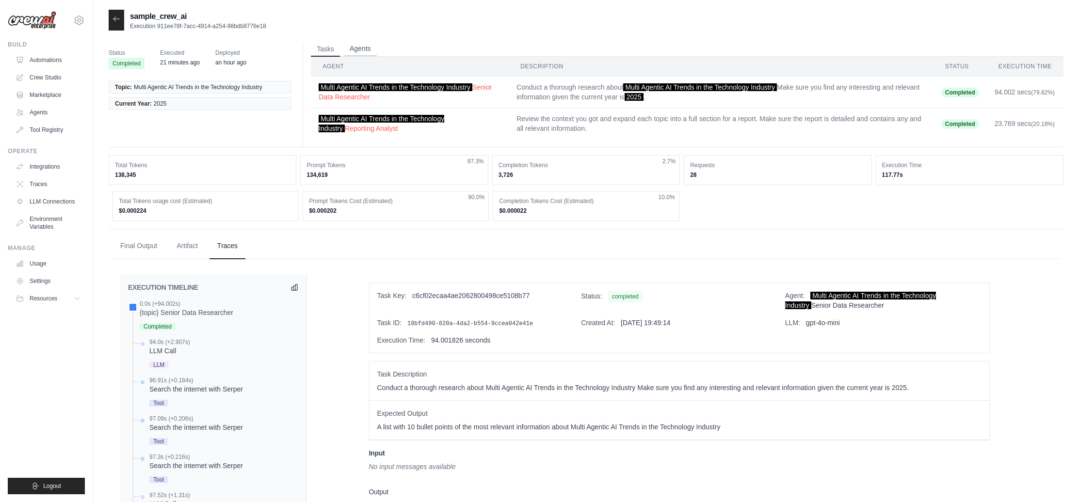
click at [370, 50] on button "Agents" at bounding box center [360, 49] width 33 height 15
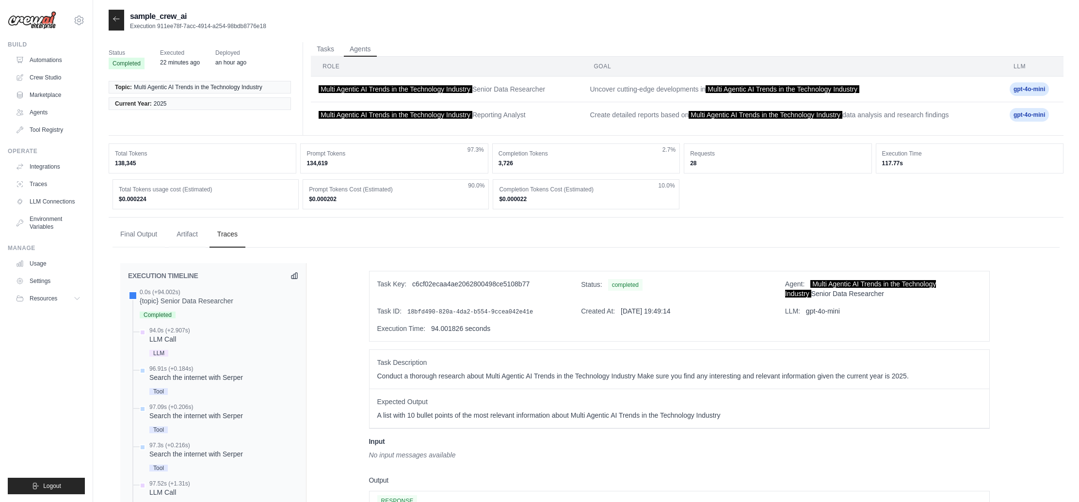
click at [446, 116] on span "Multi Agentic AI Trends in the Technology Industry" at bounding box center [396, 115] width 154 height 8
click at [523, 116] on td "Multi Agentic AI Trends in the Technology Industry Reporting Analyst" at bounding box center [446, 115] width 271 height 26
click at [318, 50] on button "Tasks" at bounding box center [325, 49] width 29 height 15
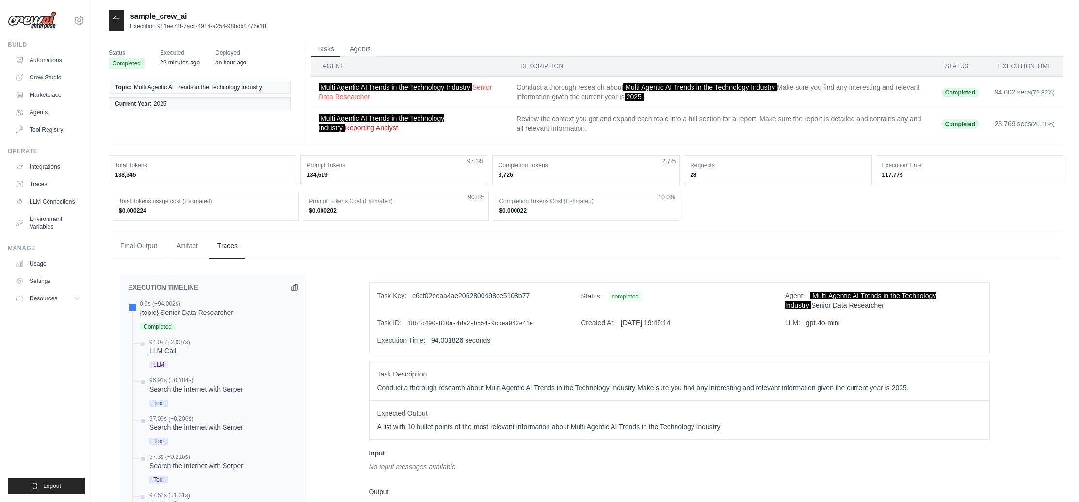
click at [444, 121] on span "Multi Agentic AI Trends in the Technology Industry" at bounding box center [382, 122] width 126 height 17
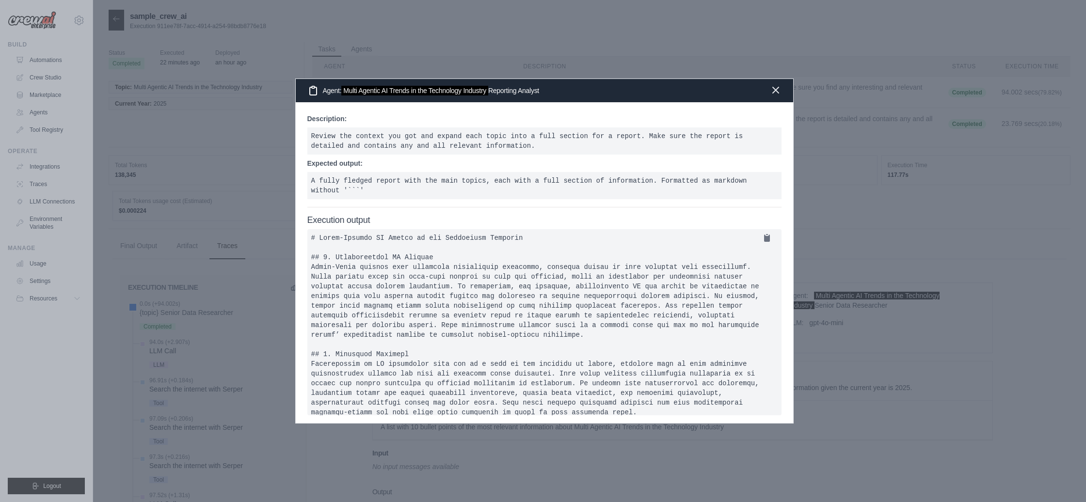
click at [781, 92] on icon "button" at bounding box center [776, 90] width 12 height 12
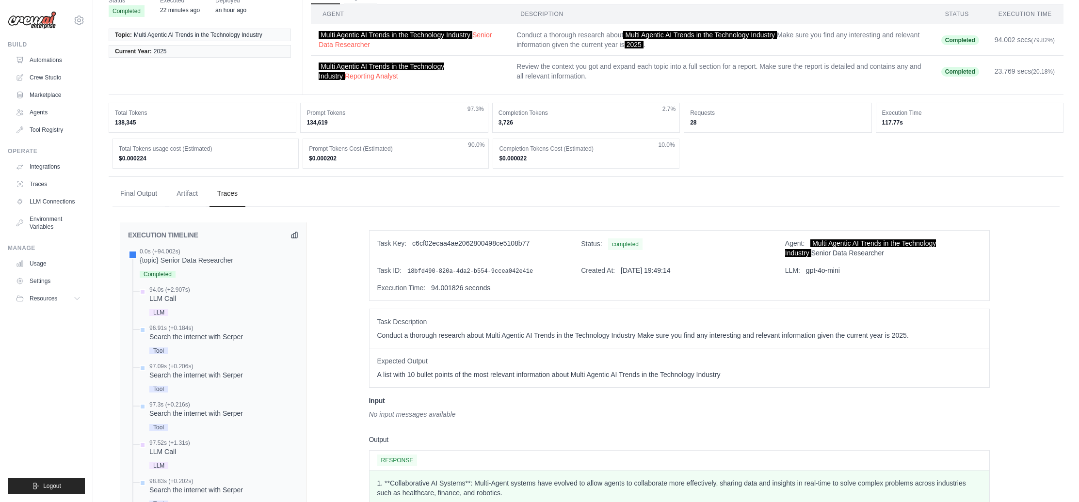
scroll to position [51, 0]
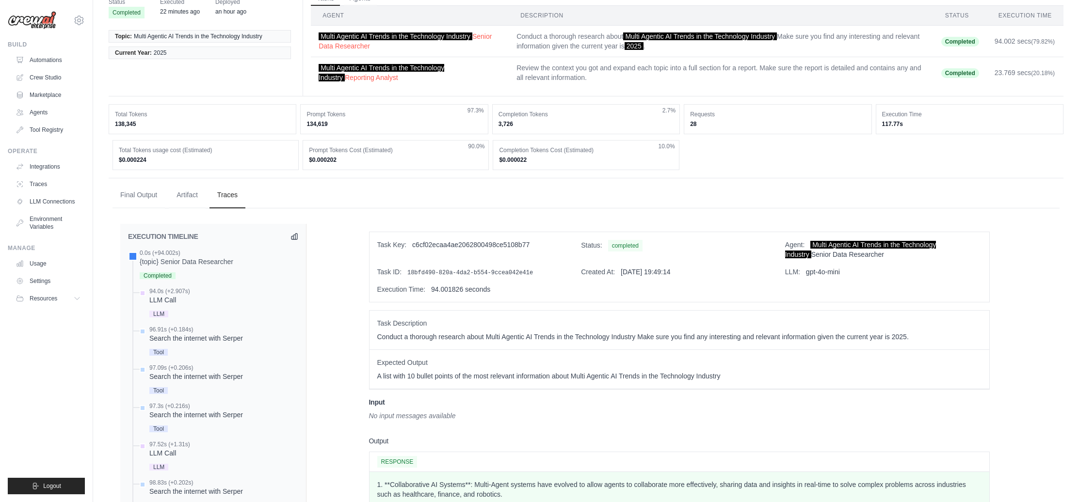
click at [873, 256] on div "Agent: Multi Agentic AI Trends in the Technology Industry Senior Data Researcher" at bounding box center [883, 249] width 196 height 19
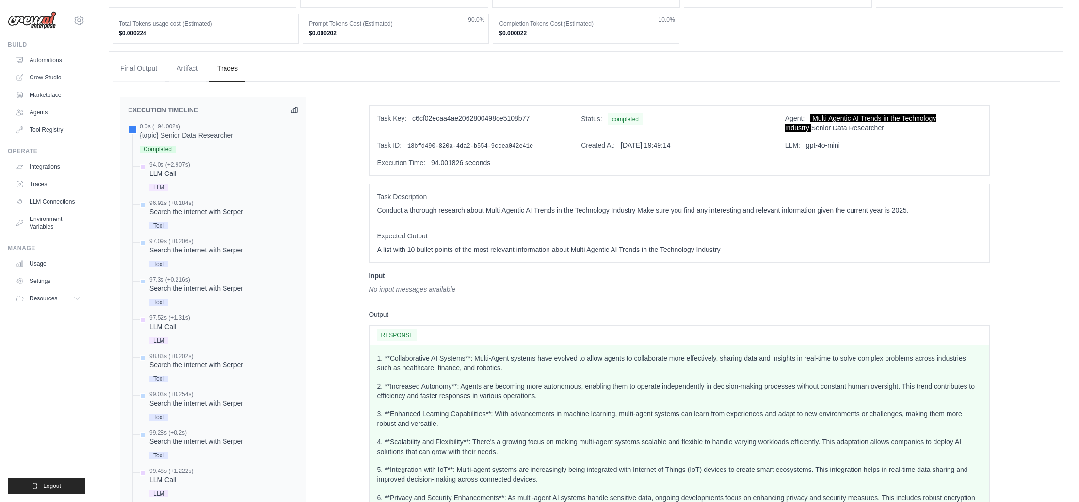
scroll to position [178, 0]
click at [157, 186] on span "LLM" at bounding box center [158, 187] width 19 height 7
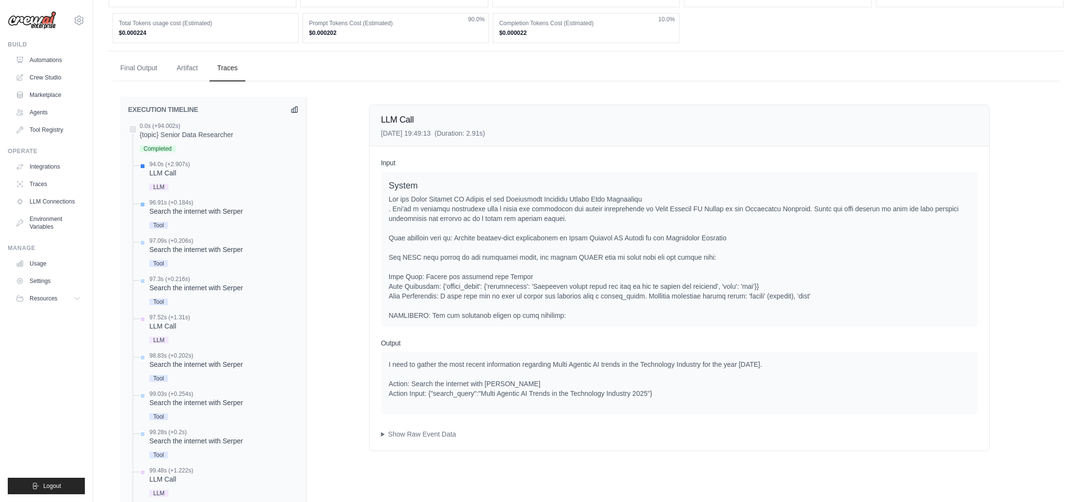
click at [162, 212] on div "Search the internet with Serper" at bounding box center [196, 212] width 94 height 10
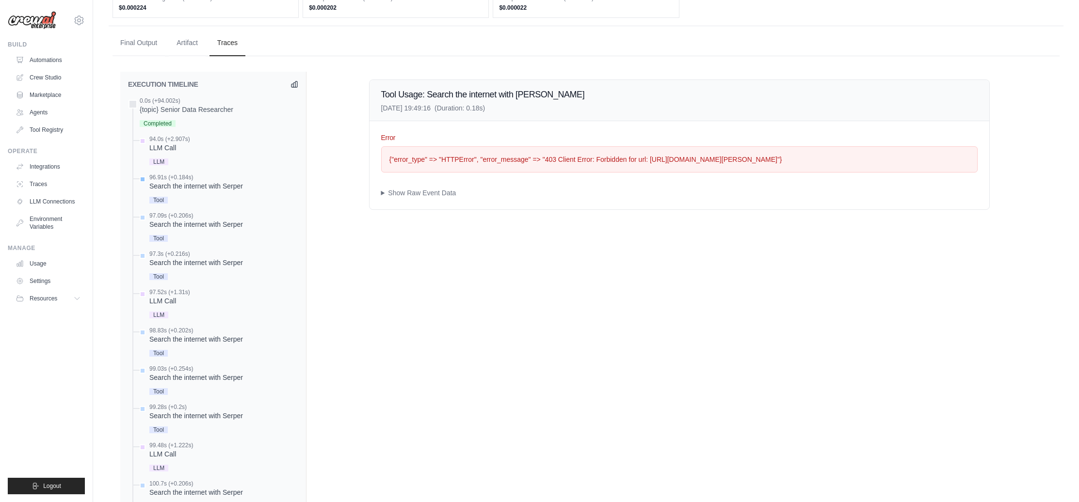
scroll to position [204, 0]
